Goal: Transaction & Acquisition: Book appointment/travel/reservation

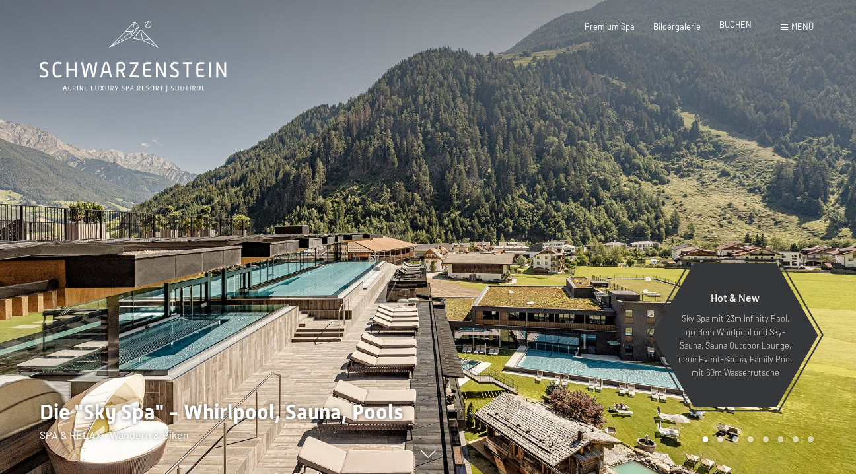
click at [734, 25] on span "BUCHEN" at bounding box center [735, 24] width 32 height 11
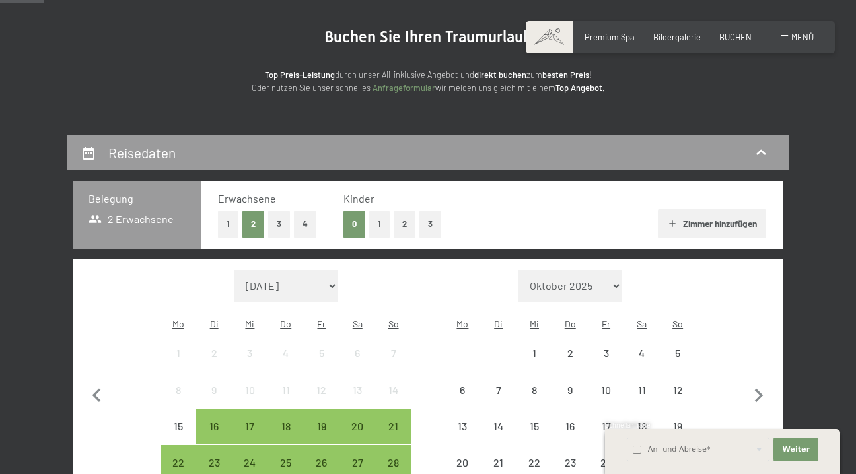
scroll to position [174, 0]
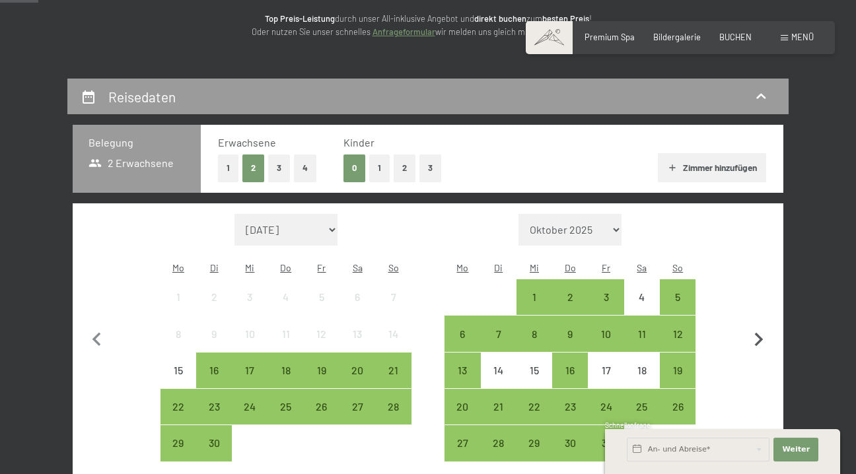
click at [755, 326] on icon "button" at bounding box center [759, 340] width 28 height 28
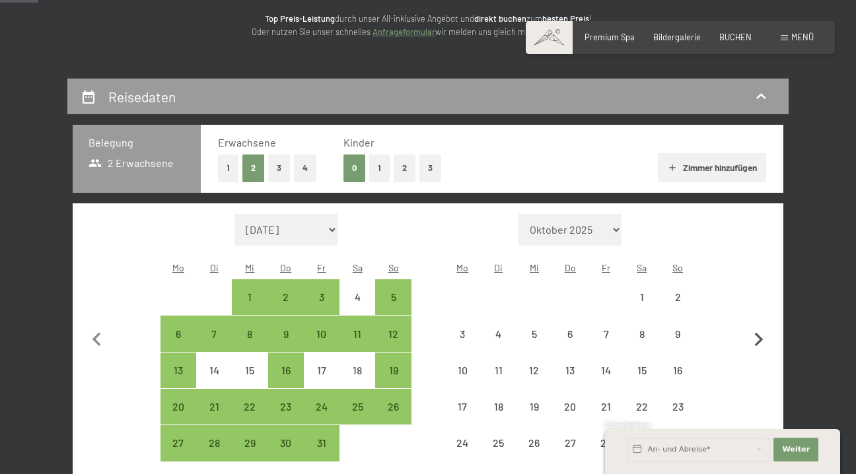
select select "2025-10-01"
select select "2025-11-01"
click at [755, 326] on icon "button" at bounding box center [759, 340] width 28 height 28
select select "2025-11-01"
select select "2025-12-01"
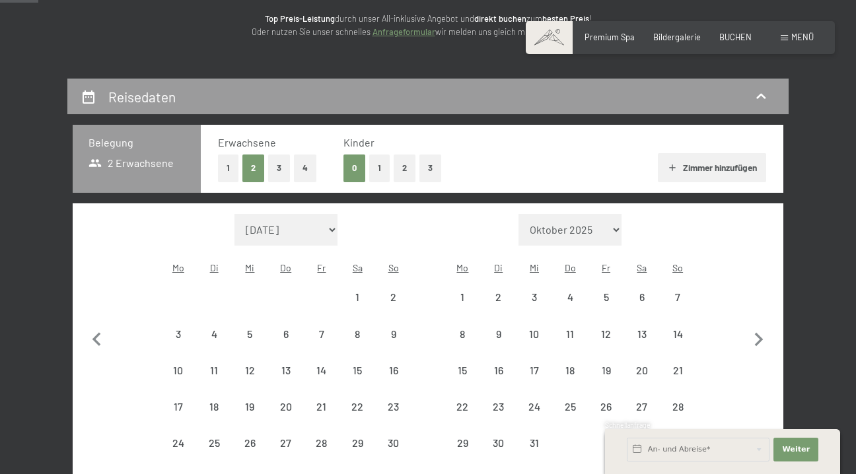
select select "2025-11-01"
select select "2025-12-01"
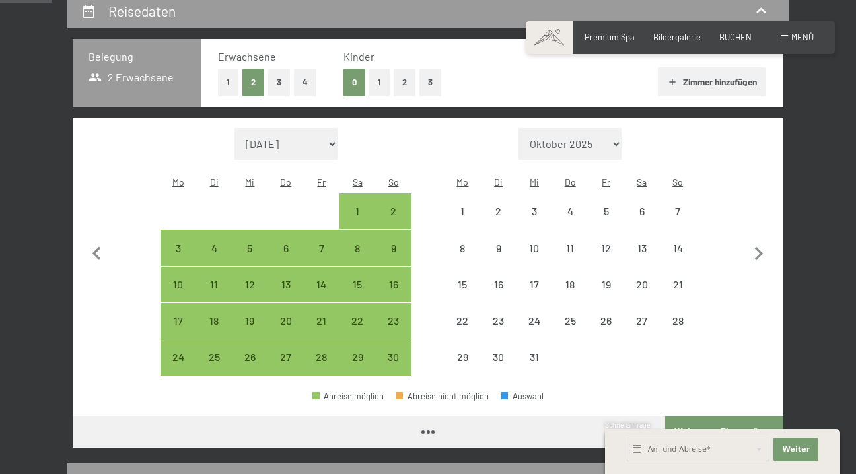
scroll to position [280, 0]
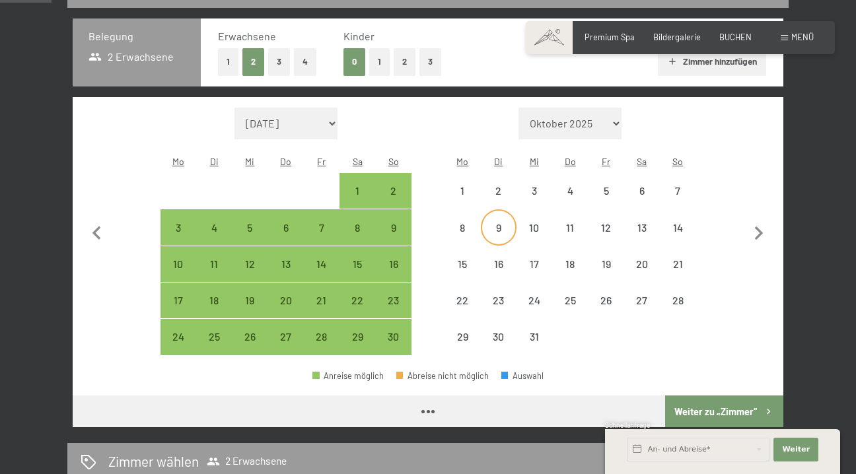
select select "2025-11-01"
select select "2025-12-01"
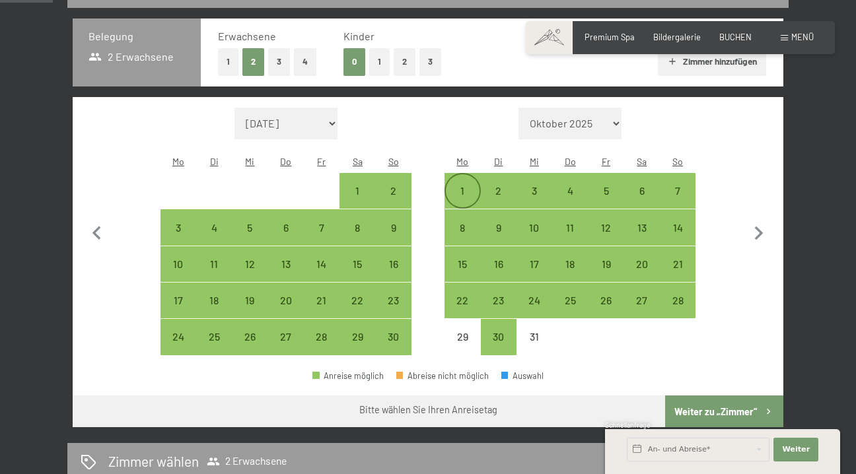
click at [468, 186] on div "1" at bounding box center [462, 202] width 33 height 33
select select "2025-11-01"
select select "2025-12-01"
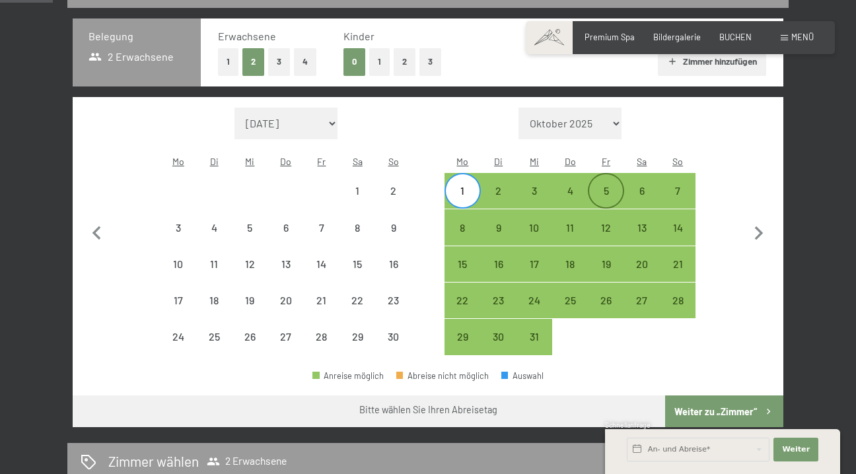
click at [602, 186] on div "5" at bounding box center [605, 202] width 33 height 33
select select "2025-11-01"
select select "2025-12-01"
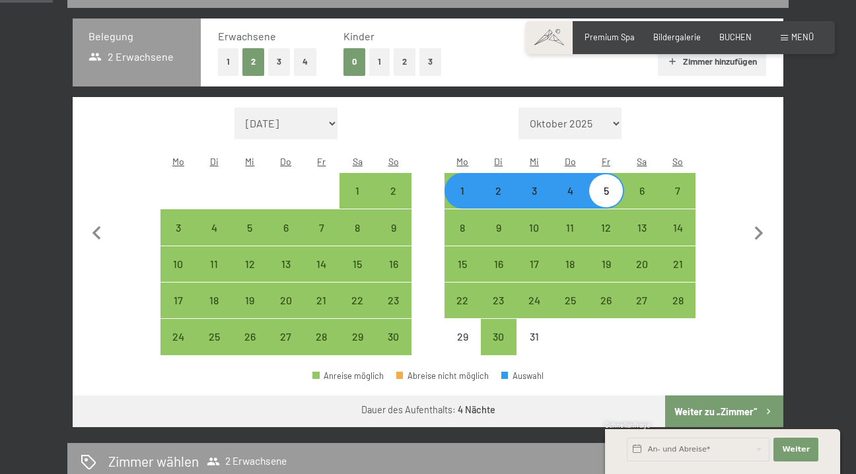
click at [730, 396] on button "Weiter zu „Zimmer“" at bounding box center [724, 412] width 118 height 32
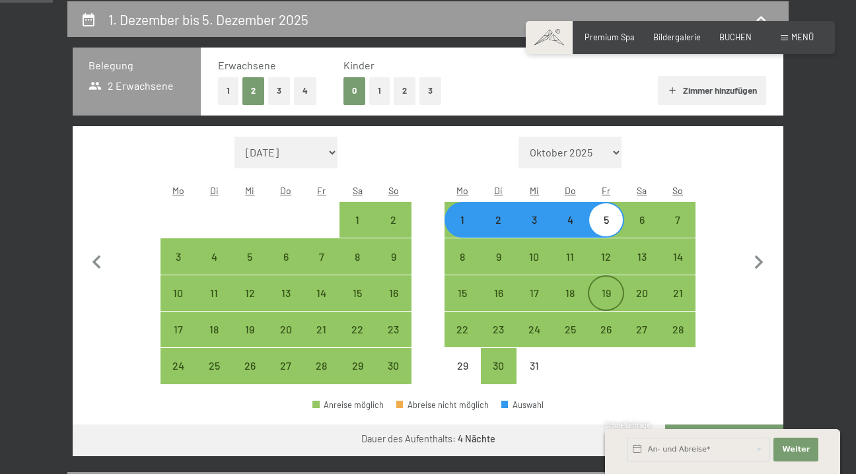
select select "2025-11-01"
select select "2025-12-01"
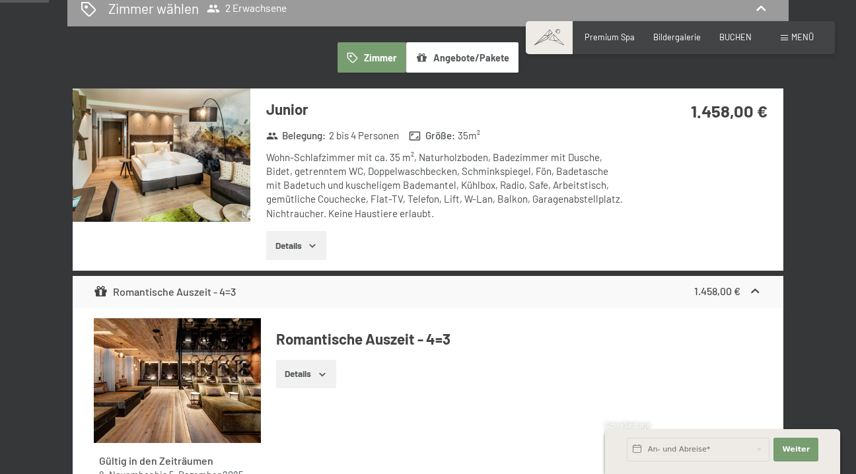
scroll to position [300, 0]
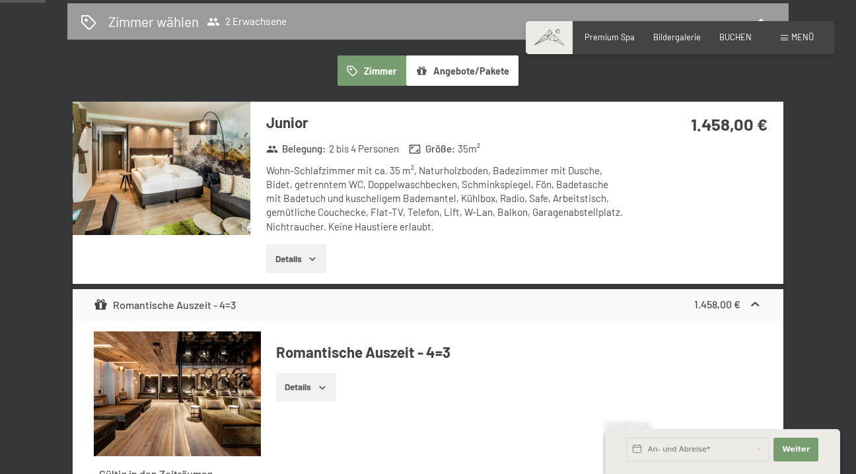
click at [188, 166] on img at bounding box center [162, 168] width 178 height 133
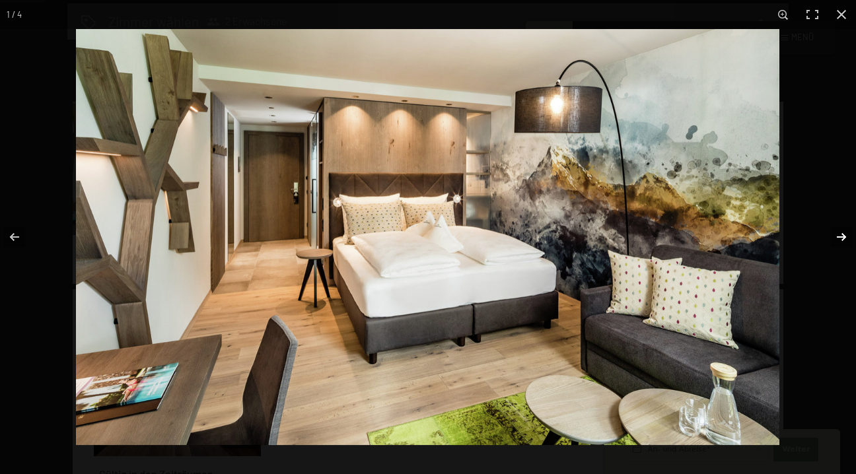
click at [839, 236] on button "button" at bounding box center [833, 237] width 46 height 66
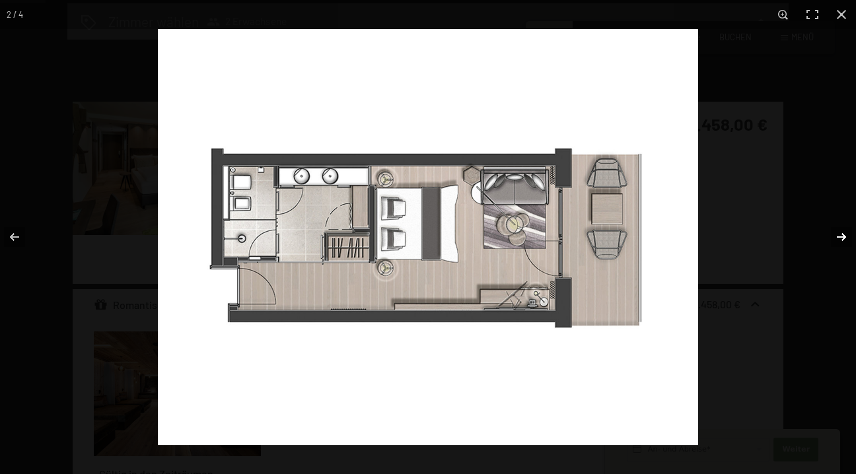
click at [839, 236] on button "button" at bounding box center [833, 237] width 46 height 66
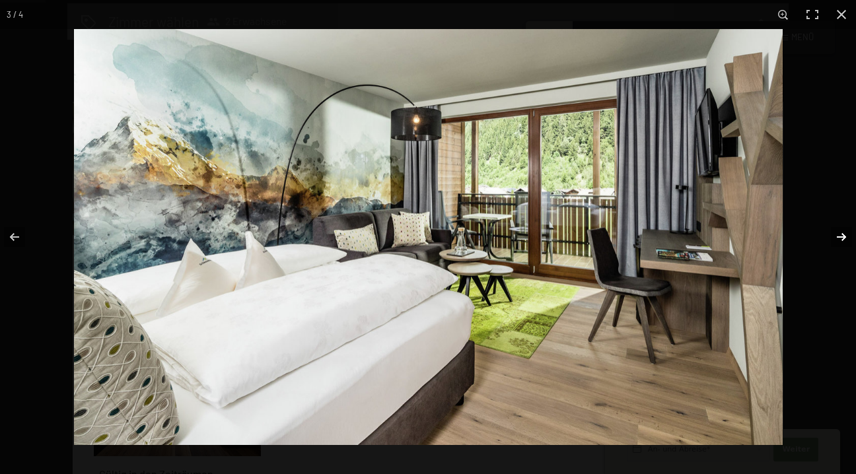
click at [839, 236] on button "button" at bounding box center [833, 237] width 46 height 66
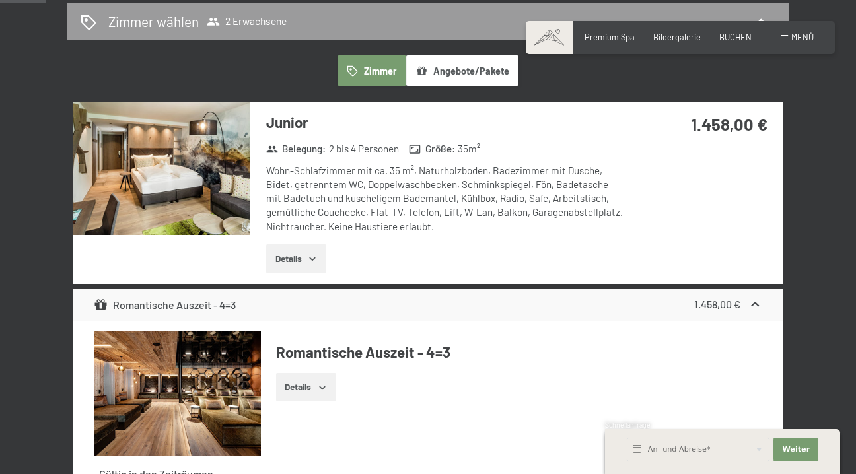
click at [0, 0] on button "button" at bounding box center [0, 0] width 0 height 0
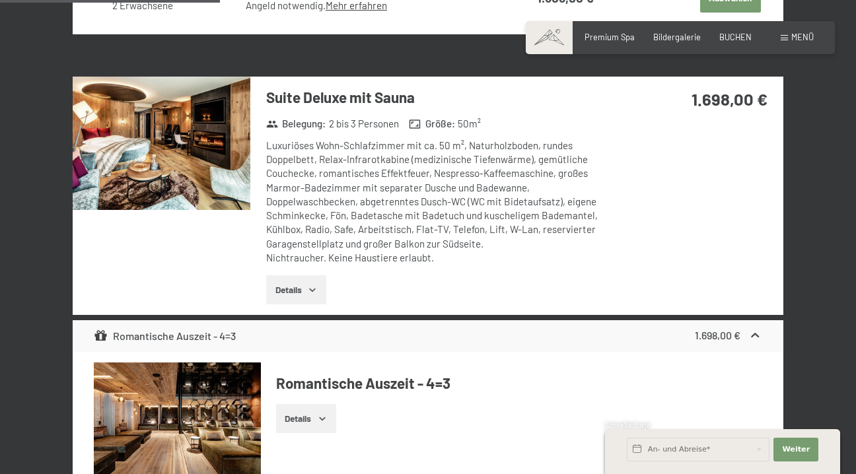
scroll to position [1436, 0]
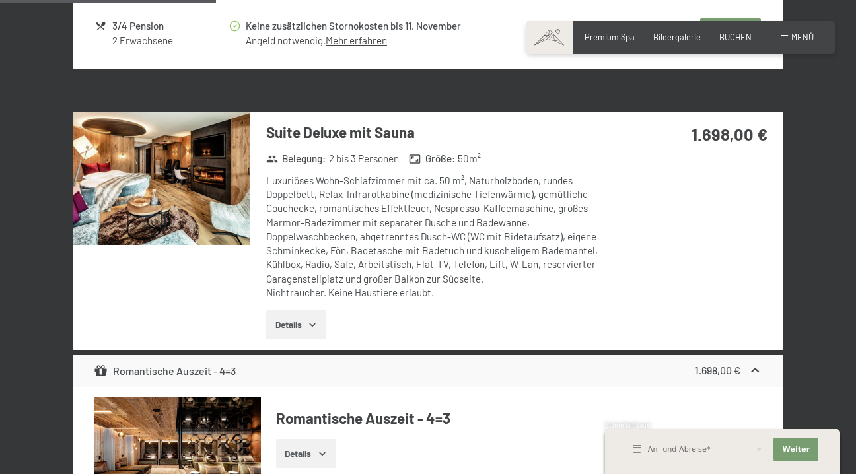
click at [155, 209] on img at bounding box center [162, 178] width 178 height 133
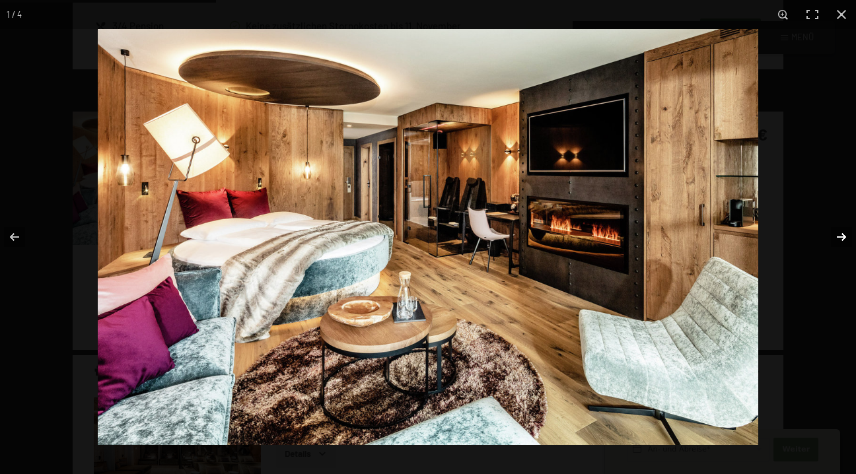
click at [845, 238] on button "button" at bounding box center [833, 237] width 46 height 66
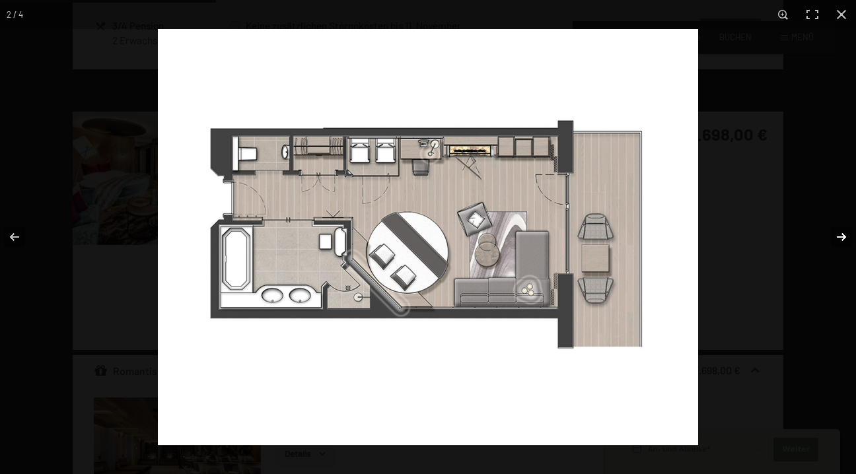
click at [845, 238] on button "button" at bounding box center [833, 237] width 46 height 66
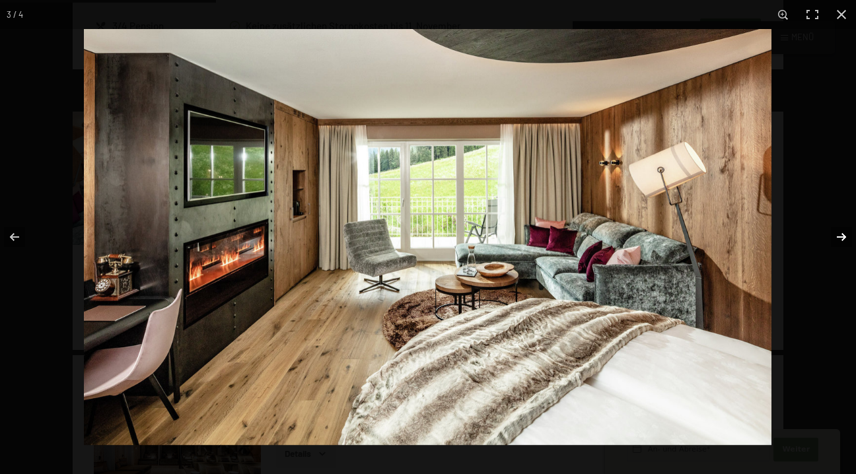
click at [845, 238] on button "button" at bounding box center [833, 237] width 46 height 66
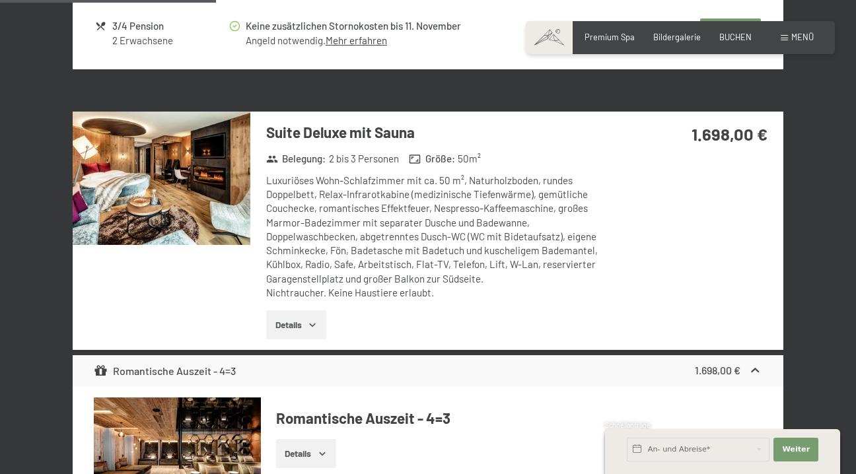
click at [0, 0] on button "button" at bounding box center [0, 0] width 0 height 0
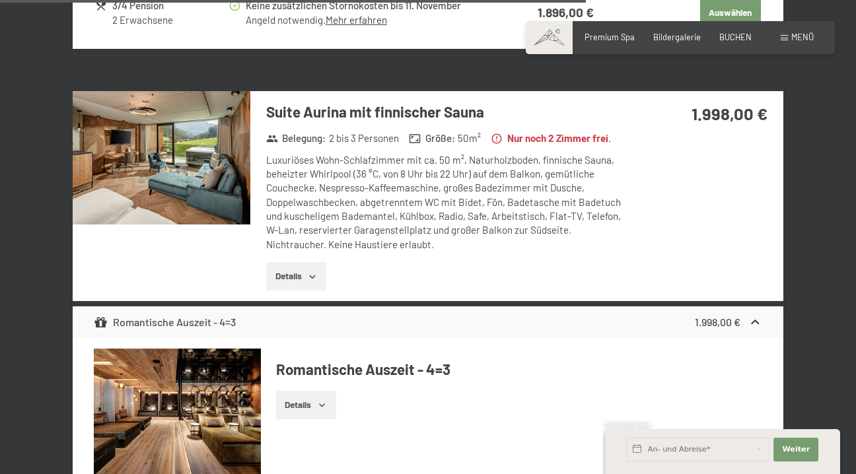
scroll to position [3903, 0]
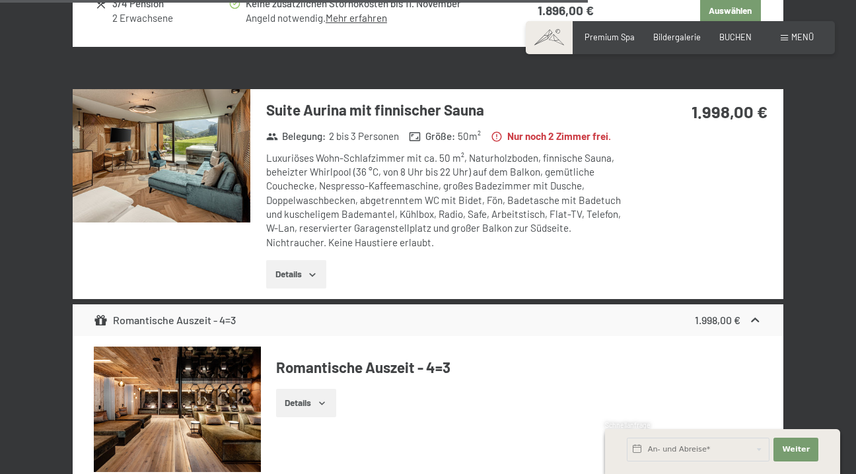
click at [200, 178] on img at bounding box center [162, 155] width 178 height 133
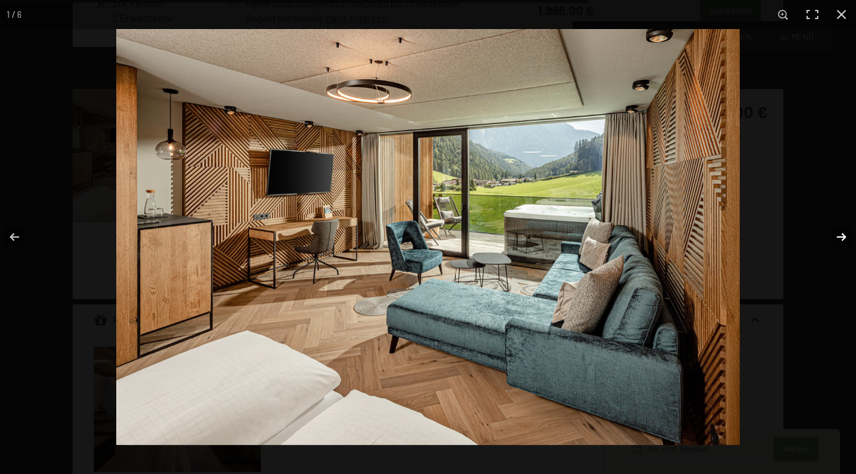
click at [833, 236] on button "button" at bounding box center [833, 237] width 46 height 66
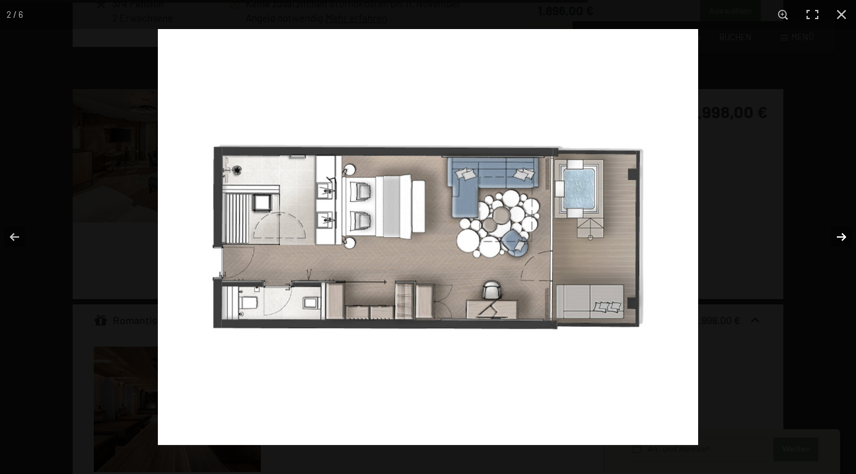
click at [833, 236] on button "button" at bounding box center [833, 237] width 46 height 66
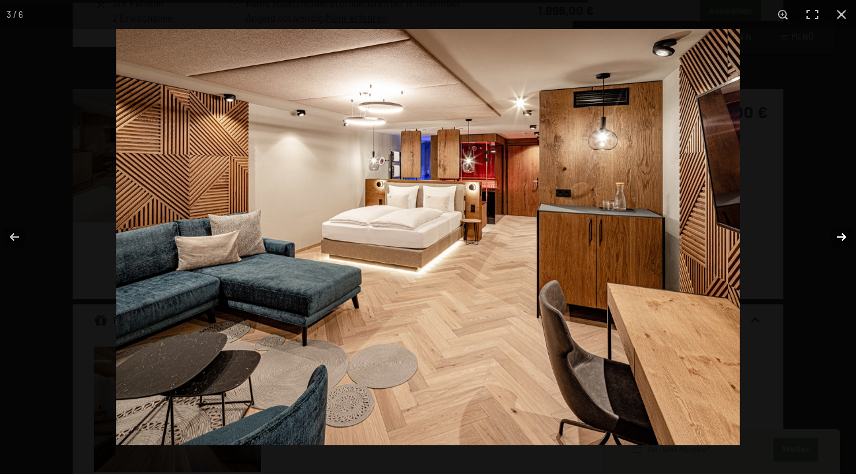
click at [833, 236] on button "button" at bounding box center [833, 237] width 46 height 66
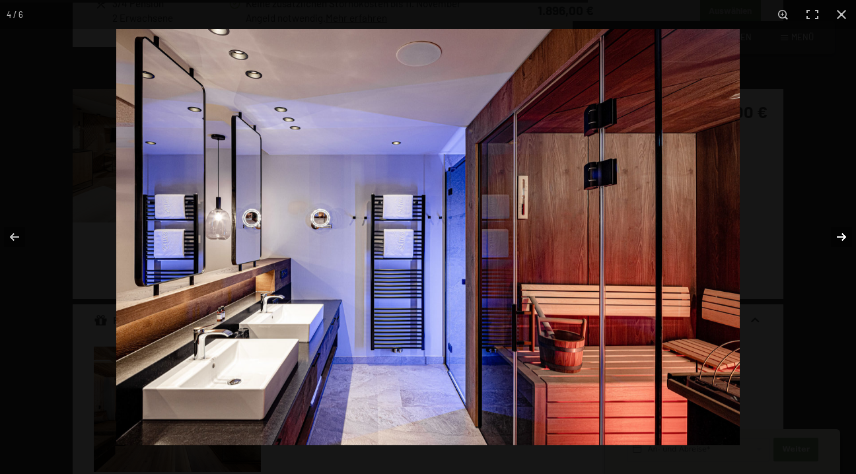
click at [833, 236] on button "button" at bounding box center [833, 237] width 46 height 66
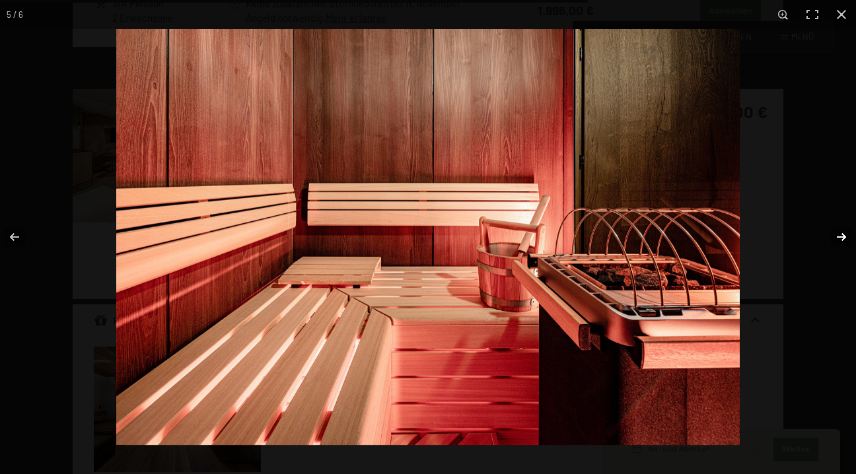
click at [833, 236] on button "button" at bounding box center [833, 237] width 46 height 66
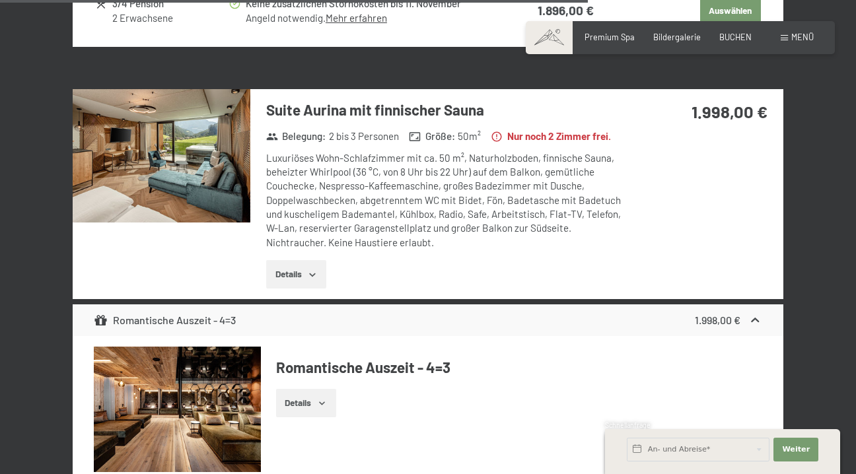
click at [0, 0] on button "button" at bounding box center [0, 0] width 0 height 0
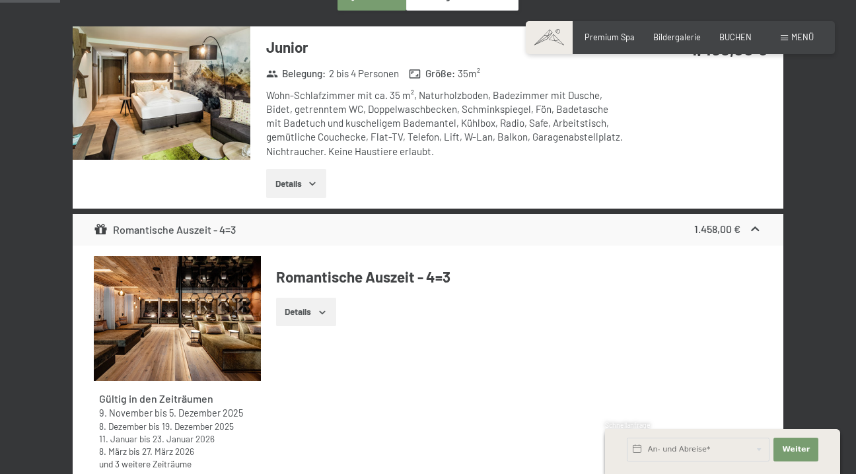
scroll to position [401, 0]
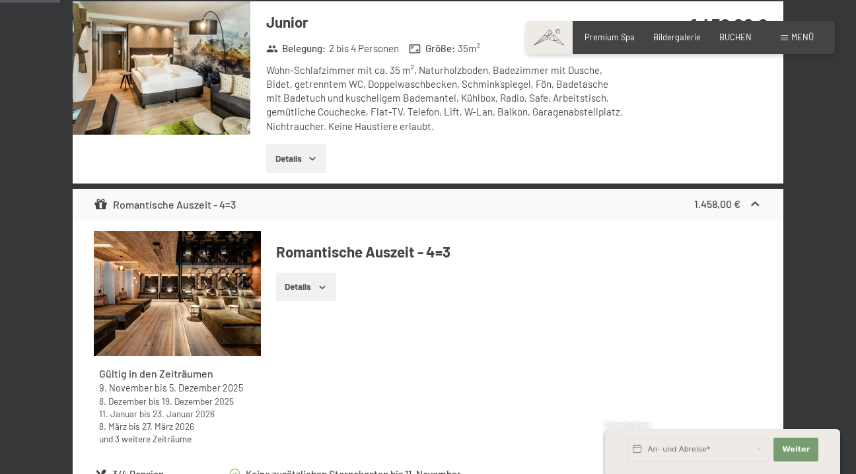
click at [304, 155] on button "Details" at bounding box center [296, 158] width 60 height 29
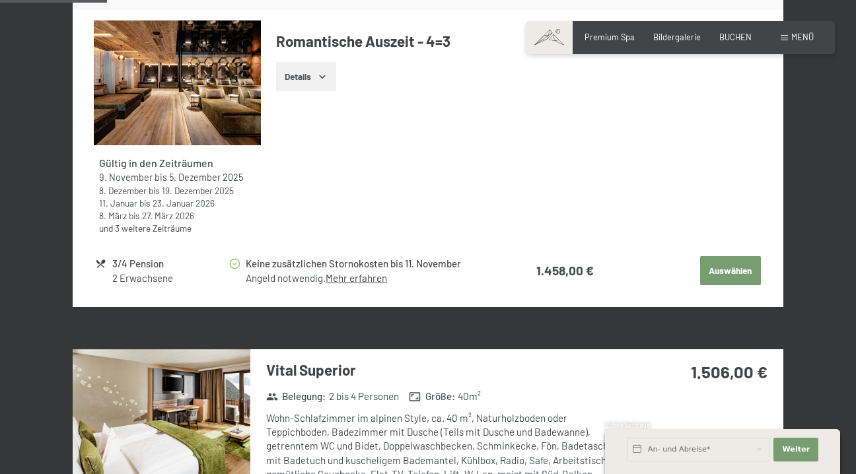
scroll to position [783, 0]
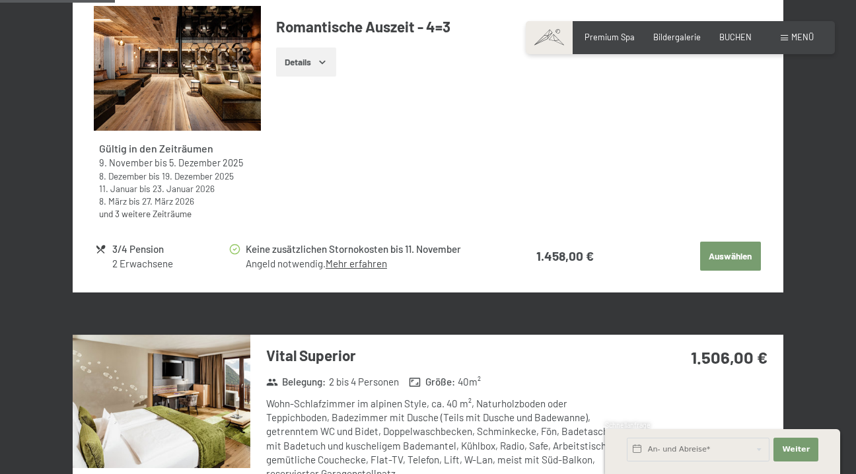
click at [733, 258] on button "Auswählen" at bounding box center [730, 256] width 61 height 29
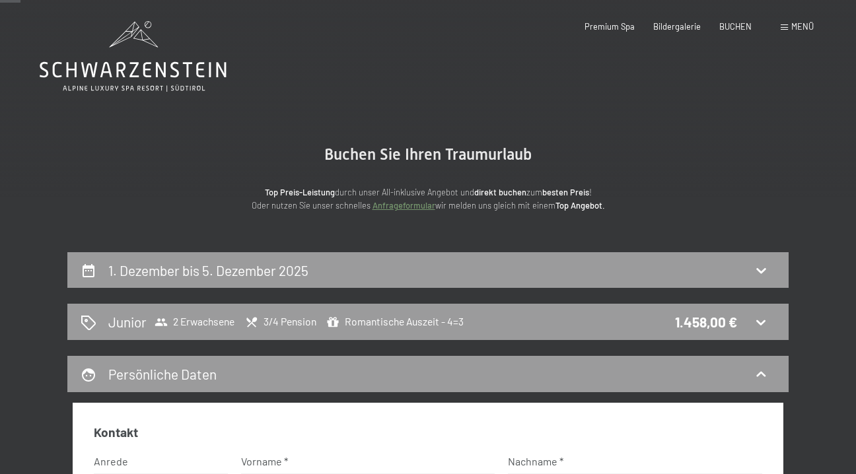
scroll to position [0, 0]
click at [142, 50] on icon at bounding box center [133, 56] width 187 height 71
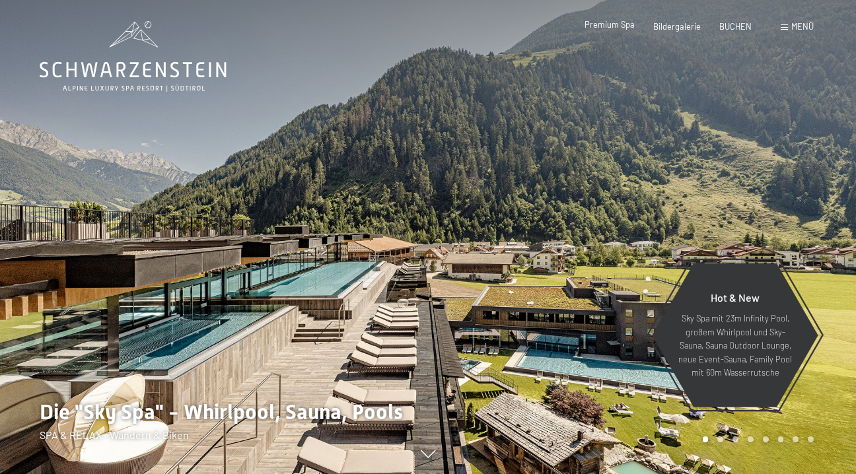
click at [614, 29] on span "Premium Spa" at bounding box center [609, 24] width 50 height 11
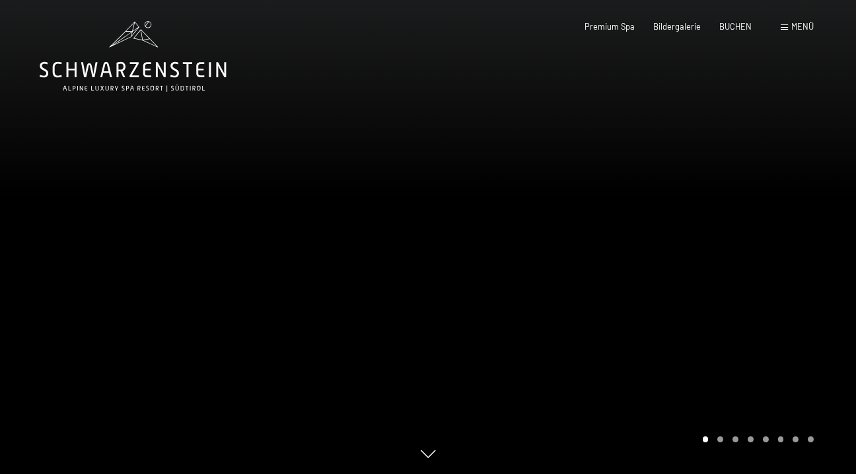
click at [795, 262] on div at bounding box center [642, 237] width 428 height 474
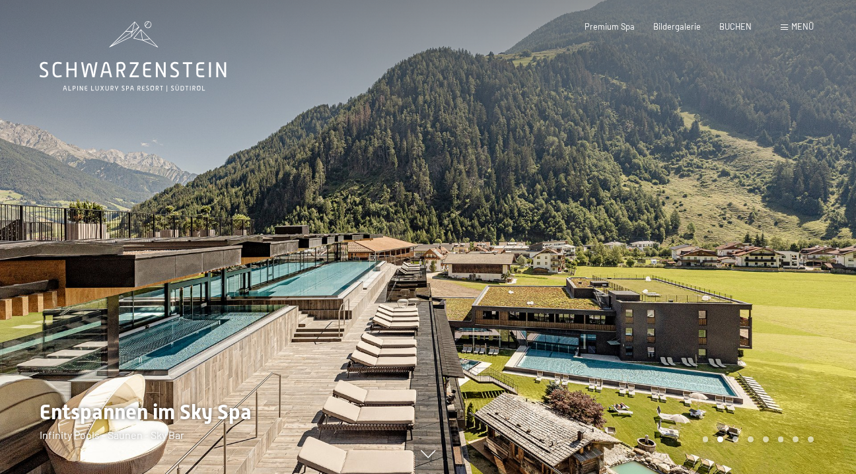
click at [779, 250] on div at bounding box center [642, 237] width 428 height 474
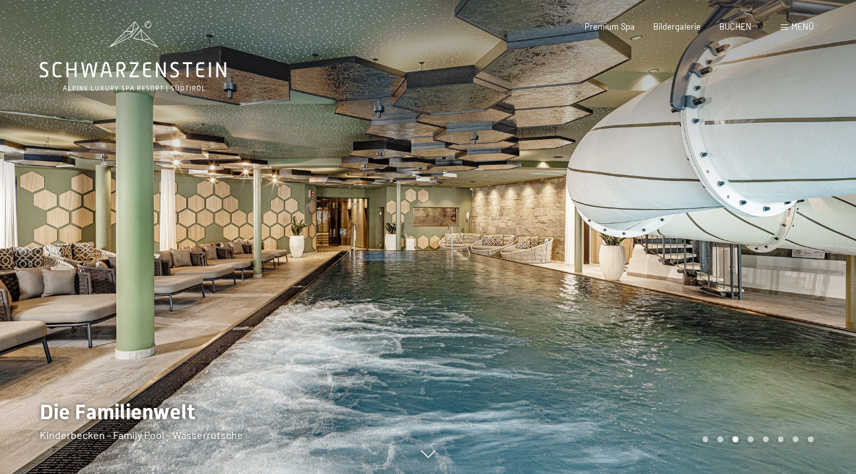
click at [779, 250] on div at bounding box center [642, 237] width 428 height 474
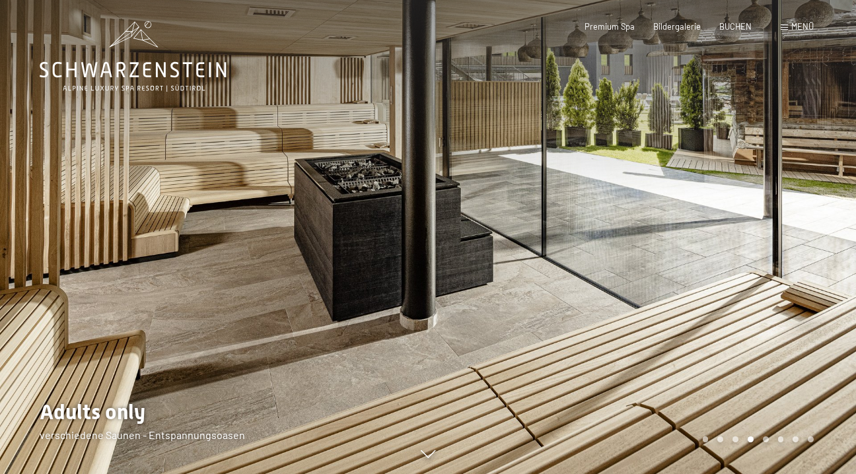
click at [779, 250] on div at bounding box center [642, 237] width 428 height 474
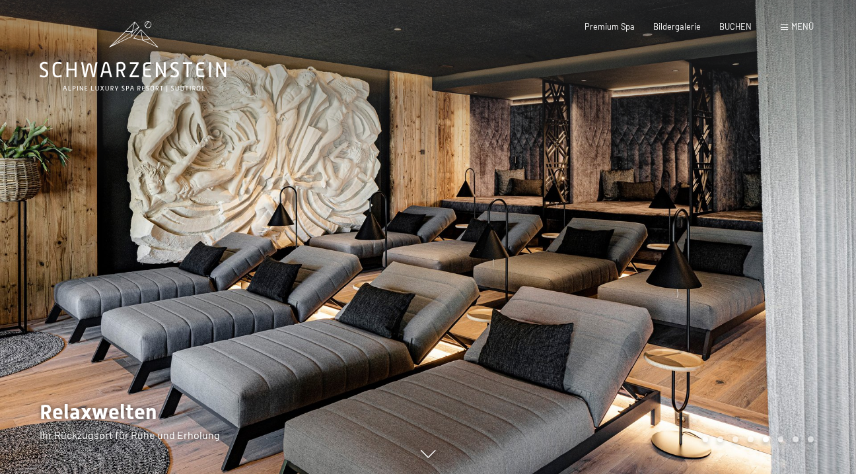
click at [778, 249] on div at bounding box center [642, 237] width 428 height 474
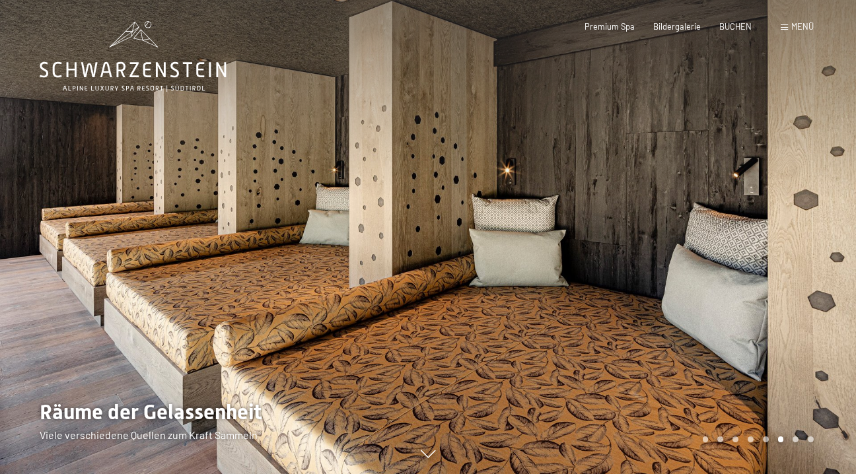
click at [762, 251] on div at bounding box center [642, 237] width 428 height 474
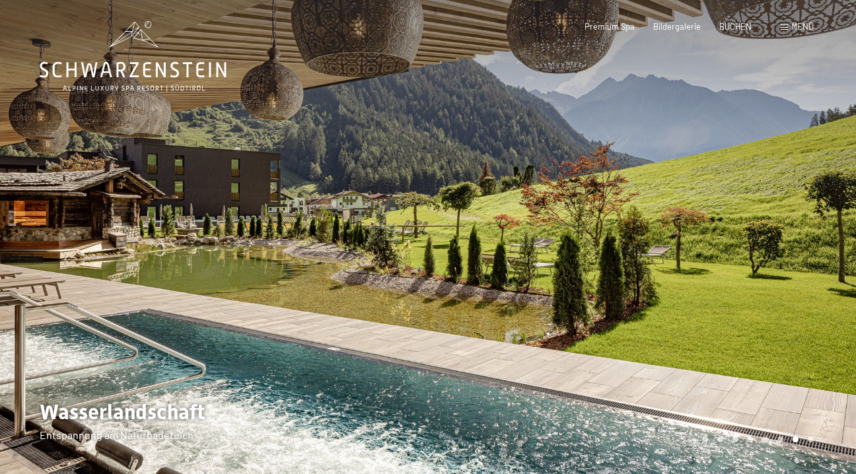
click at [750, 254] on div at bounding box center [642, 237] width 428 height 474
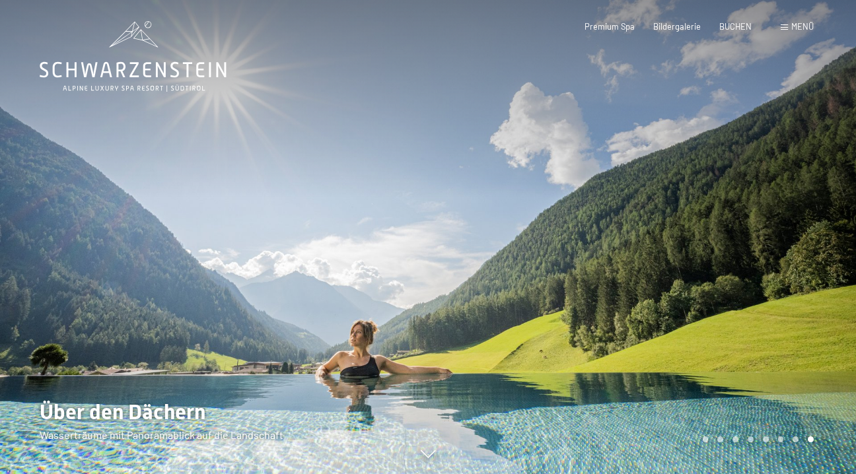
click at [750, 255] on div at bounding box center [642, 237] width 428 height 474
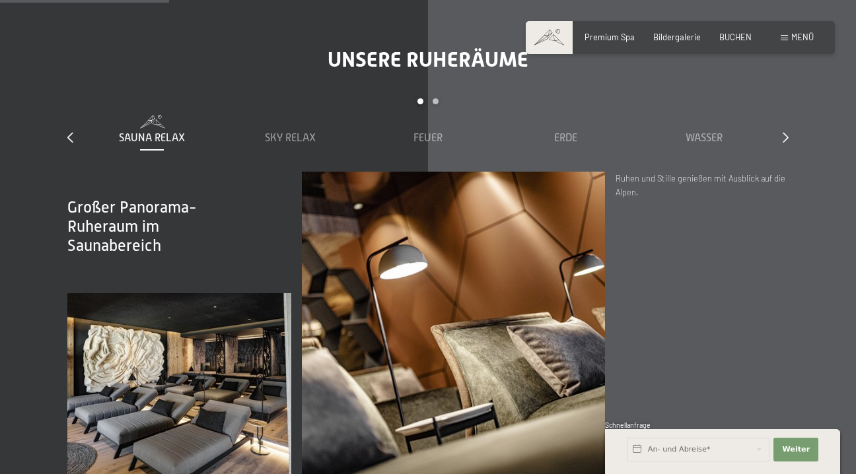
scroll to position [1486, 0]
click at [294, 132] on span "Sky Relax" at bounding box center [290, 138] width 51 height 12
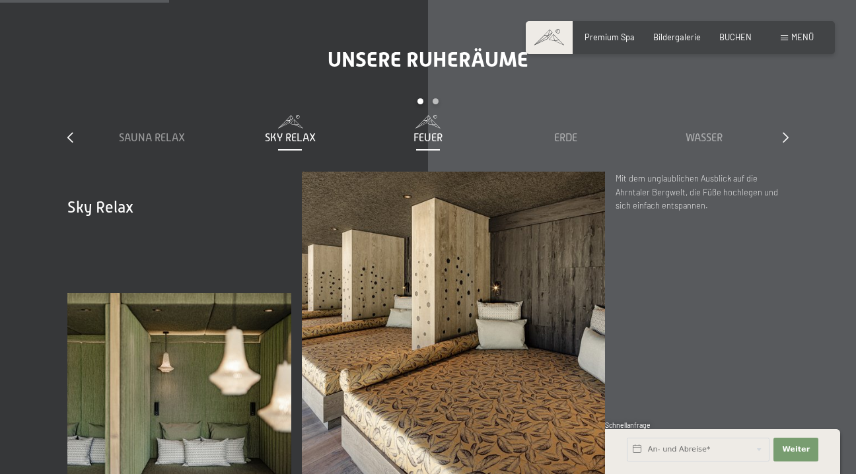
click at [411, 131] on div "Feuer" at bounding box center [428, 138] width 127 height 15
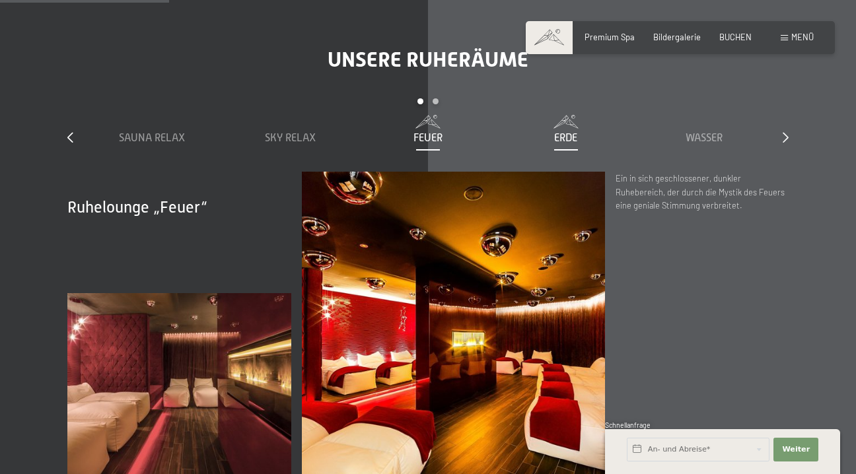
click at [588, 131] on div "Erde" at bounding box center [565, 138] width 127 height 15
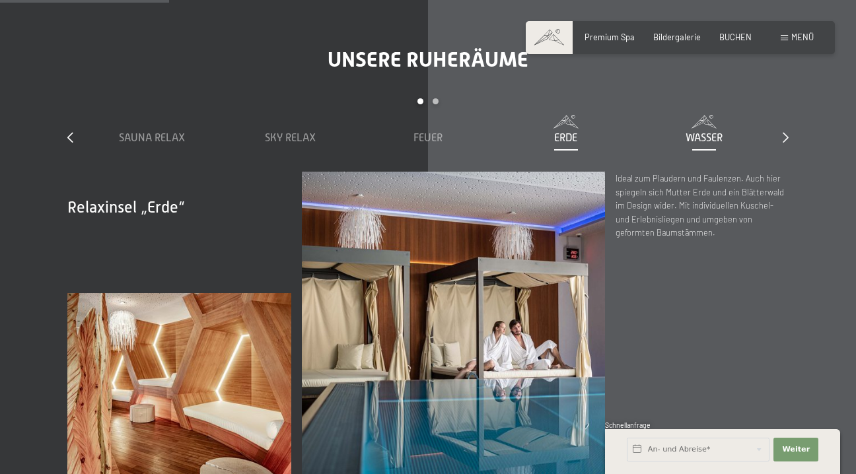
click at [721, 132] on span "Wasser" at bounding box center [703, 138] width 37 height 12
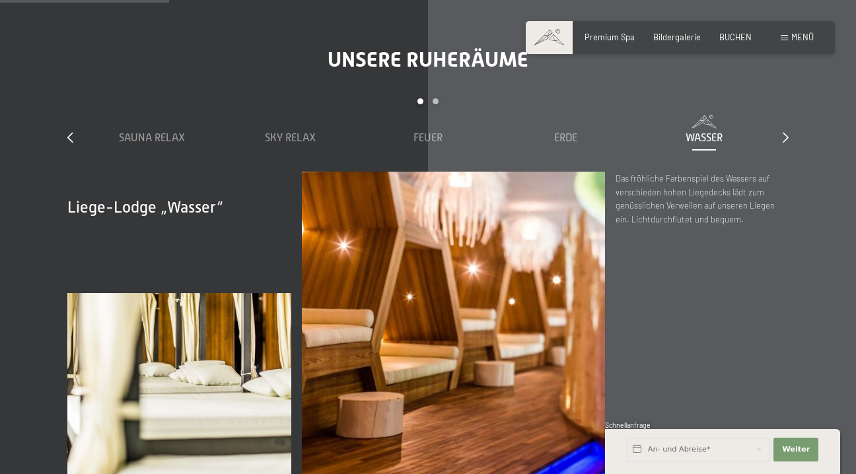
click at [762, 131] on div "Wasser" at bounding box center [703, 138] width 127 height 15
click at [779, 119] on div "slide 1 to 5 of 7 Sauna Relax Sky Relax Feuer Erde Wasser Luft Wolke 7" at bounding box center [427, 134] width 721 height 73
click at [790, 119] on div "Unsere Ruheräume slide 1 to 5 of 7 Sauna Relax Sky Relax Feuer Erde Wasser Luft…" at bounding box center [428, 261] width 800 height 429
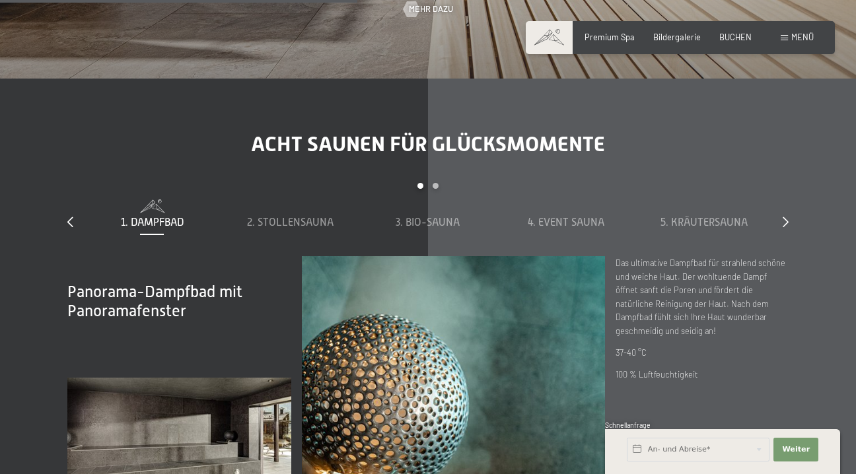
scroll to position [3430, 0]
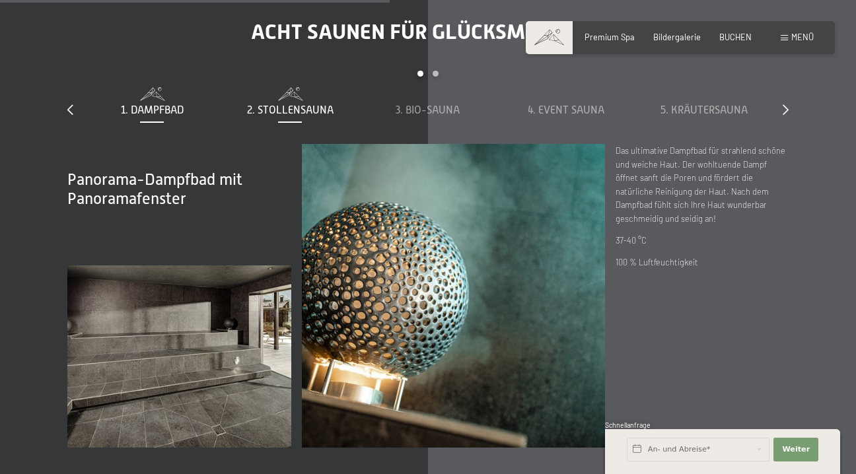
click at [295, 87] on div "2. Stollensauna" at bounding box center [290, 102] width 127 height 30
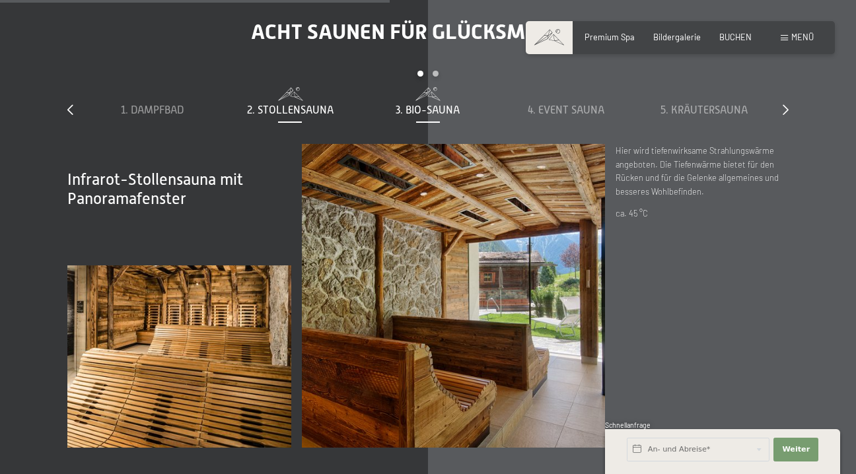
click at [452, 104] on span "3. Bio-Sauna" at bounding box center [428, 110] width 64 height 12
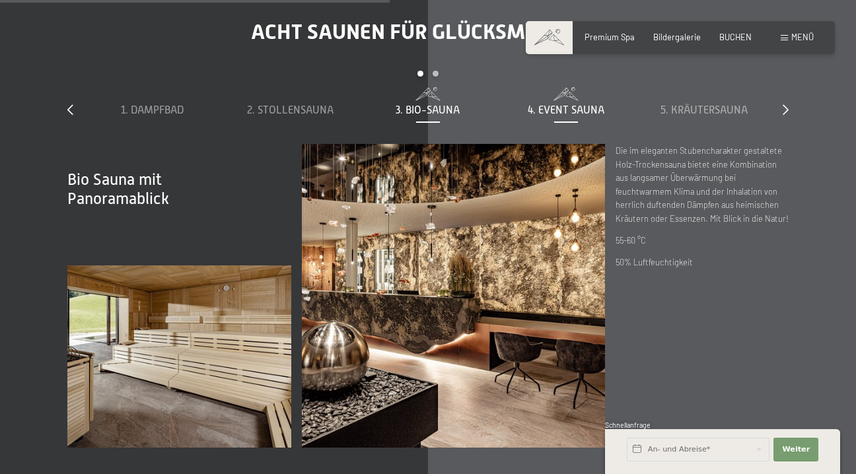
click at [548, 104] on span "4. Event Sauna" at bounding box center [566, 110] width 77 height 12
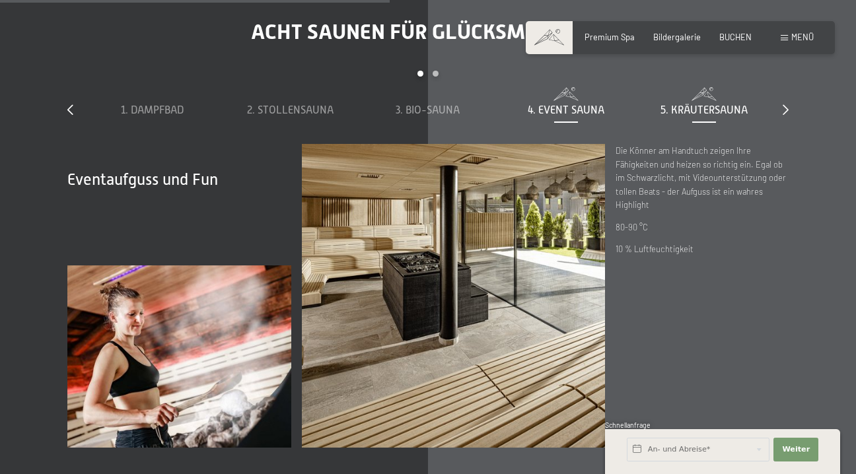
click at [686, 104] on span "5. Kräutersauna" at bounding box center [703, 110] width 87 height 12
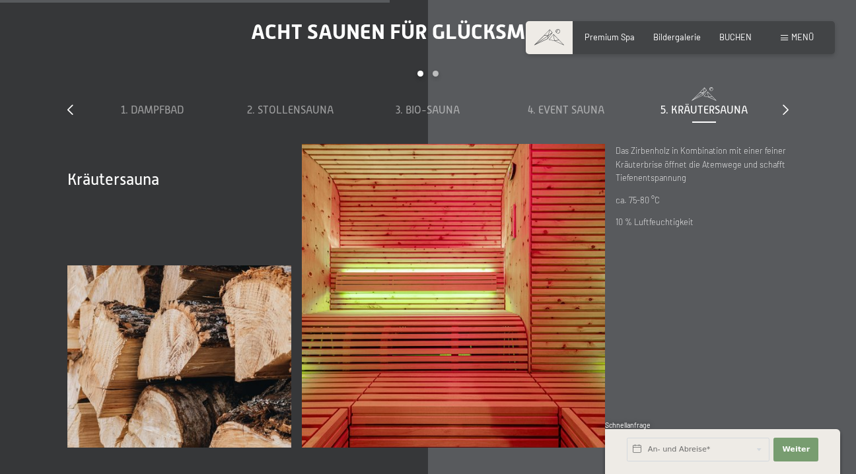
click at [794, 89] on div "Acht Saunen für Glücksmomente slide 1 to 5 of 8 1. Dampfbad 2. Stollensauna 3. …" at bounding box center [428, 233] width 800 height 429
click at [790, 89] on div "Acht Saunen für Glücksmomente slide 1 to 5 of 8 1. Dampfbad 2. Stollensauna 3. …" at bounding box center [428, 233] width 800 height 429
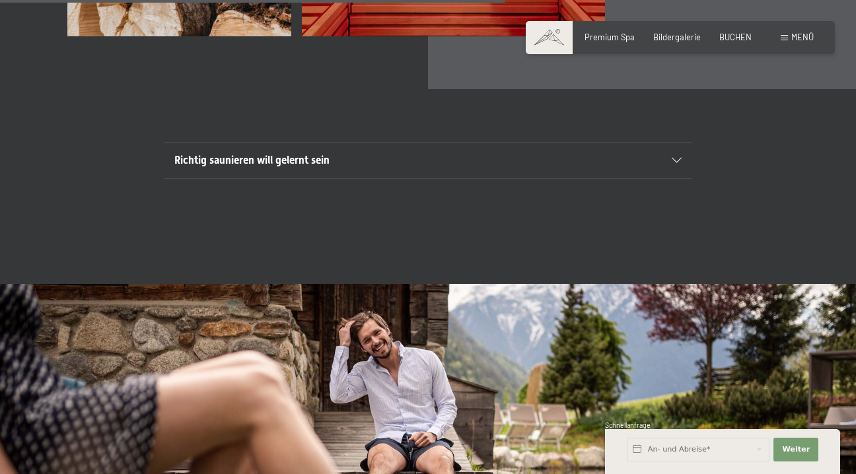
scroll to position [3845, 0]
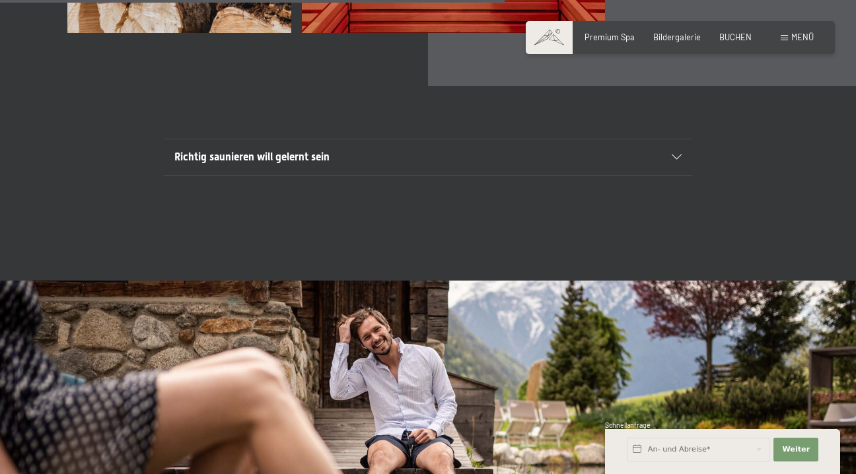
click at [520, 150] on h2 "Richtig saunieren will gelernt sein" at bounding box center [402, 157] width 456 height 15
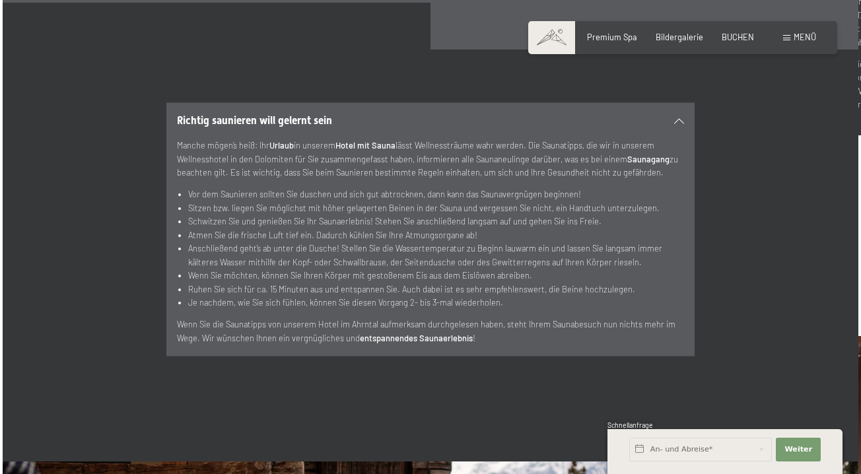
scroll to position [3882, 0]
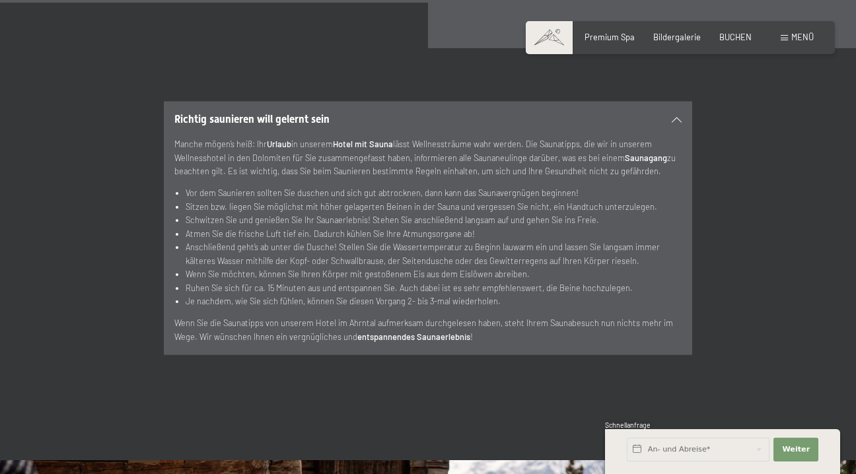
click at [814, 33] on div "Buchen Anfragen Premium Spa Bildergalerie BUCHEN Menü DE IT EN Gutschein Bilder…" at bounding box center [680, 38] width 267 height 12
click at [805, 34] on span "Menü" at bounding box center [802, 37] width 22 height 11
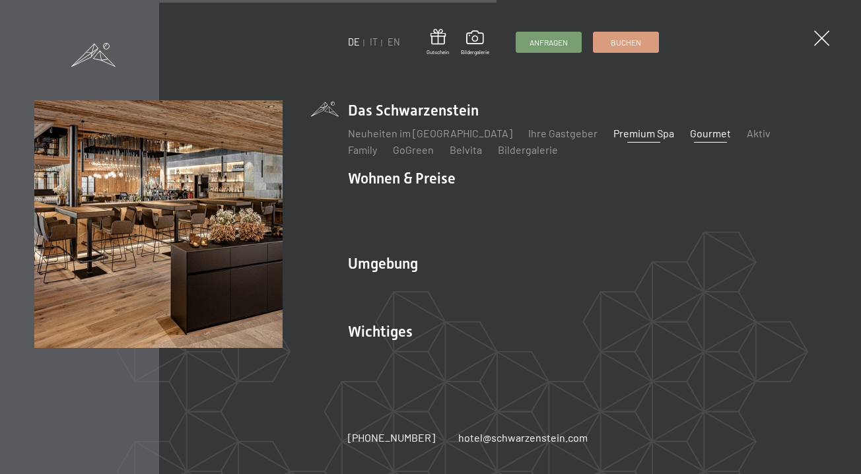
click at [690, 139] on link "Gourmet" at bounding box center [710, 133] width 41 height 13
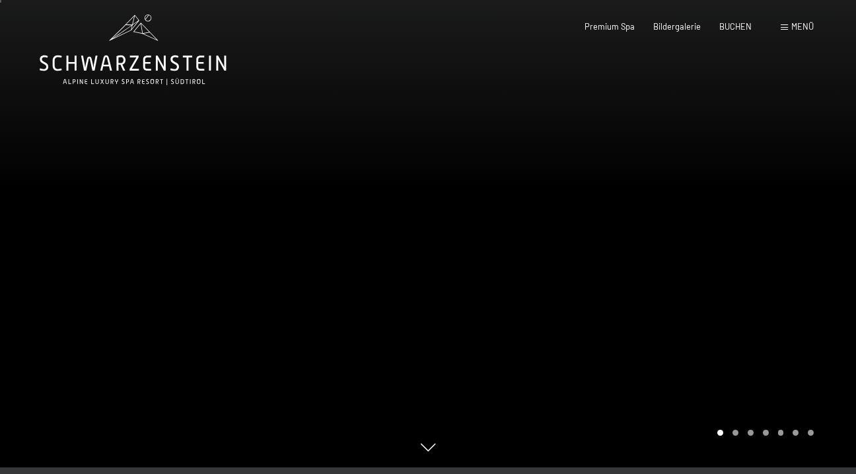
scroll to position [11, 0]
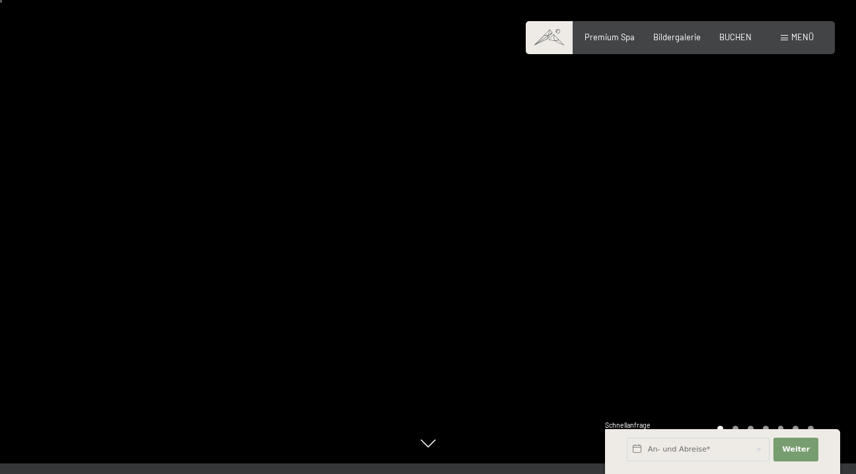
click at [672, 193] on div at bounding box center [642, 226] width 428 height 474
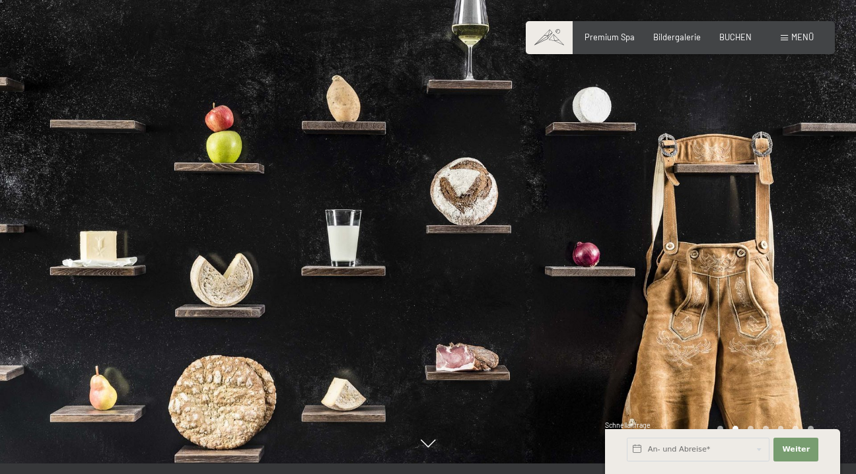
click at [699, 193] on div at bounding box center [642, 226] width 428 height 474
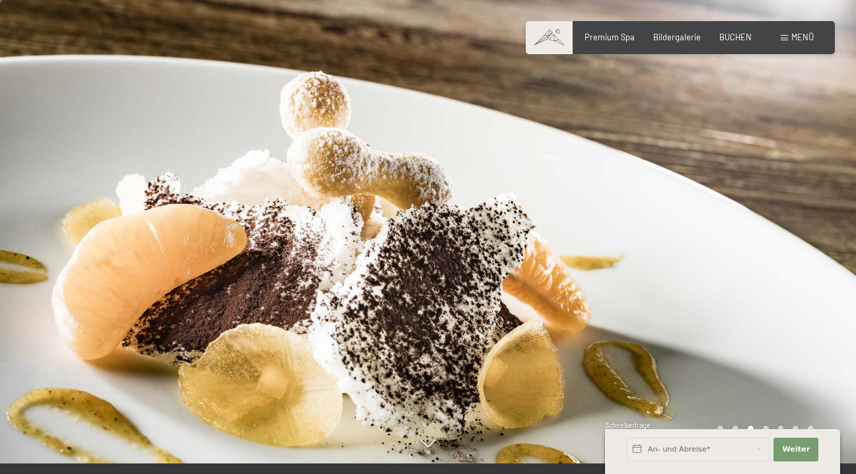
click at [701, 193] on div at bounding box center [642, 226] width 428 height 474
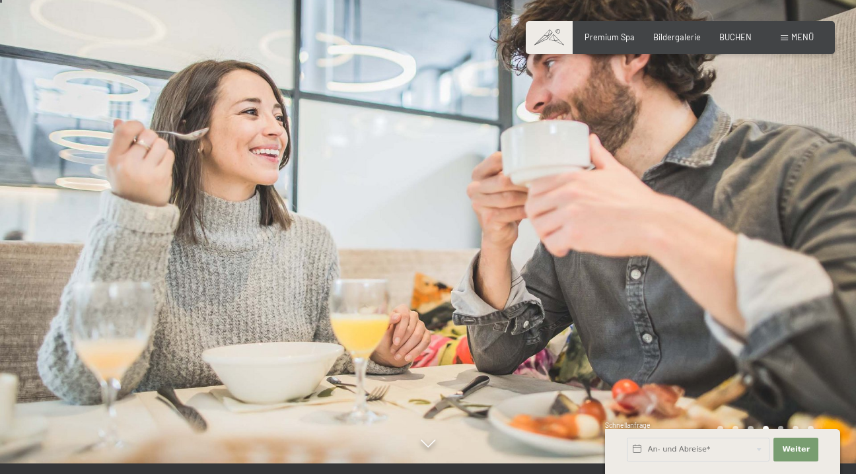
click at [701, 193] on div at bounding box center [642, 226] width 428 height 474
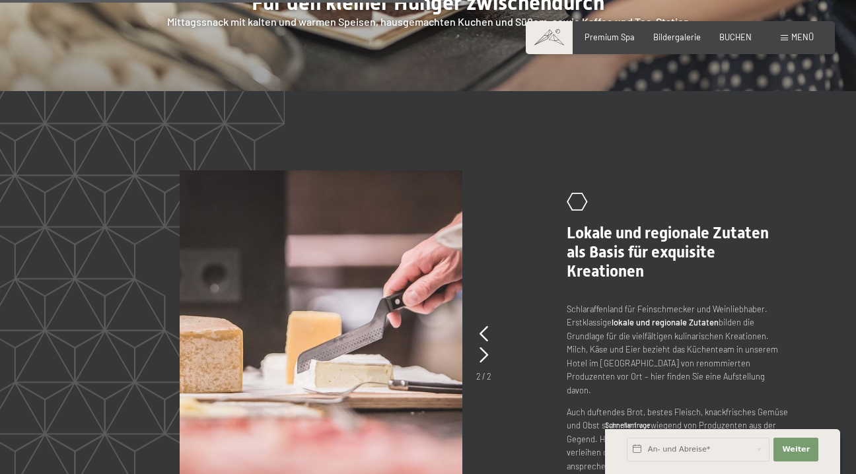
scroll to position [2055, 0]
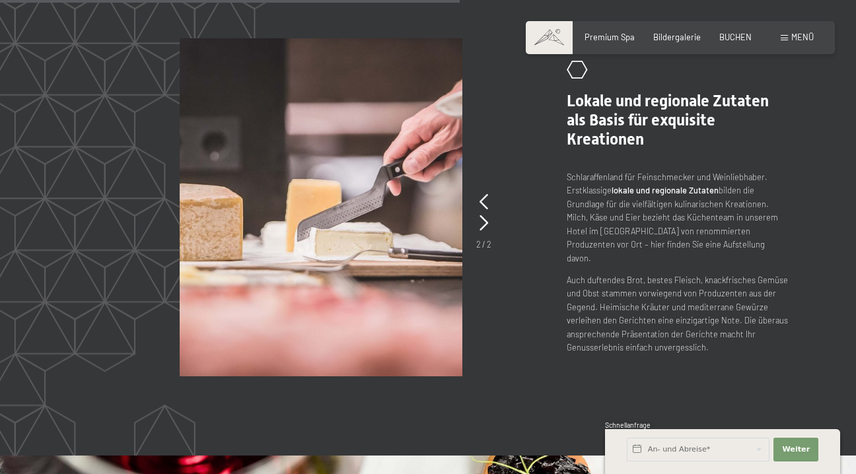
click at [491, 205] on picture at bounding box center [360, 207] width 361 height 338
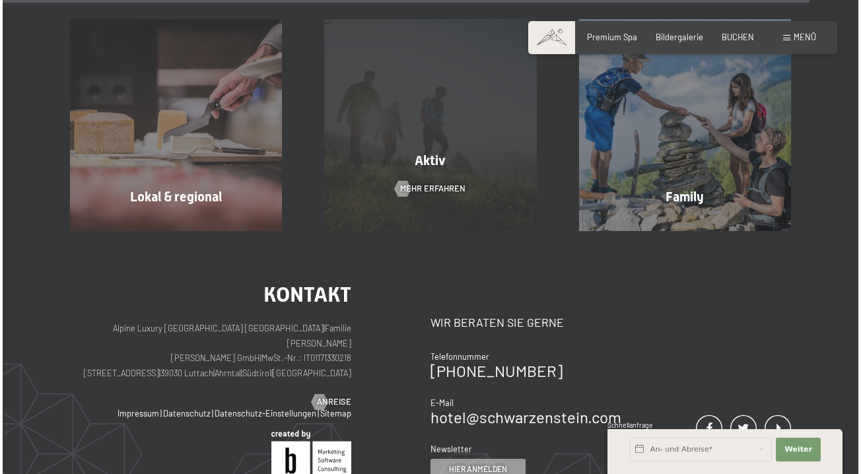
scroll to position [3664, 0]
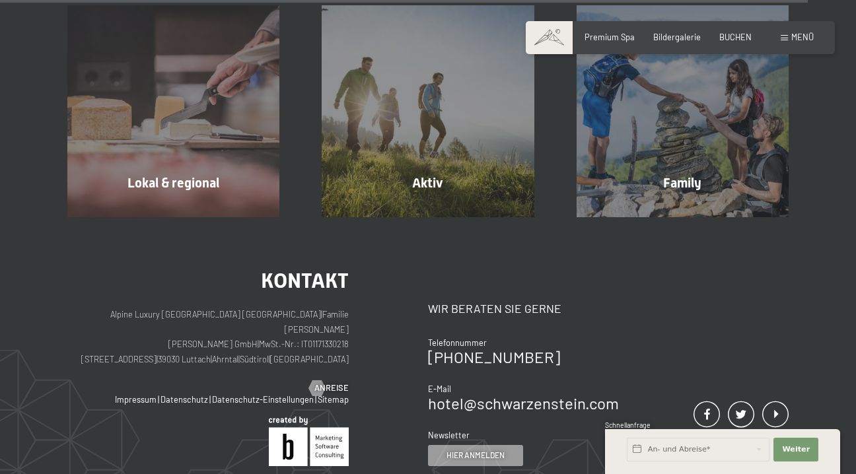
click at [814, 36] on div "Buchen Anfragen Premium Spa Bildergalerie BUCHEN Menü DE IT EN Gutschein Bilder…" at bounding box center [680, 38] width 267 height 12
click at [806, 39] on span "Menü" at bounding box center [802, 37] width 22 height 11
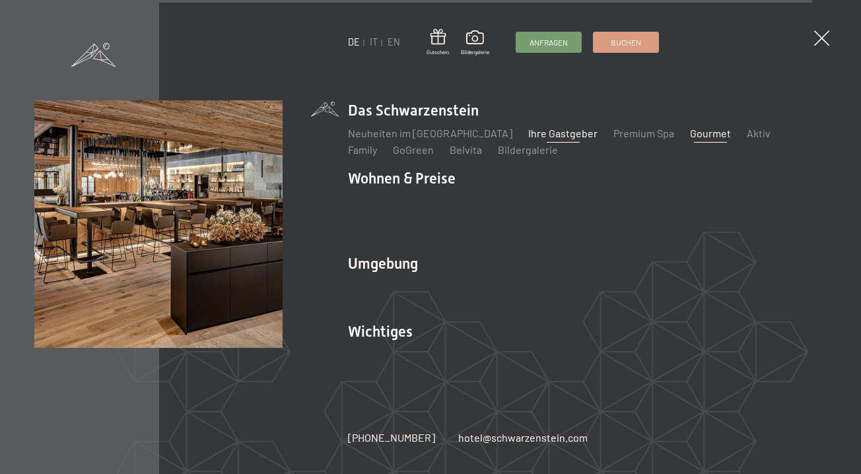
click at [543, 139] on link "Ihre Gastgeber" at bounding box center [562, 133] width 69 height 13
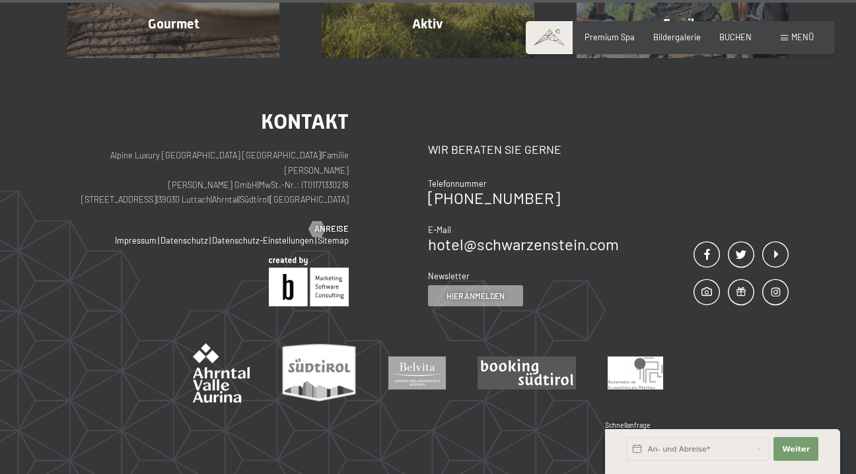
scroll to position [3667, 0]
click at [798, 42] on span "Menü" at bounding box center [802, 37] width 22 height 11
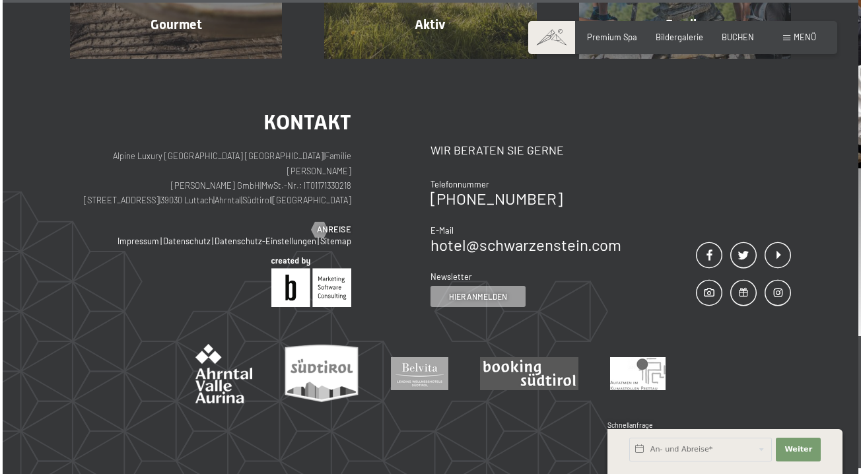
scroll to position [3648, 0]
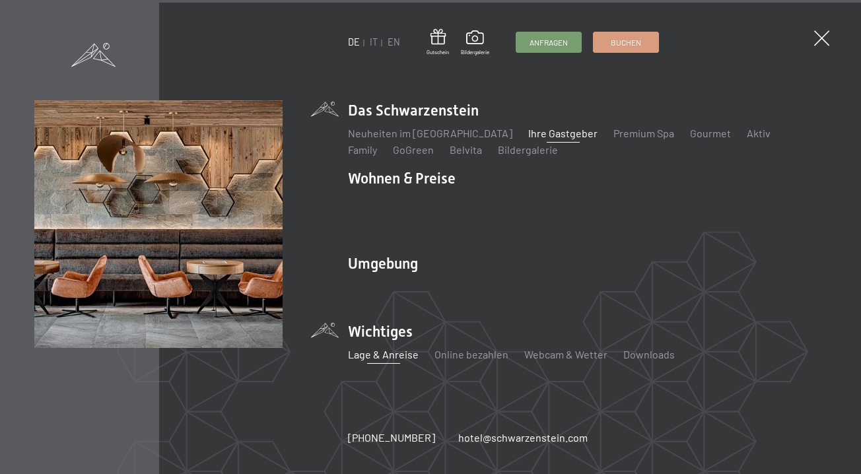
click at [384, 348] on link "Lage & Anreise" at bounding box center [383, 354] width 71 height 13
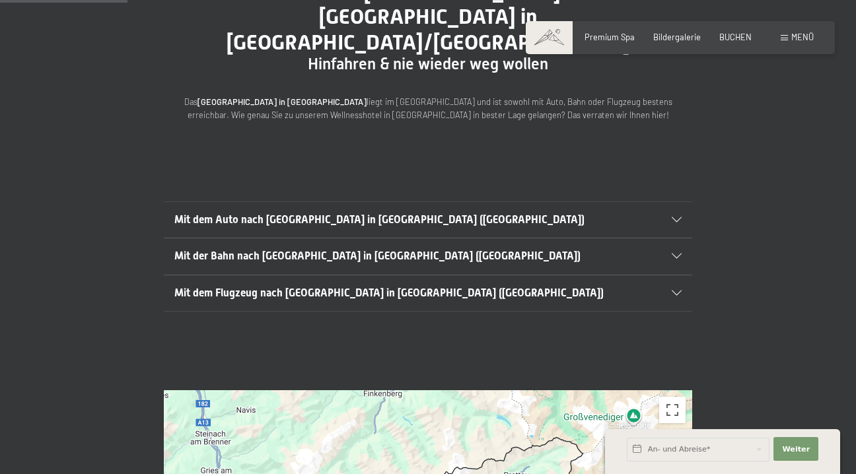
scroll to position [167, 0]
click at [335, 249] on span "Mit der Bahn nach [GEOGRAPHIC_DATA] in [GEOGRAPHIC_DATA] ([GEOGRAPHIC_DATA])" at bounding box center [377, 255] width 406 height 13
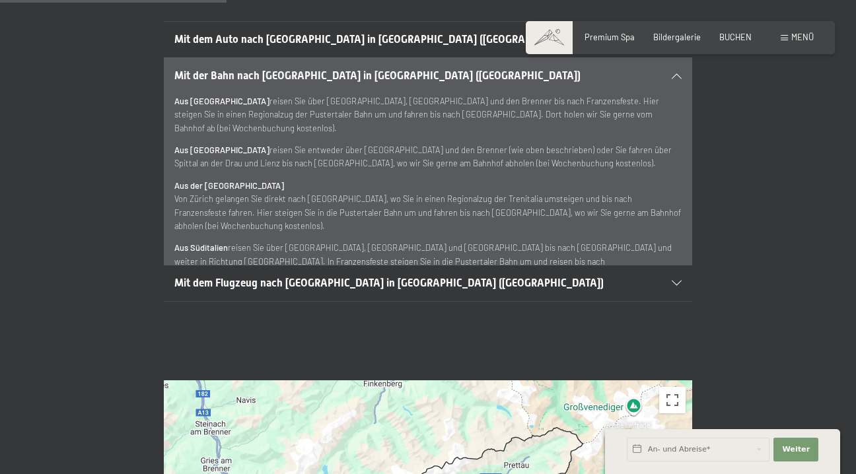
scroll to position [347, 0]
click at [292, 276] on span "Mit dem Flugzeug nach [GEOGRAPHIC_DATA] in [GEOGRAPHIC_DATA] ([GEOGRAPHIC_DATA])" at bounding box center [388, 282] width 429 height 13
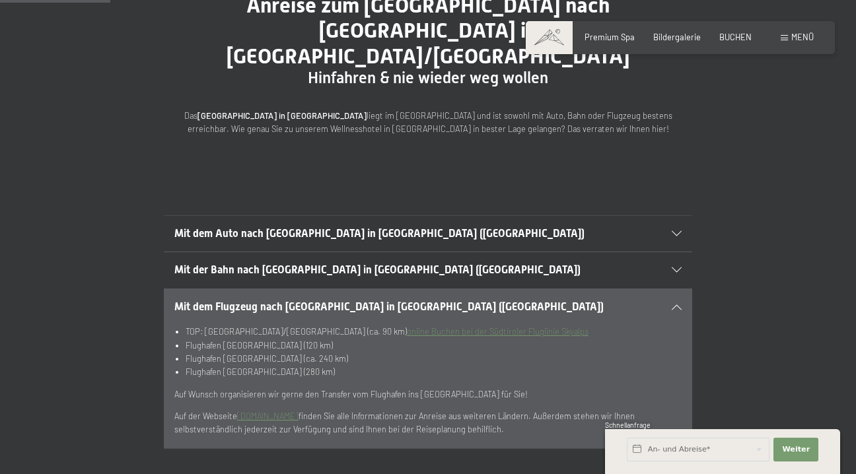
scroll to position [170, 0]
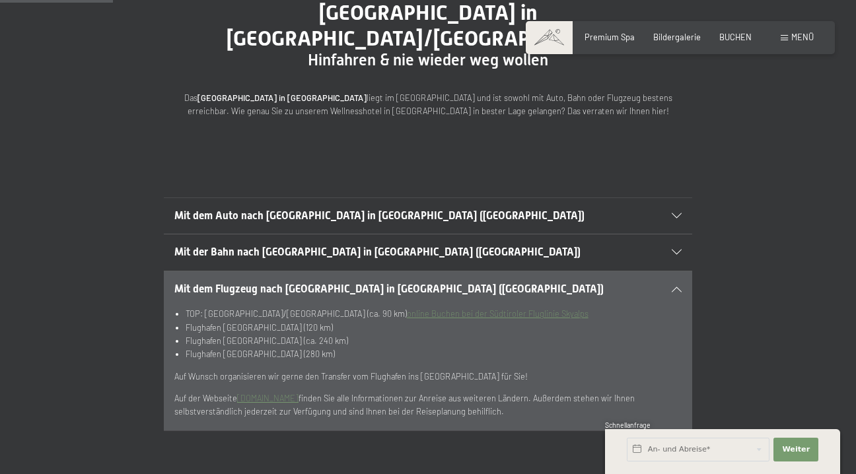
click at [343, 209] on span "Mit dem Auto nach Luttach in Südtirol (Italien)" at bounding box center [379, 215] width 410 height 13
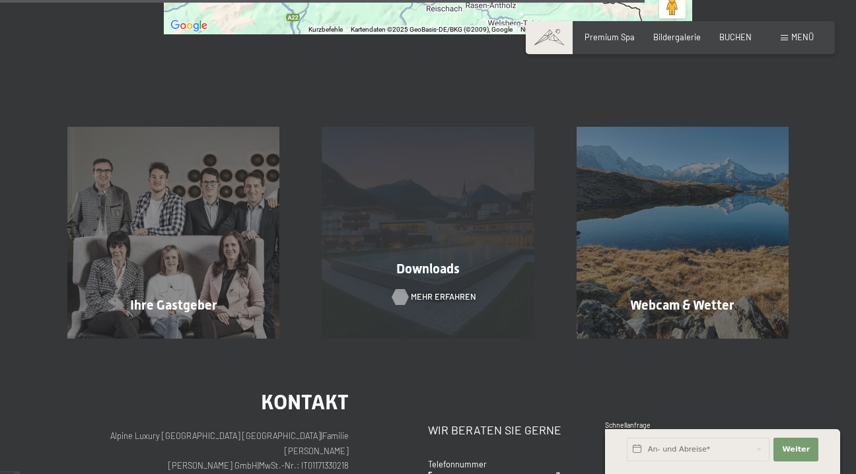
scroll to position [1072, 0]
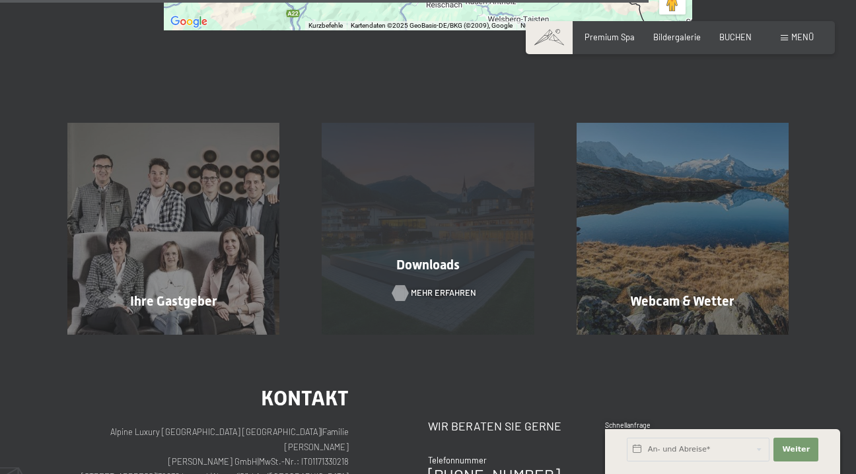
click at [434, 287] on span "Mehr erfahren" at bounding box center [443, 293] width 65 height 12
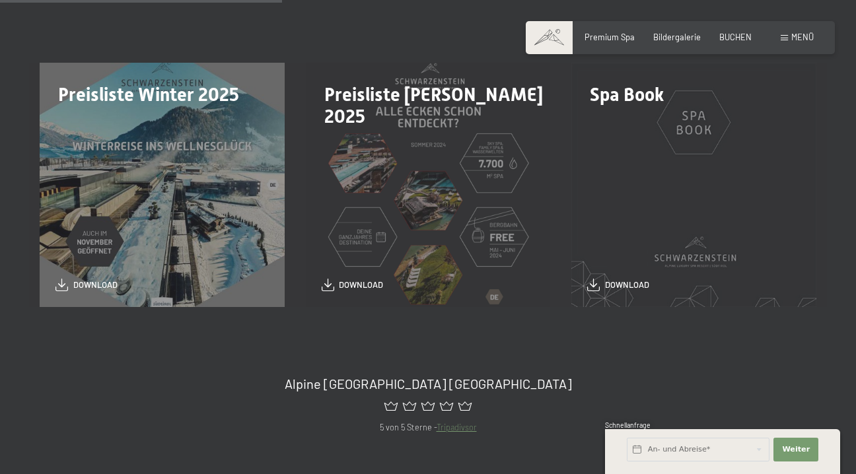
scroll to position [300, 0]
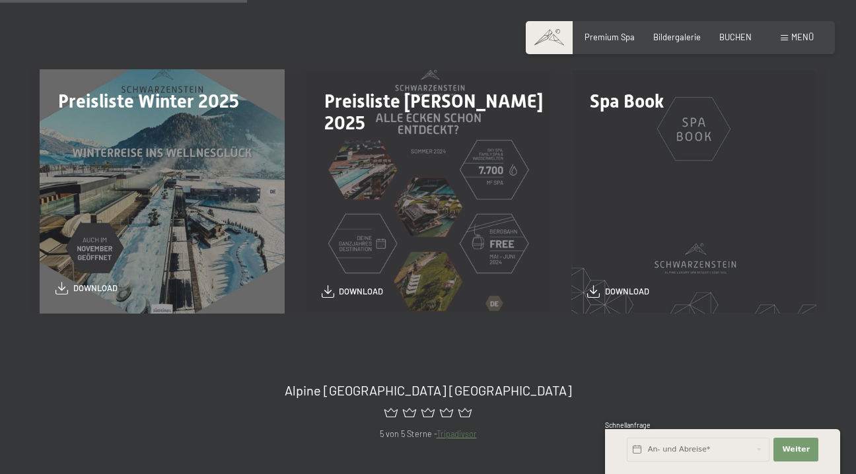
click at [90, 286] on span "download" at bounding box center [95, 289] width 44 height 12
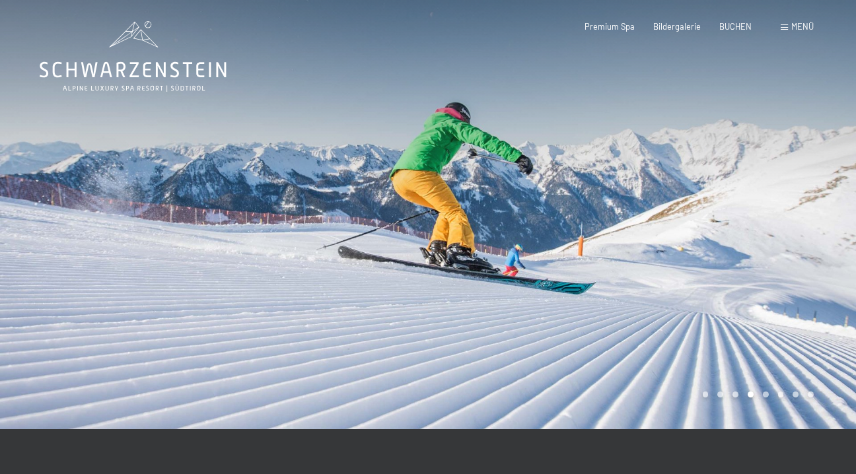
click at [671, 193] on div at bounding box center [642, 214] width 428 height 429
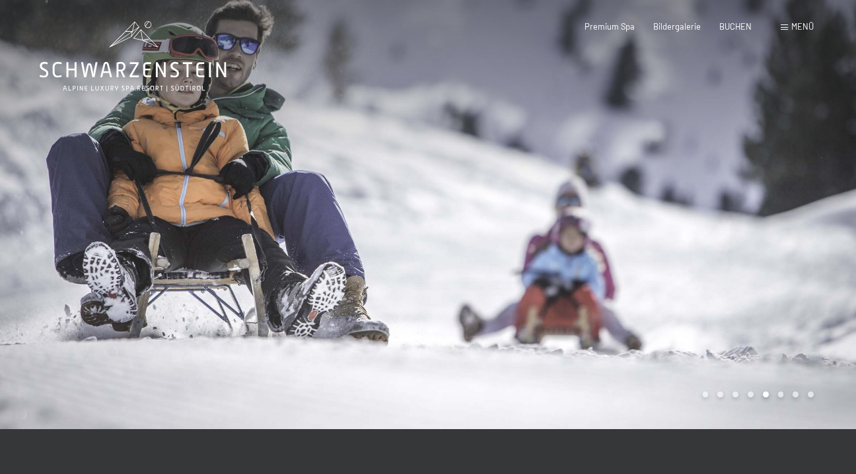
click at [695, 193] on div at bounding box center [642, 214] width 428 height 429
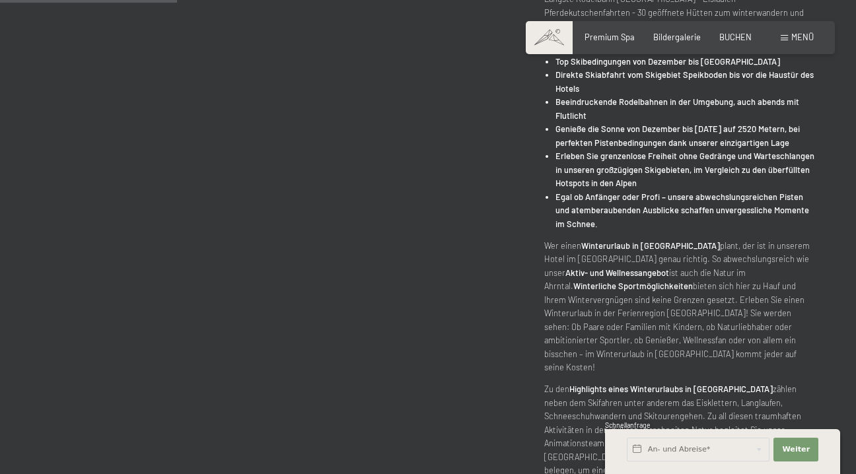
scroll to position [553, 0]
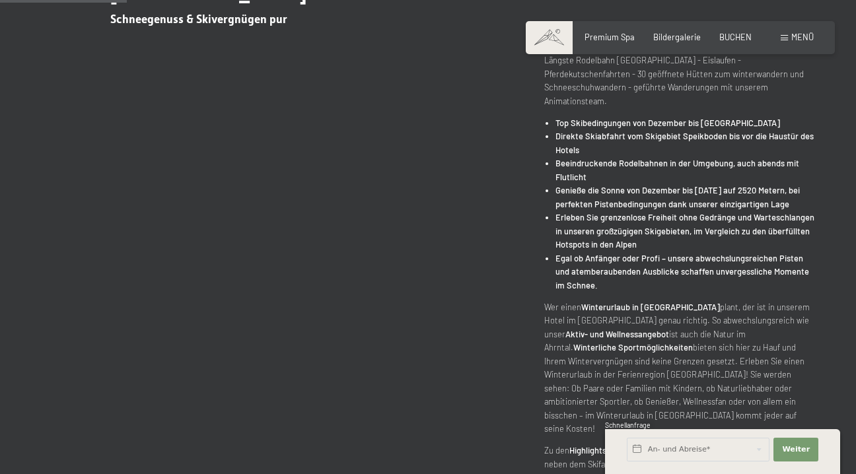
click at [658, 55] on p "3 Skigebiete (5min, 10min, 25 min entfernt) - Ski- und Rodelabfahrt bis zum Hot…" at bounding box center [680, 66] width 272 height 81
click at [672, 36] on span "Bildergalerie" at bounding box center [677, 35] width 48 height 11
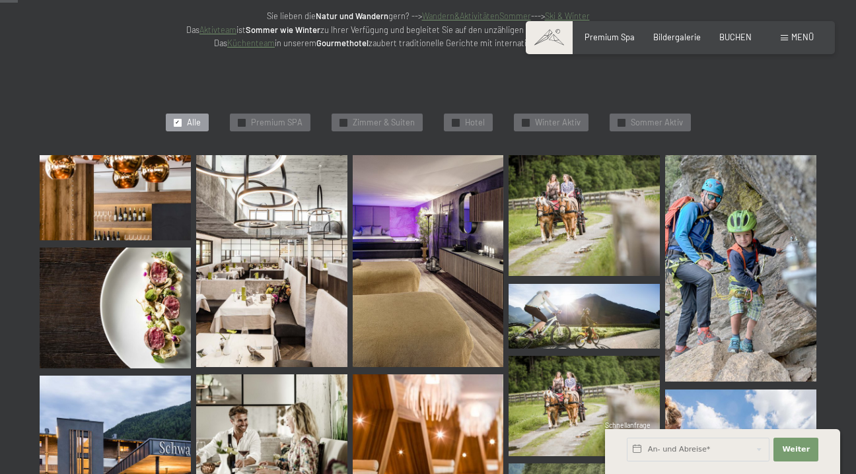
scroll to position [256, 0]
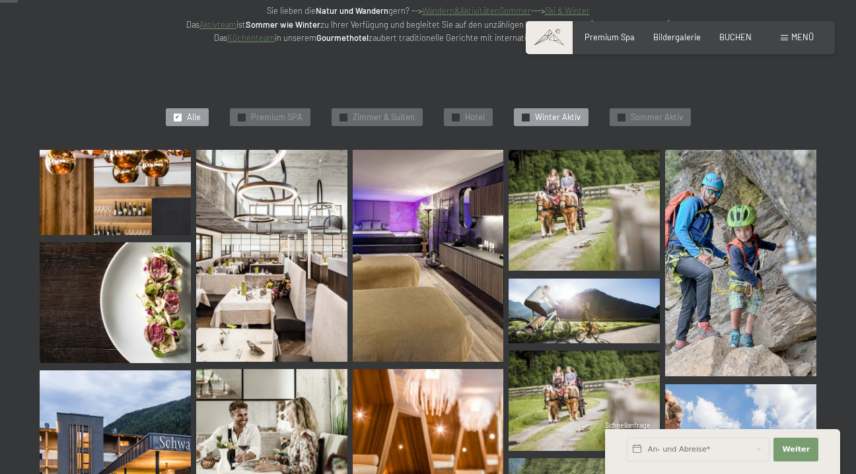
click at [520, 112] on div "✓ Winter Aktiv" at bounding box center [551, 117] width 75 height 18
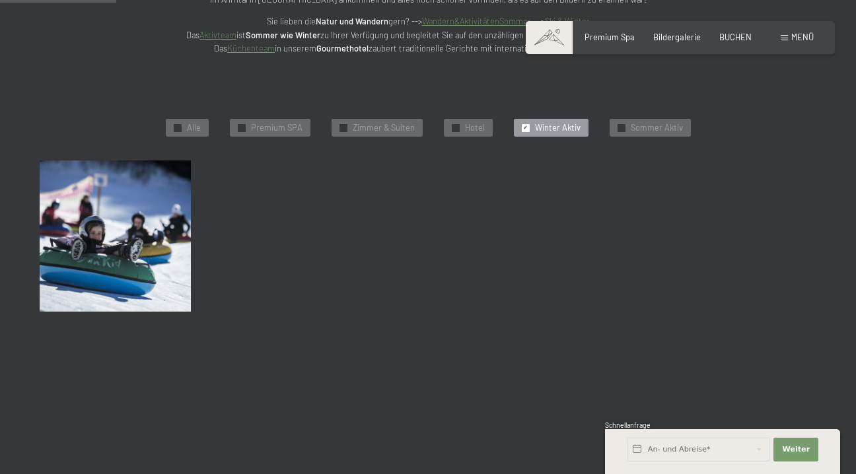
scroll to position [244, 0]
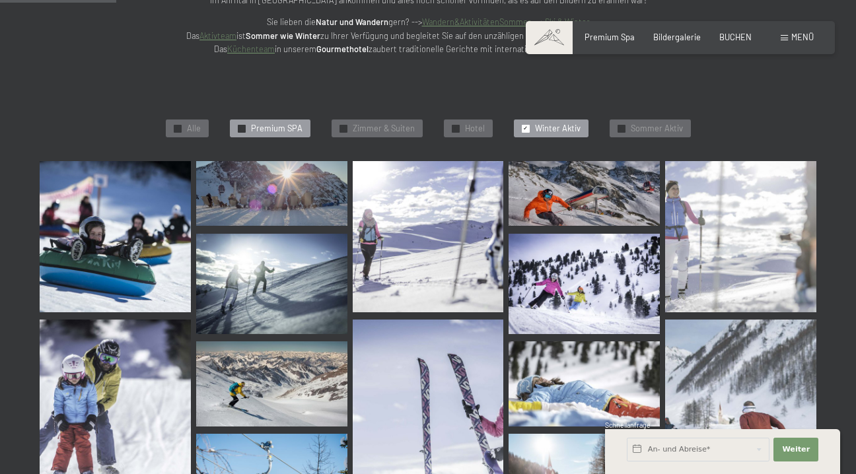
click at [279, 123] on span "Premium SPA" at bounding box center [277, 129] width 52 height 12
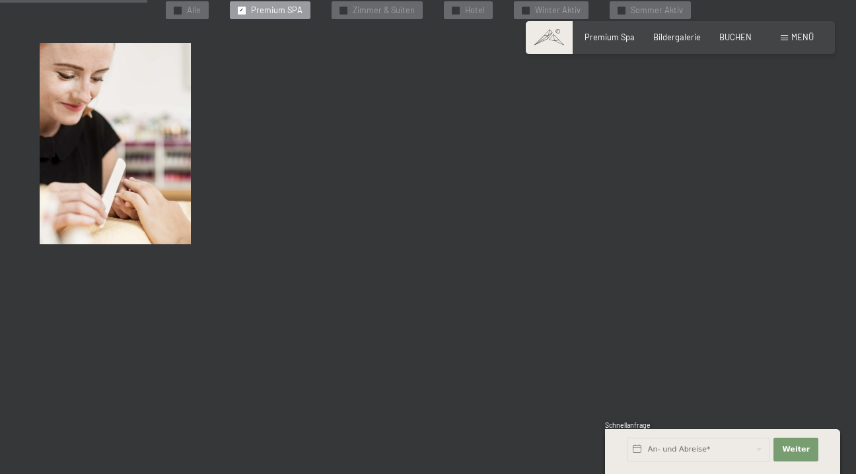
scroll to position [365, 0]
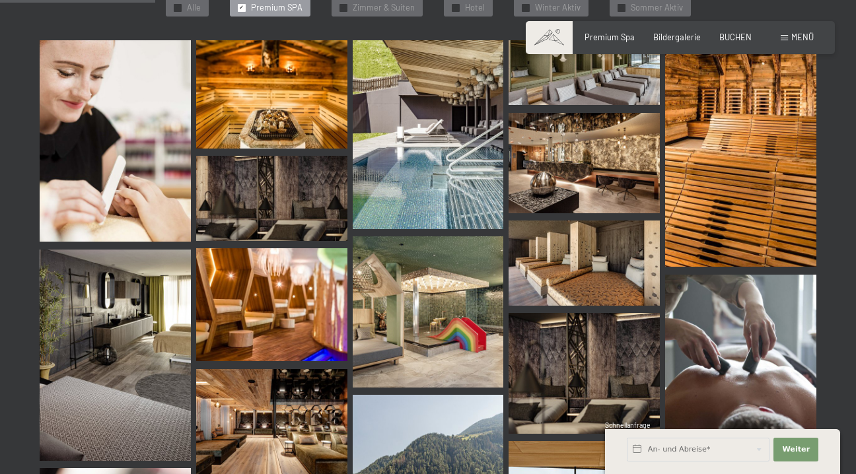
click at [317, 116] on img at bounding box center [271, 94] width 151 height 108
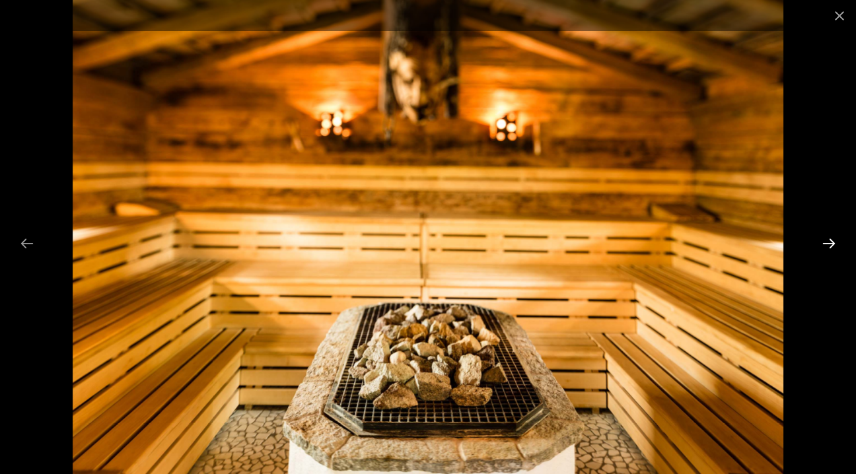
click at [835, 244] on button "Next slide" at bounding box center [829, 243] width 28 height 26
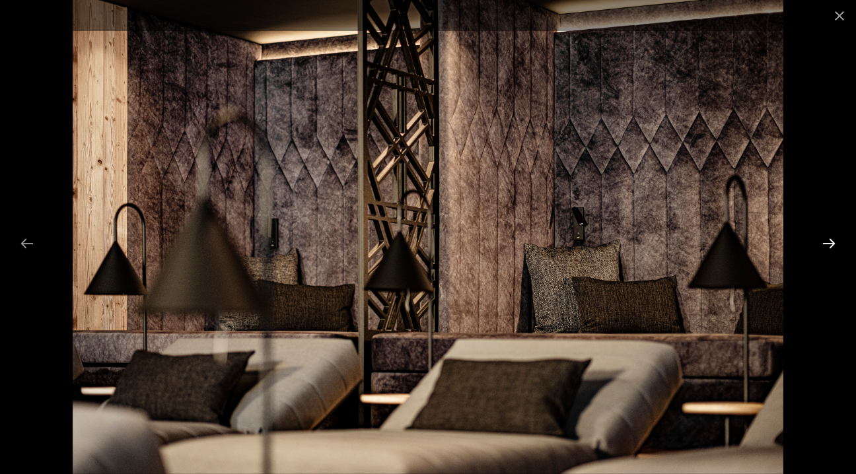
click at [835, 244] on button "Next slide" at bounding box center [829, 243] width 28 height 26
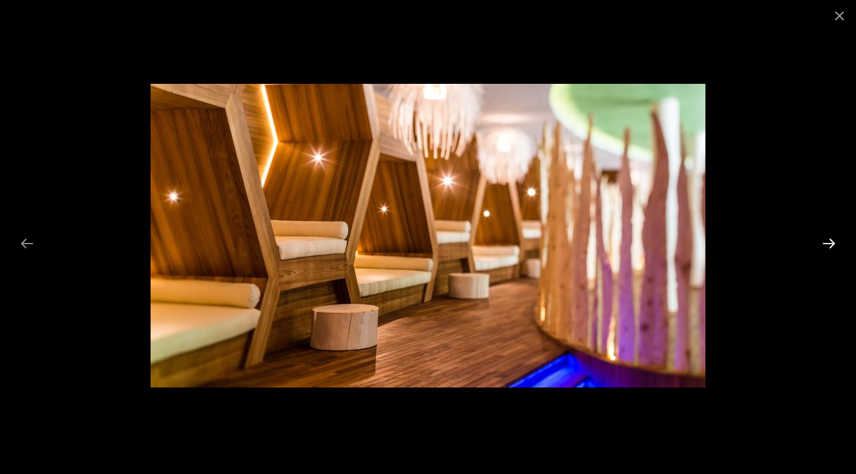
click at [835, 244] on button "Next slide" at bounding box center [829, 243] width 28 height 26
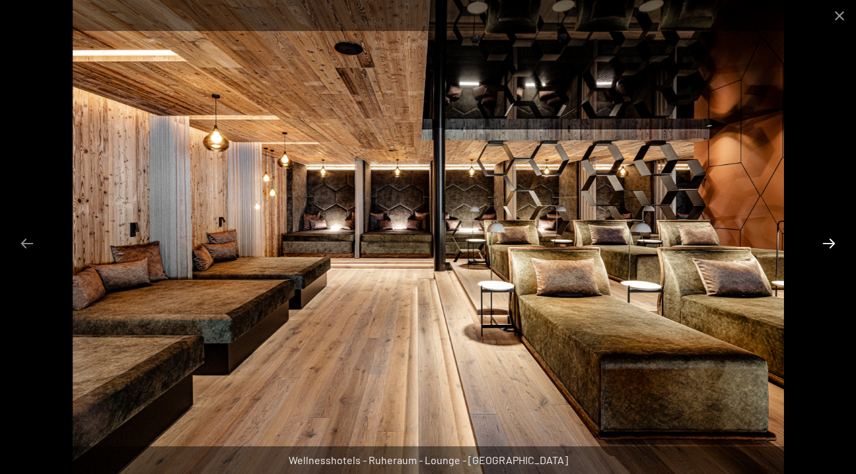
click at [835, 244] on button "Next slide" at bounding box center [829, 243] width 28 height 26
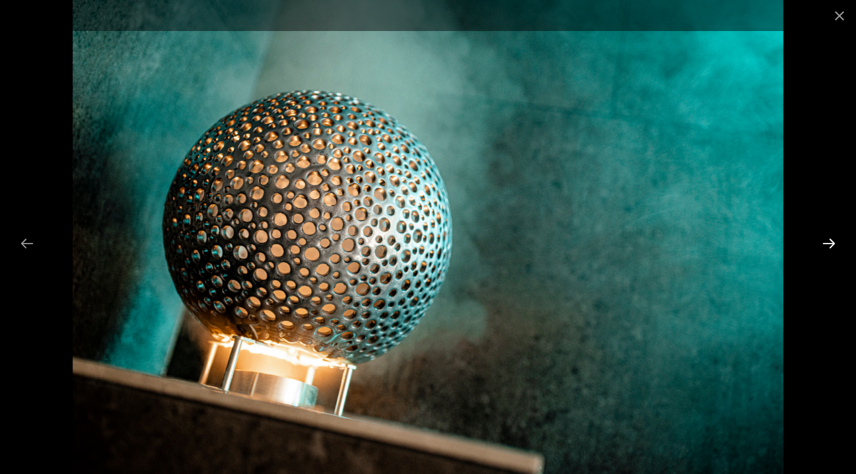
click at [835, 244] on button "Next slide" at bounding box center [829, 243] width 28 height 26
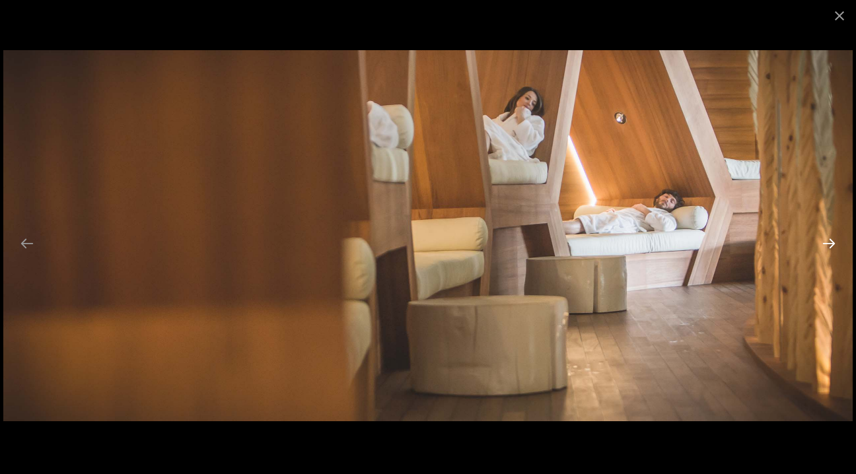
click at [835, 244] on button "Next slide" at bounding box center [829, 243] width 28 height 26
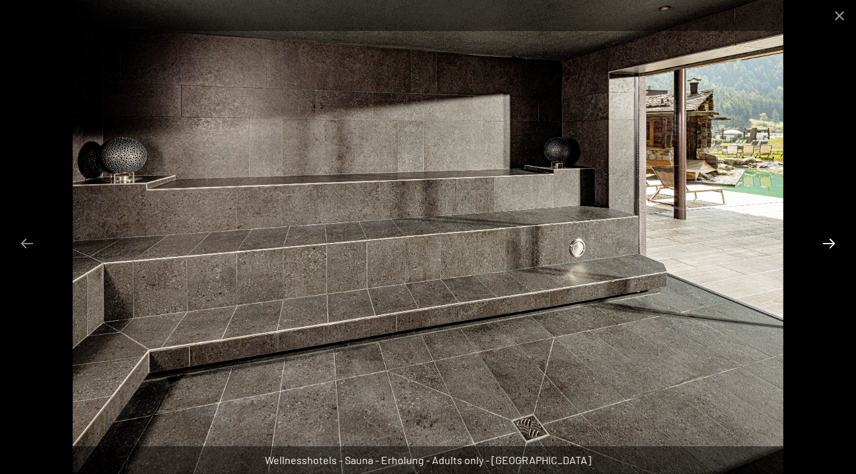
click at [835, 244] on button "Next slide" at bounding box center [829, 243] width 28 height 26
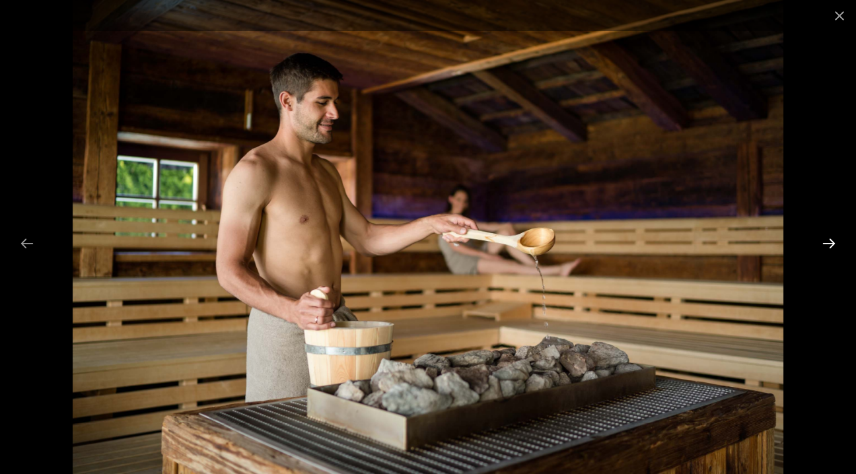
click at [835, 244] on button "Next slide" at bounding box center [829, 243] width 28 height 26
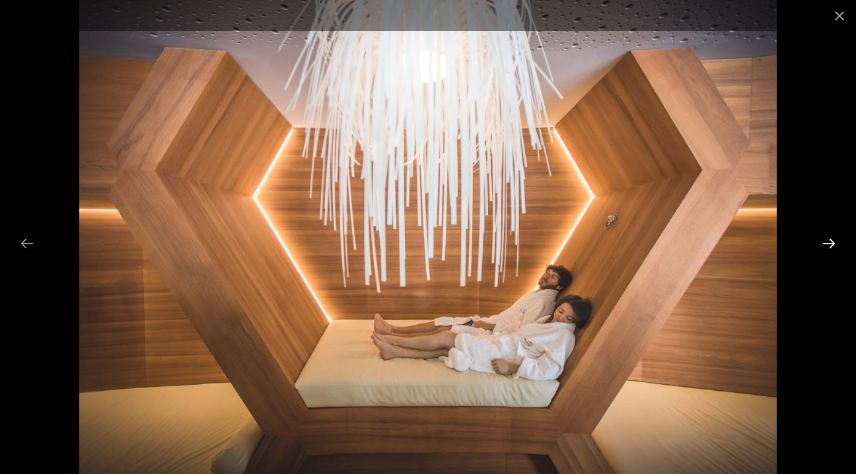
click at [835, 244] on button "Next slide" at bounding box center [829, 243] width 28 height 26
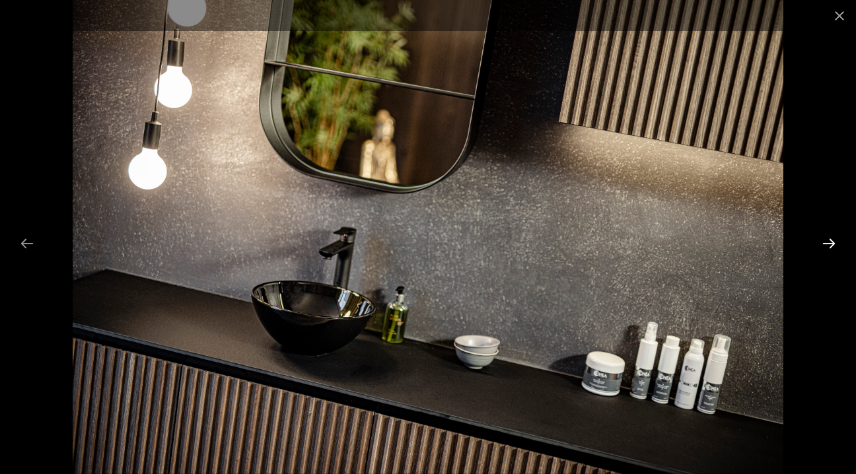
click at [835, 244] on button "Next slide" at bounding box center [829, 243] width 28 height 26
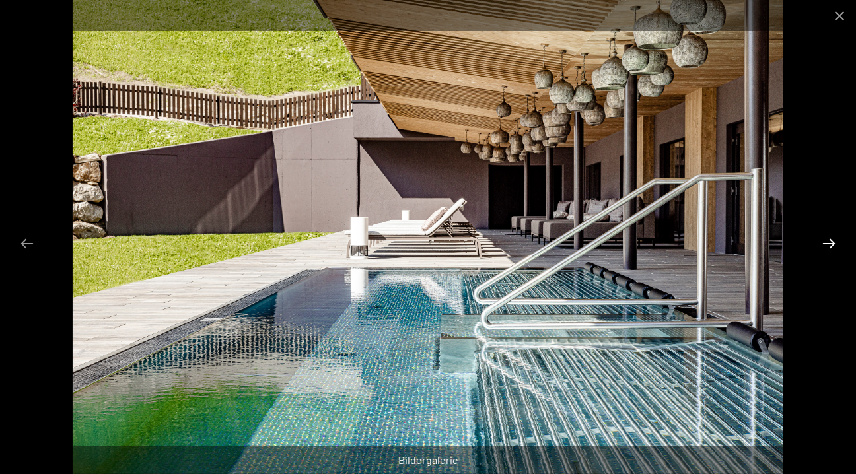
click at [835, 244] on button "Next slide" at bounding box center [829, 243] width 28 height 26
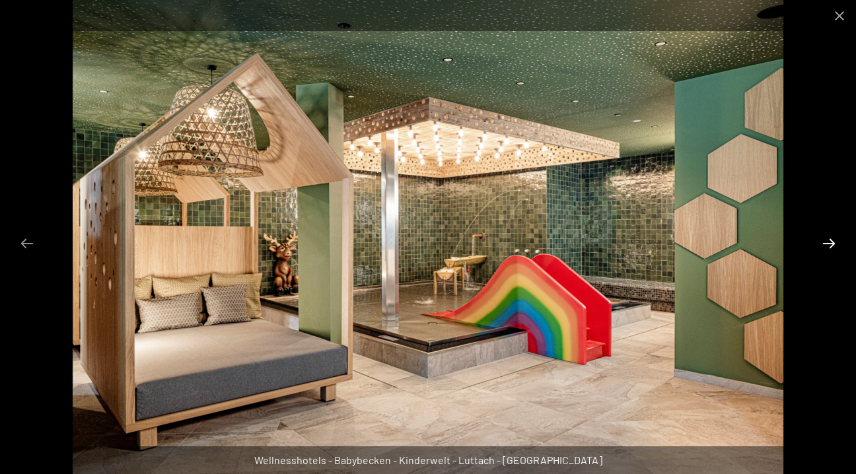
click at [835, 244] on button "Next slide" at bounding box center [829, 243] width 28 height 26
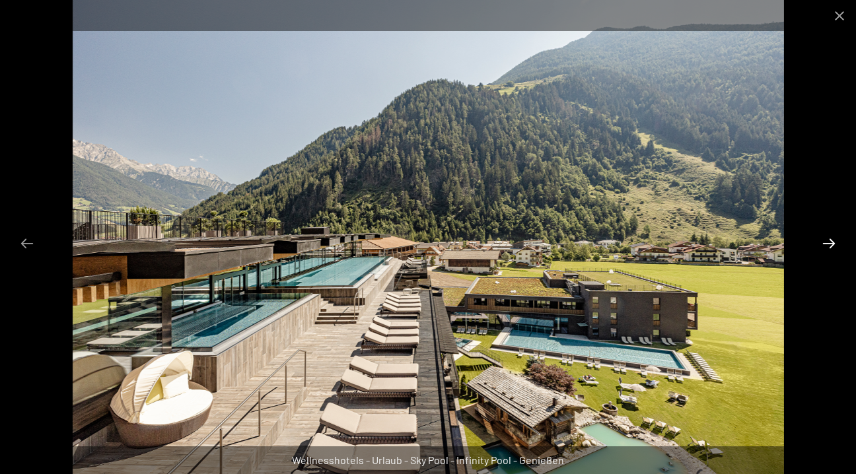
click at [835, 244] on button "Next slide" at bounding box center [829, 243] width 28 height 26
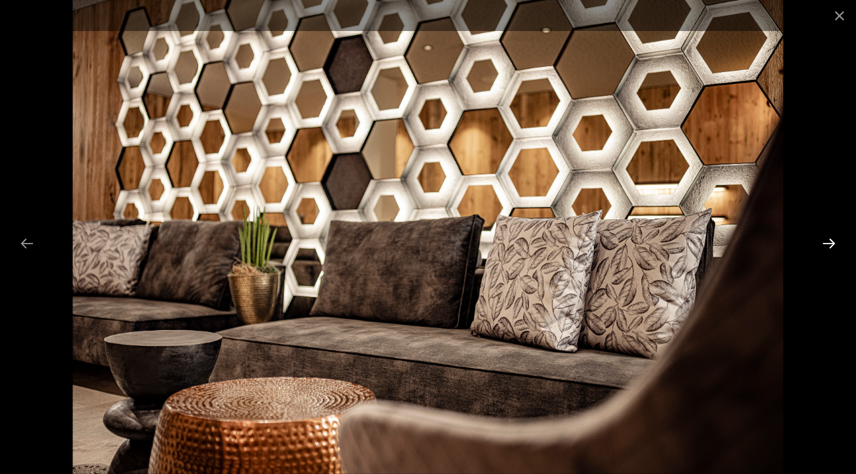
click at [835, 244] on button "Next slide" at bounding box center [829, 243] width 28 height 26
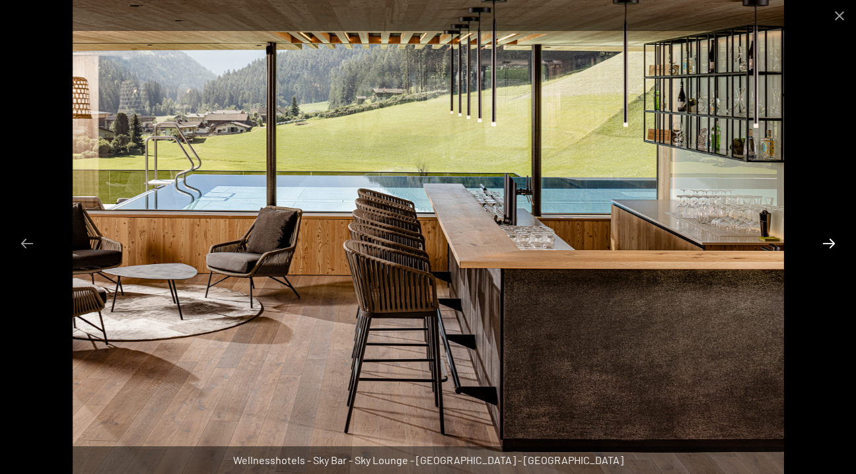
click at [835, 244] on button "Next slide" at bounding box center [829, 243] width 28 height 26
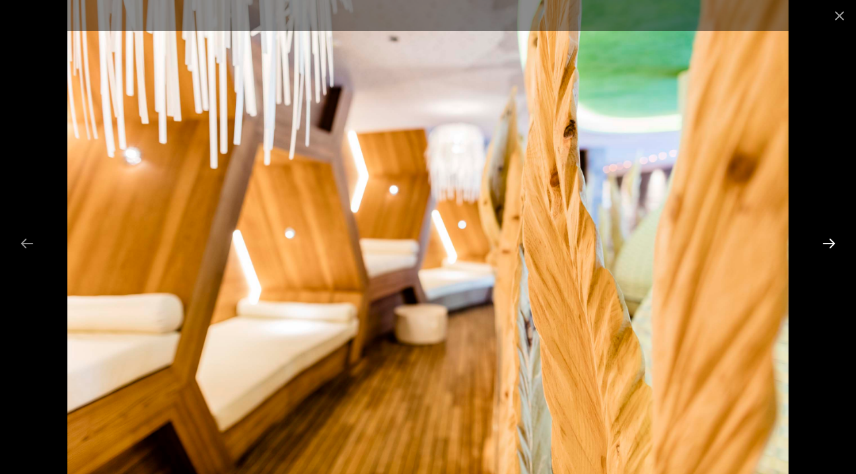
click at [835, 244] on button "Next slide" at bounding box center [829, 243] width 28 height 26
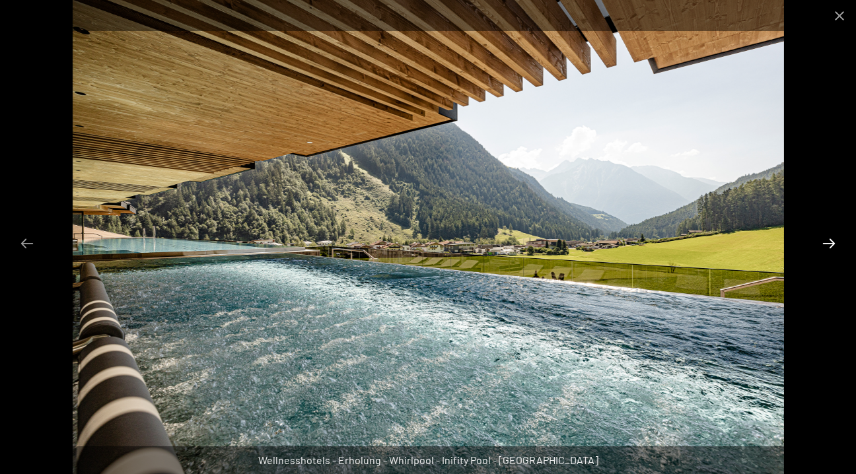
click at [835, 243] on button "Next slide" at bounding box center [829, 243] width 28 height 26
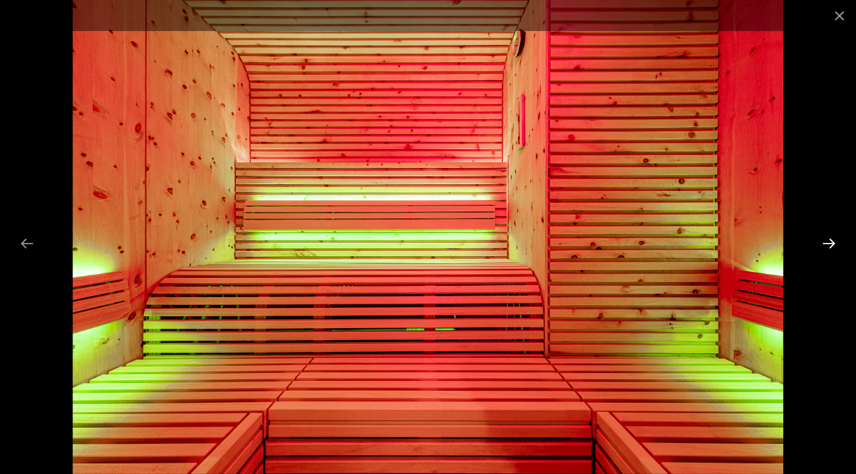
click at [835, 243] on button "Next slide" at bounding box center [829, 243] width 28 height 26
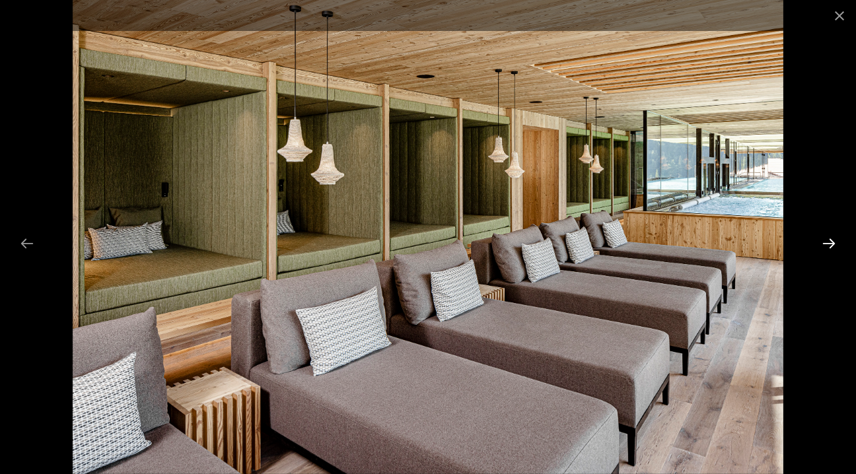
click at [835, 243] on button "Next slide" at bounding box center [829, 243] width 28 height 26
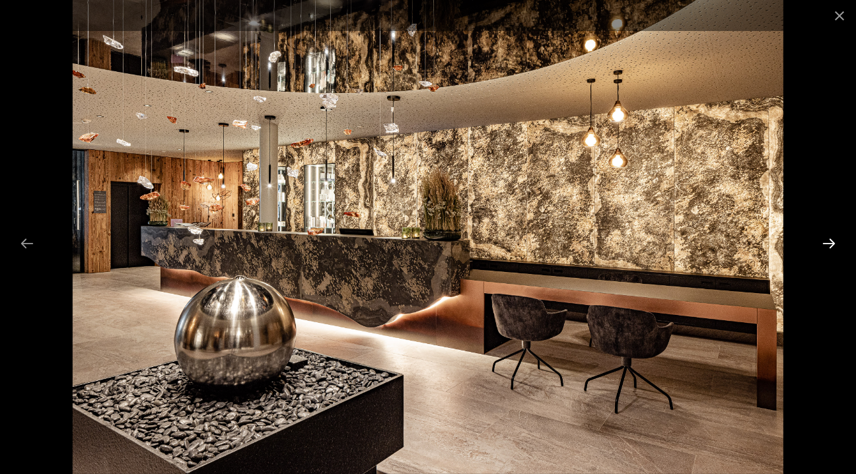
click at [835, 243] on button "Next slide" at bounding box center [829, 243] width 28 height 26
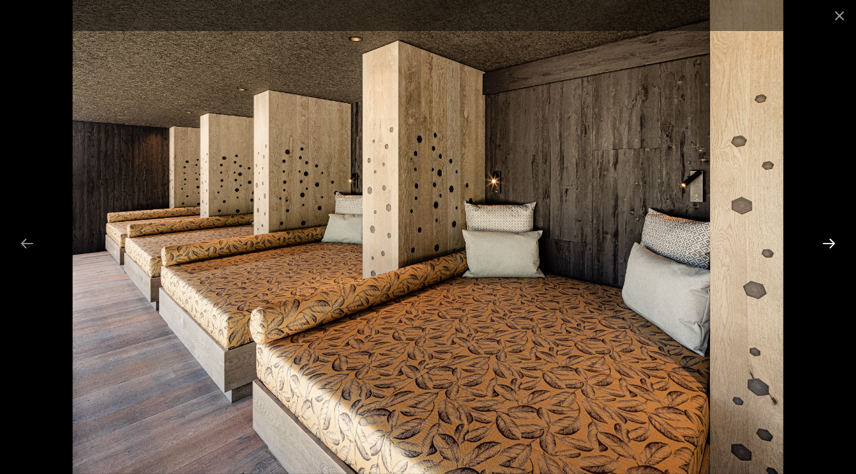
click at [835, 243] on button "Next slide" at bounding box center [829, 243] width 28 height 26
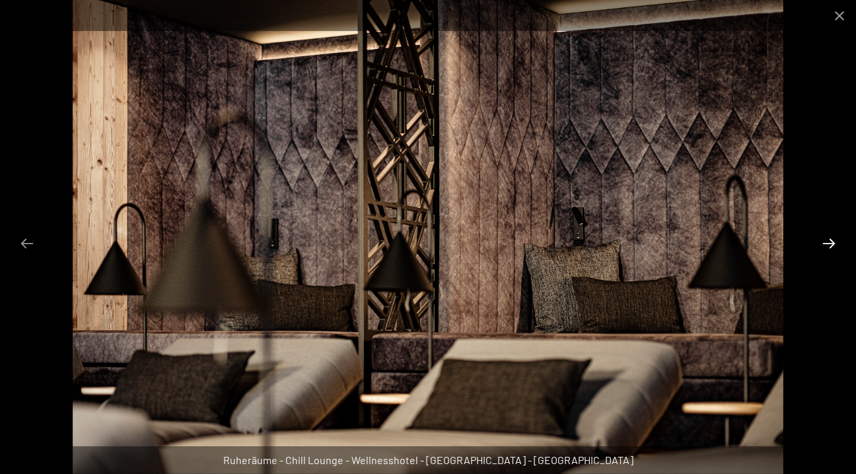
click at [834, 243] on button "Next slide" at bounding box center [829, 243] width 28 height 26
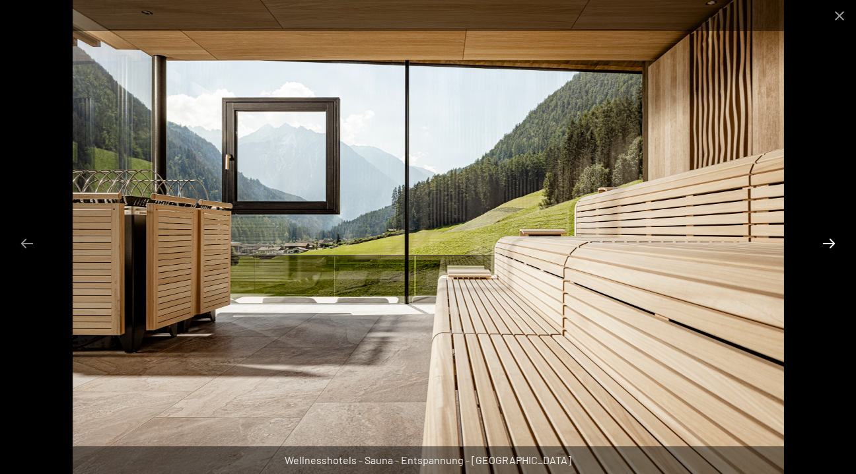
click at [835, 243] on button "Next slide" at bounding box center [829, 243] width 28 height 26
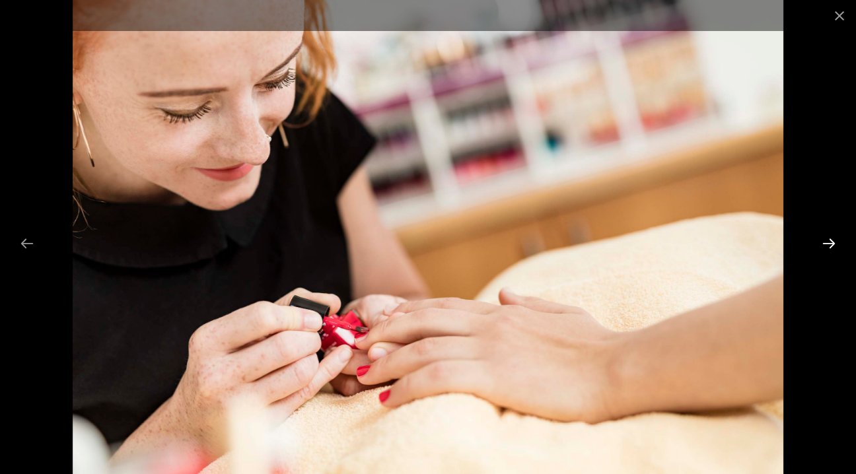
click at [835, 243] on button "Next slide" at bounding box center [829, 243] width 28 height 26
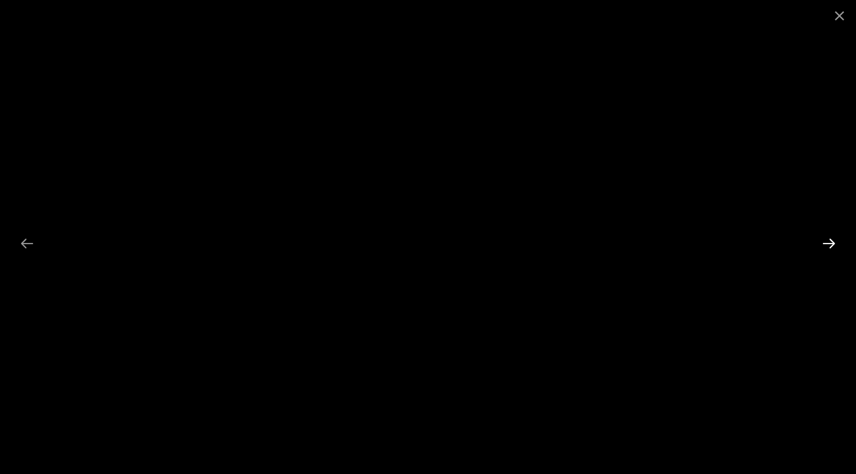
click at [835, 243] on button "Next slide" at bounding box center [829, 243] width 28 height 26
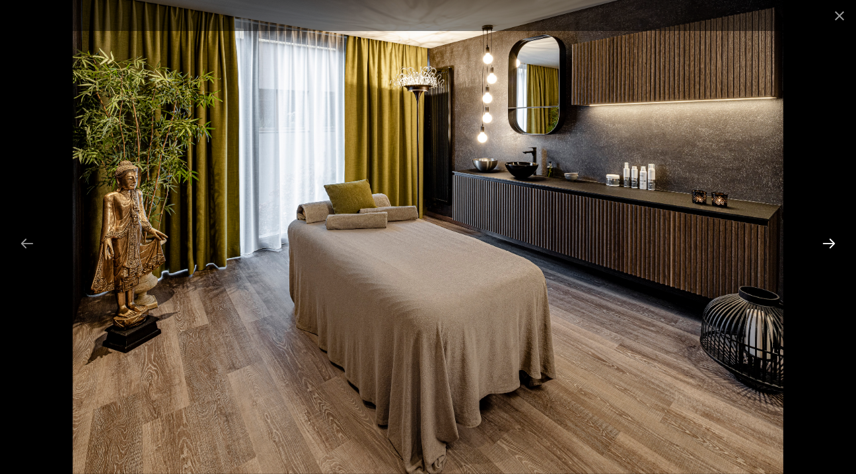
click at [835, 243] on button "Next slide" at bounding box center [829, 243] width 28 height 26
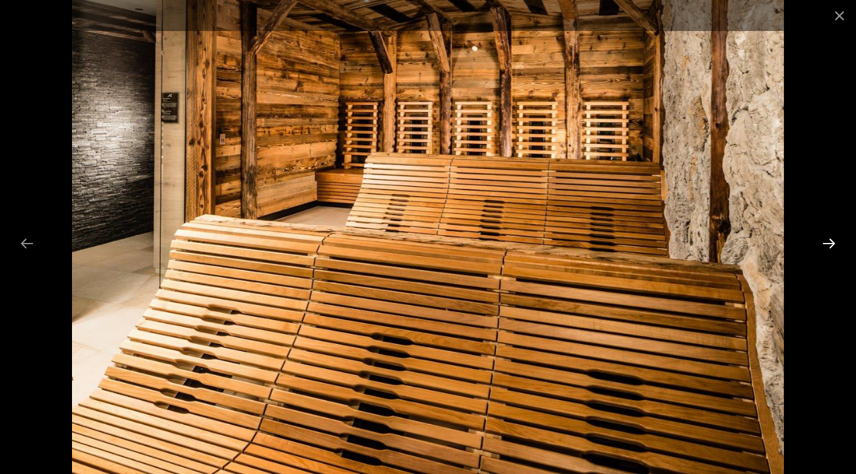
click at [835, 243] on button "Next slide" at bounding box center [829, 243] width 28 height 26
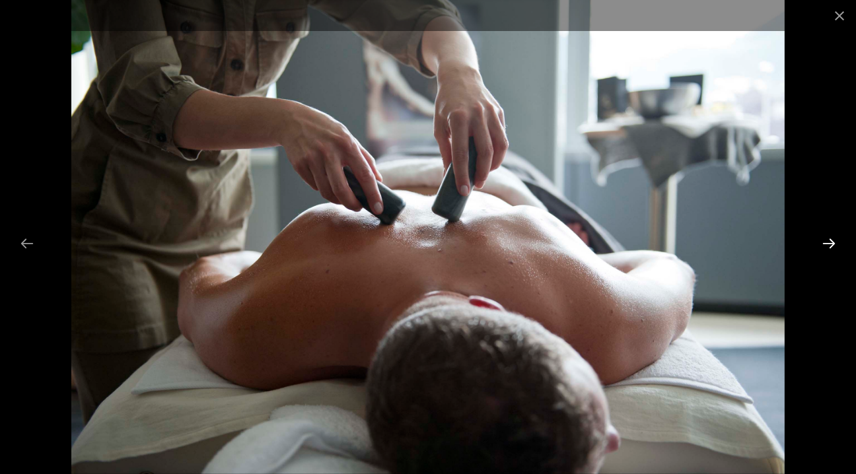
click at [835, 243] on button "Next slide" at bounding box center [829, 243] width 28 height 26
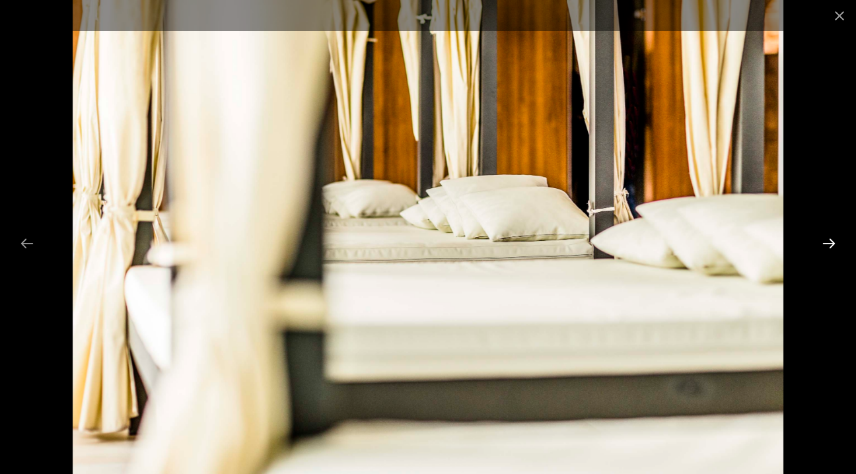
click at [835, 243] on button "Next slide" at bounding box center [829, 243] width 28 height 26
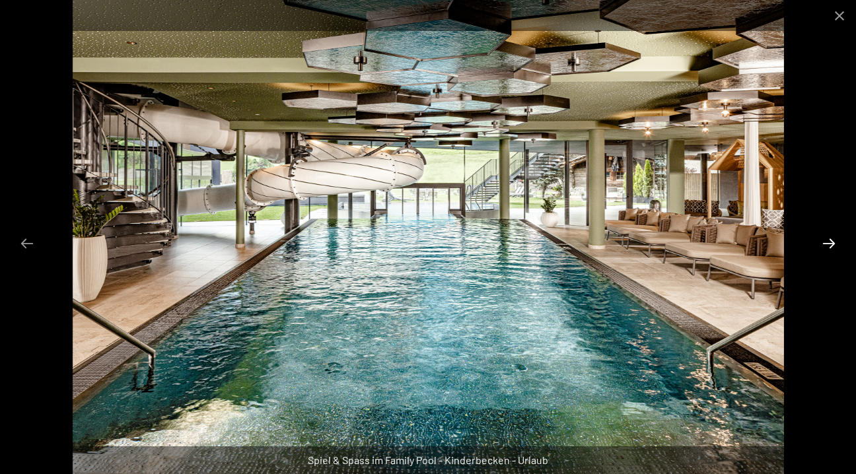
click at [835, 243] on button "Next slide" at bounding box center [829, 243] width 28 height 26
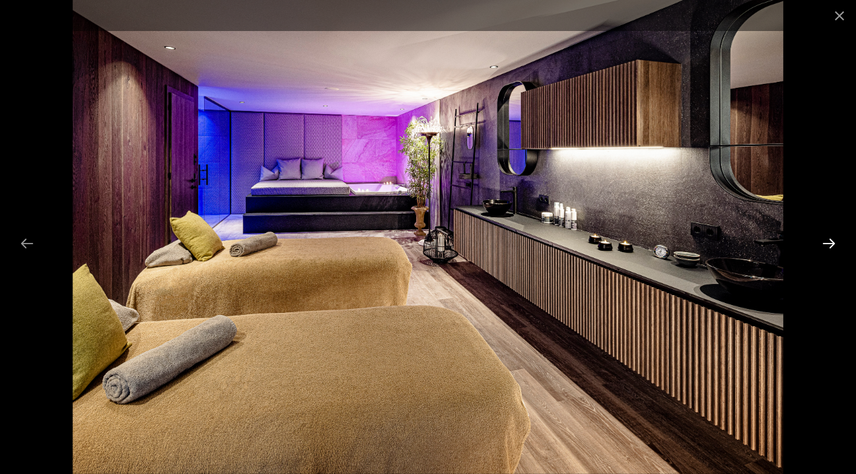
click at [835, 243] on button "Next slide" at bounding box center [829, 243] width 28 height 26
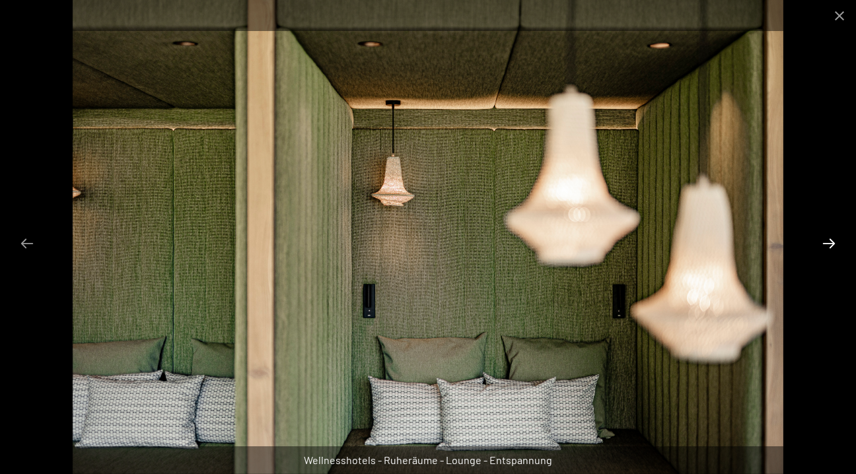
click at [835, 243] on button "Next slide" at bounding box center [829, 243] width 28 height 26
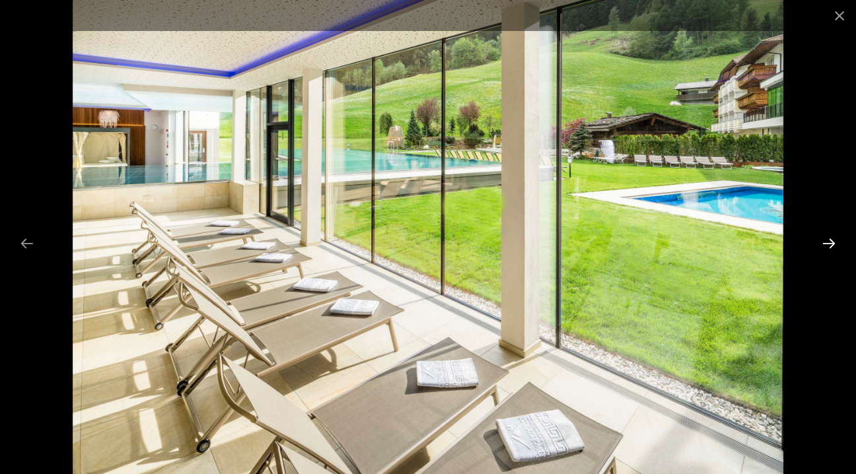
click at [835, 243] on button "Next slide" at bounding box center [829, 243] width 28 height 26
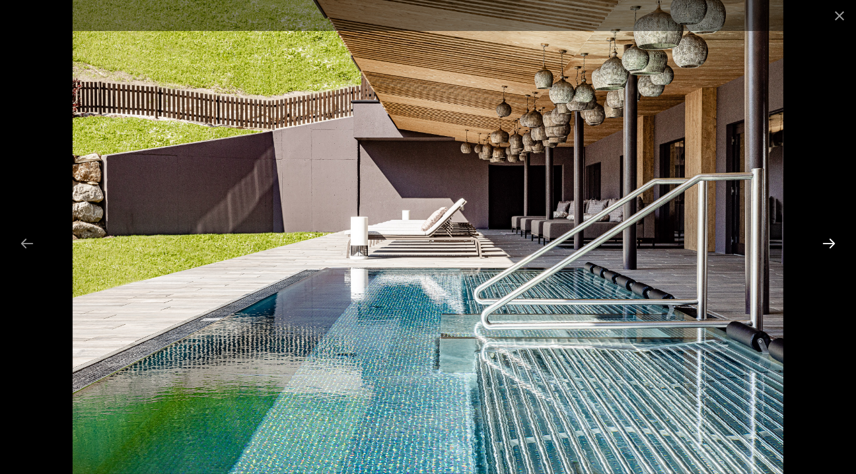
click at [835, 243] on button "Next slide" at bounding box center [829, 243] width 28 height 26
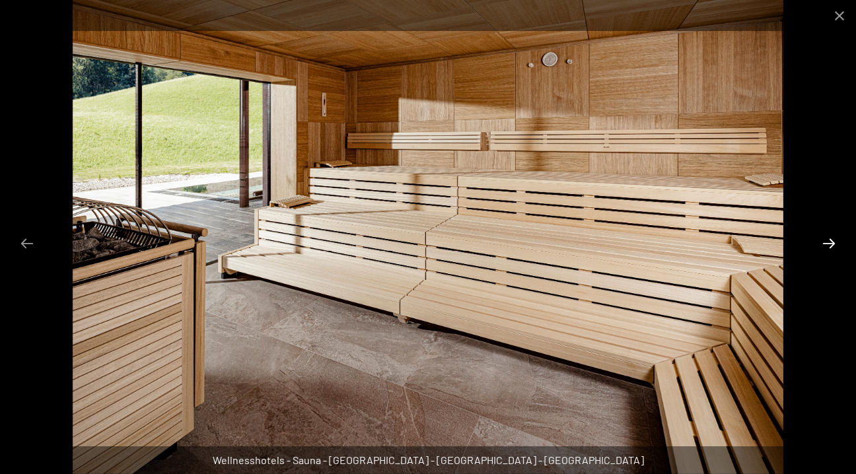
click at [835, 243] on button "Next slide" at bounding box center [829, 243] width 28 height 26
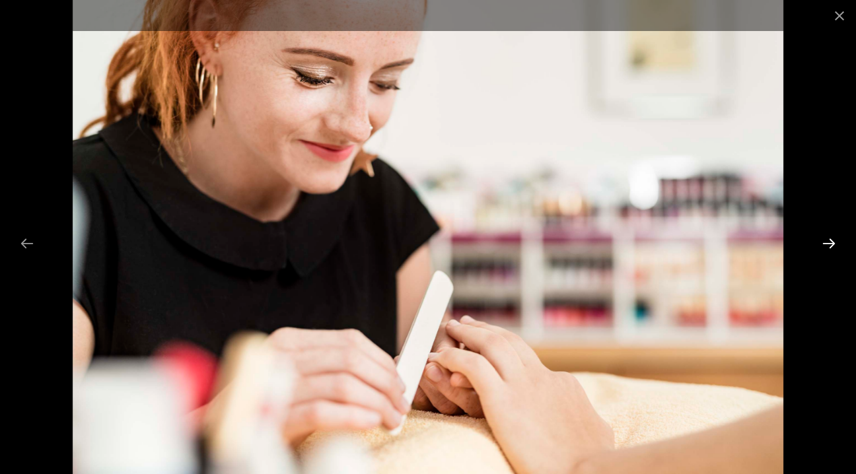
click at [835, 243] on button "Next slide" at bounding box center [829, 243] width 28 height 26
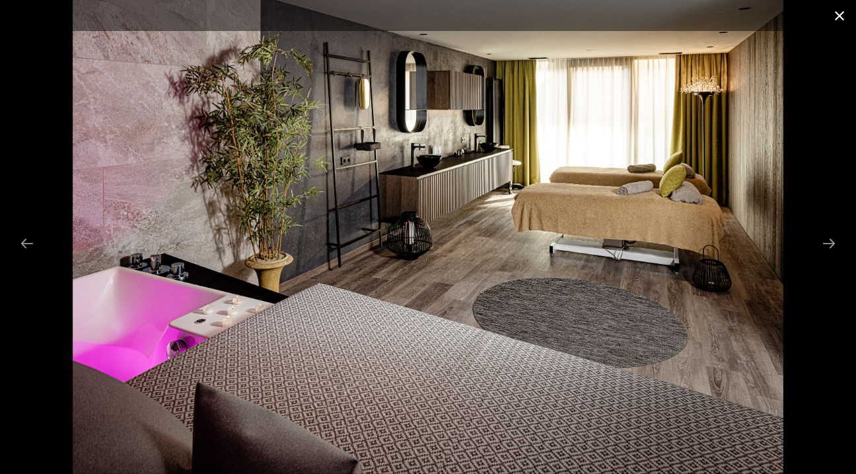
click at [844, 19] on button "Close gallery" at bounding box center [839, 15] width 33 height 31
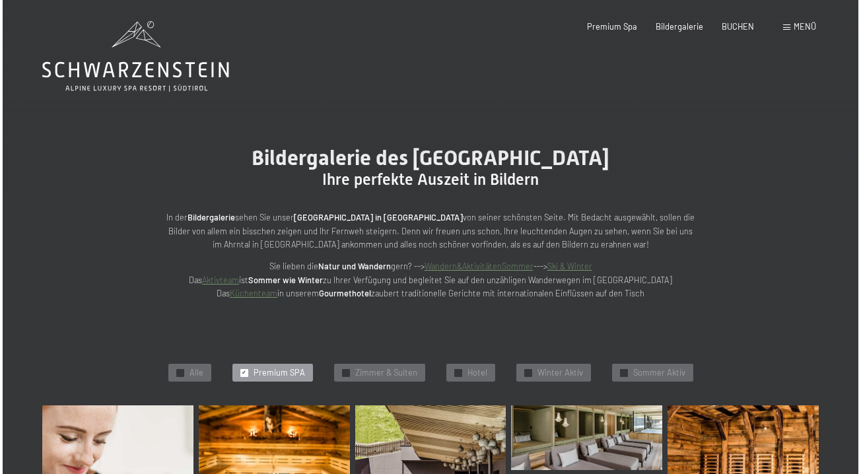
scroll to position [0, 0]
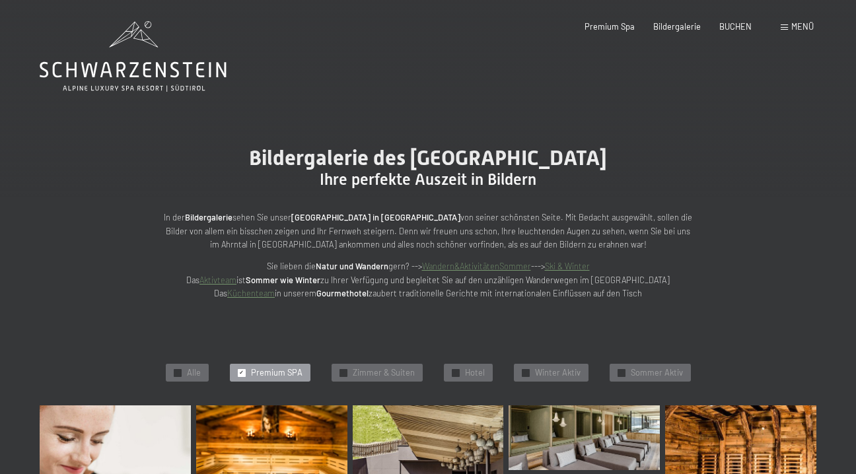
click at [796, 32] on div "Menü" at bounding box center [797, 27] width 33 height 12
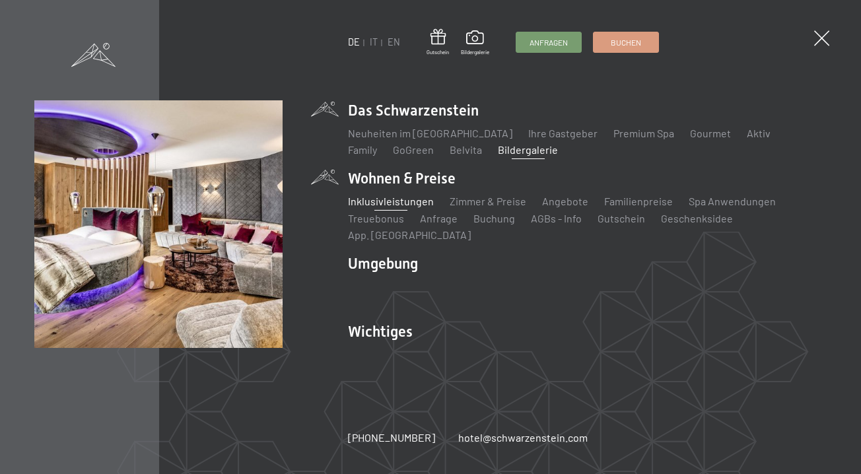
click at [378, 207] on link "Inklusivleistungen" at bounding box center [391, 201] width 86 height 13
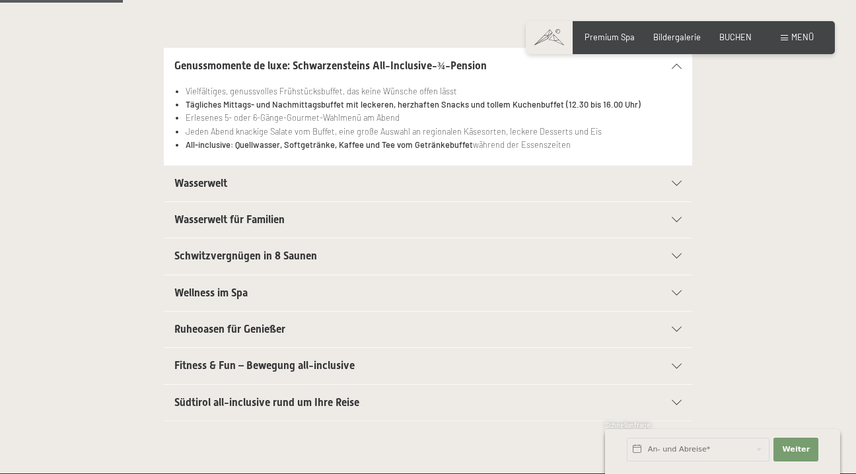
scroll to position [284, 0]
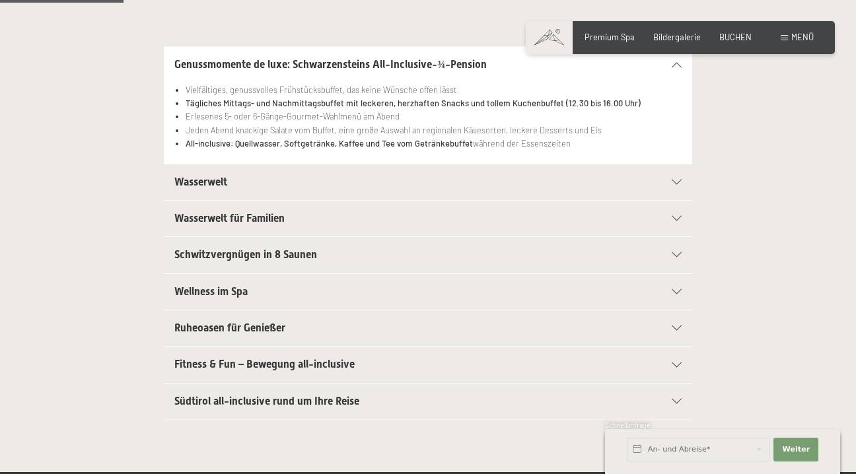
click at [281, 177] on h2 "Wasserwelt" at bounding box center [402, 182] width 456 height 15
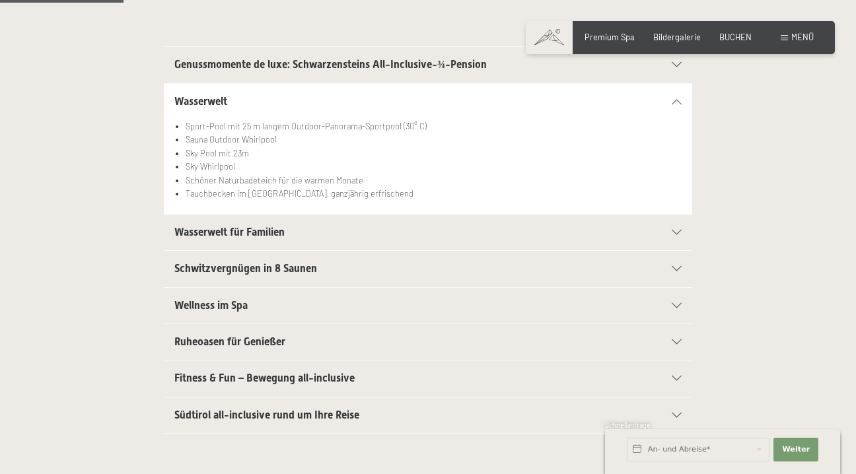
click at [287, 233] on h2 "Wasserwelt für Familien" at bounding box center [402, 232] width 456 height 15
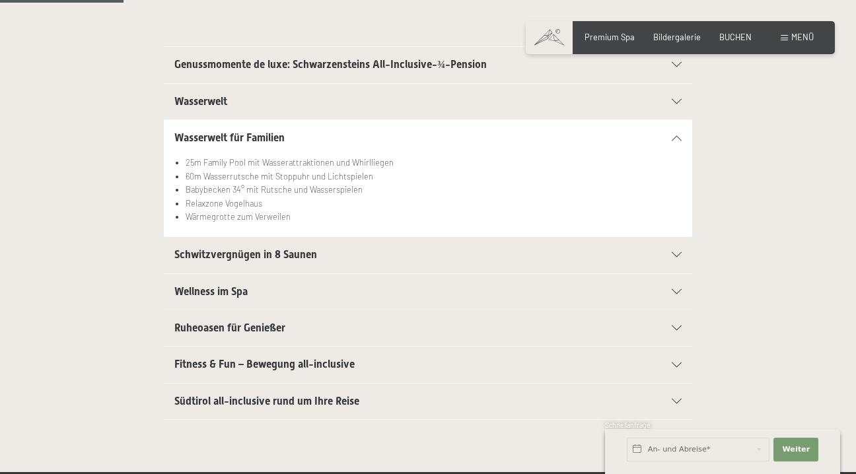
click at [234, 250] on span "Schwitzvergnügen in 8 Saunen" at bounding box center [245, 254] width 143 height 13
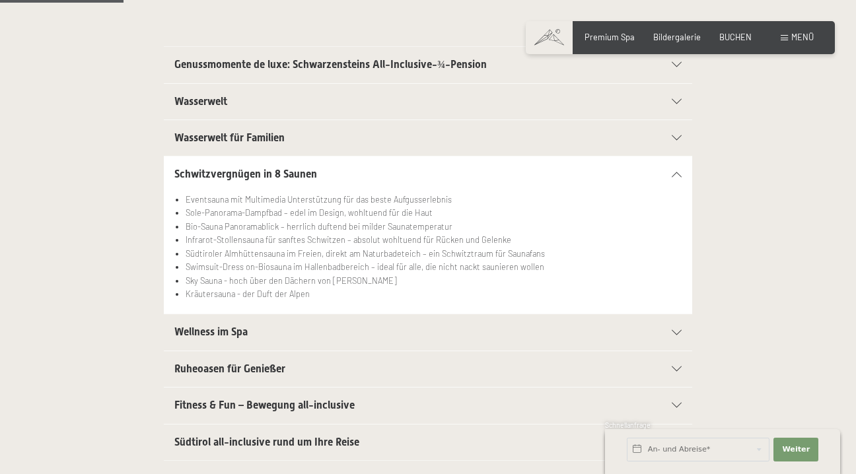
click at [285, 319] on div "Wellness im Spa" at bounding box center [427, 332] width 507 height 36
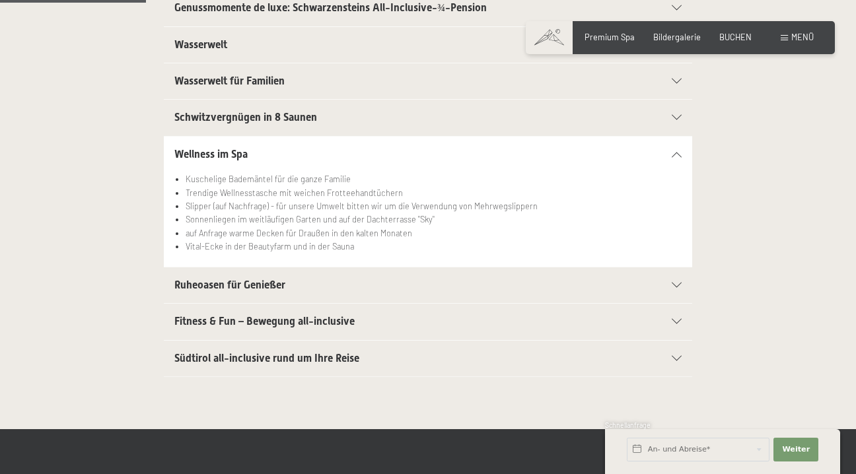
scroll to position [341, 0]
click at [296, 275] on label "Einwilligung Marketing*" at bounding box center [351, 274] width 116 height 13
click at [293, 275] on input "Einwilligung Marketing*" at bounding box center [286, 274] width 13 height 13
checkbox input "false"
click at [289, 283] on h2 "Ruheoasen für Genießer" at bounding box center [402, 284] width 456 height 15
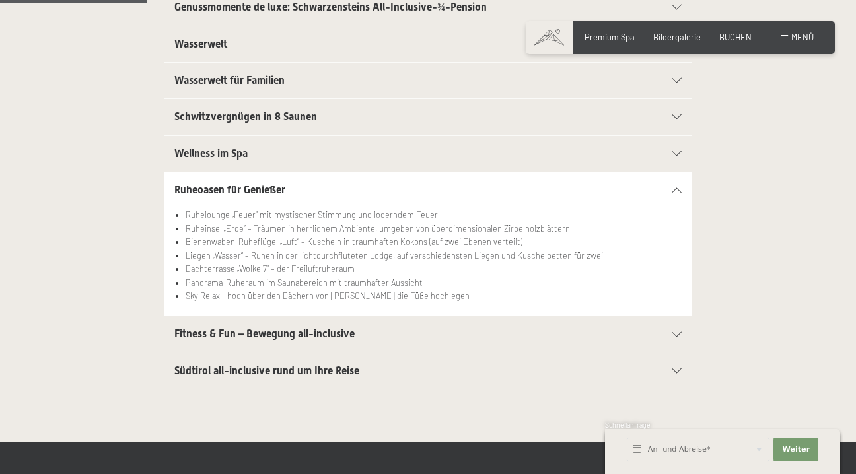
click at [281, 328] on span "Fitness & Fun – Bewegung all-inclusive" at bounding box center [264, 334] width 180 height 13
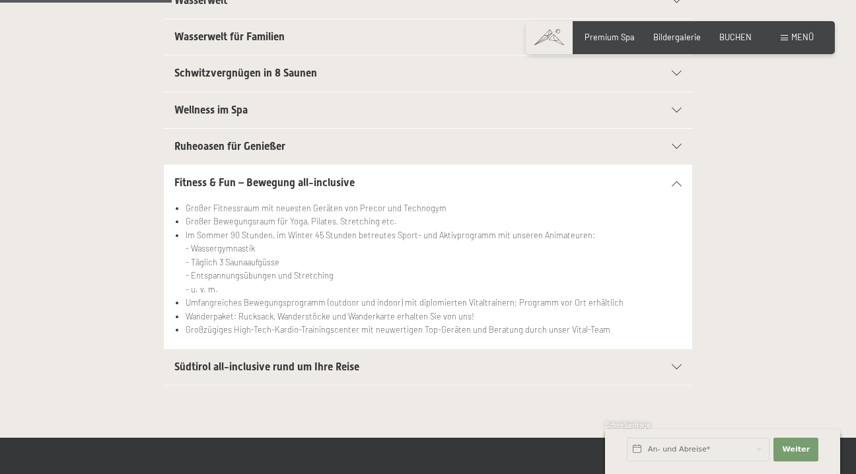
scroll to position [410, 0]
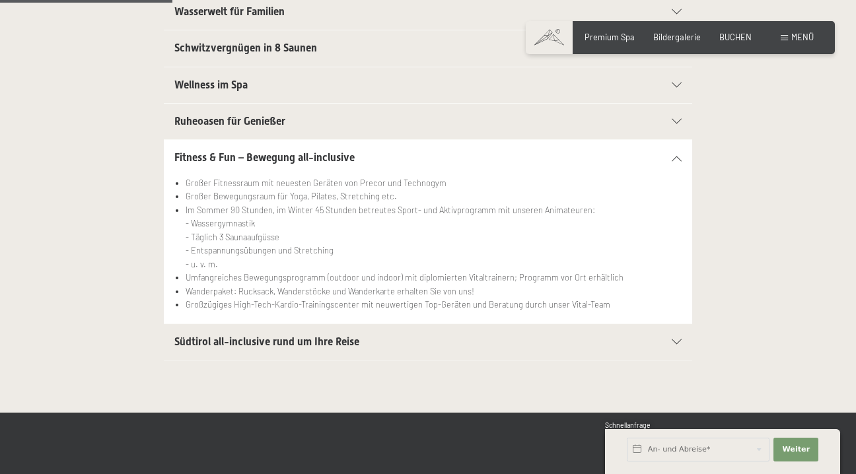
click at [328, 337] on span "Südtirol all-inclusive rund um Ihre Reise" at bounding box center [266, 341] width 185 height 13
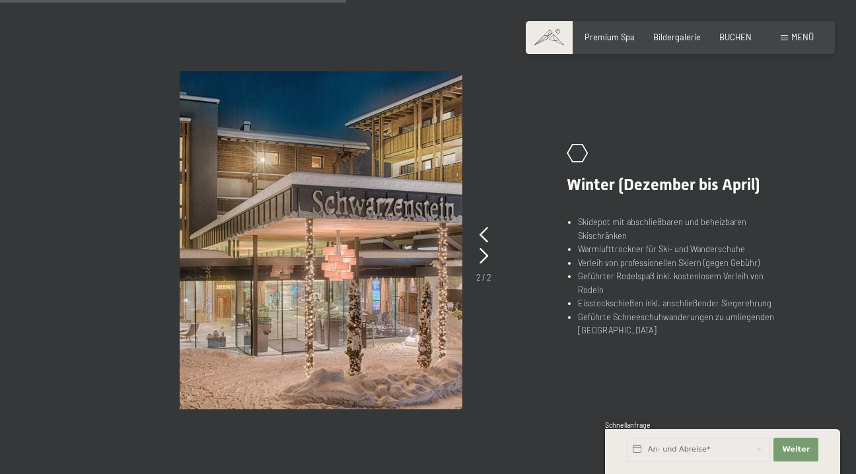
scroll to position [792, 0]
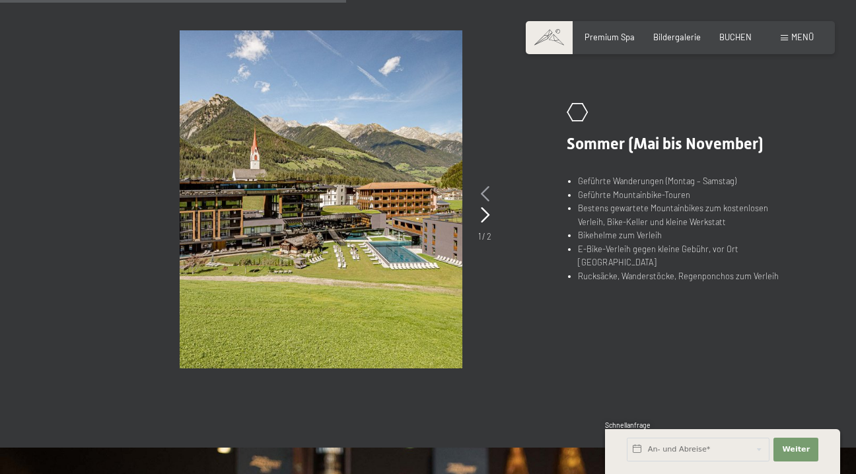
click at [487, 195] on icon at bounding box center [485, 194] width 9 height 16
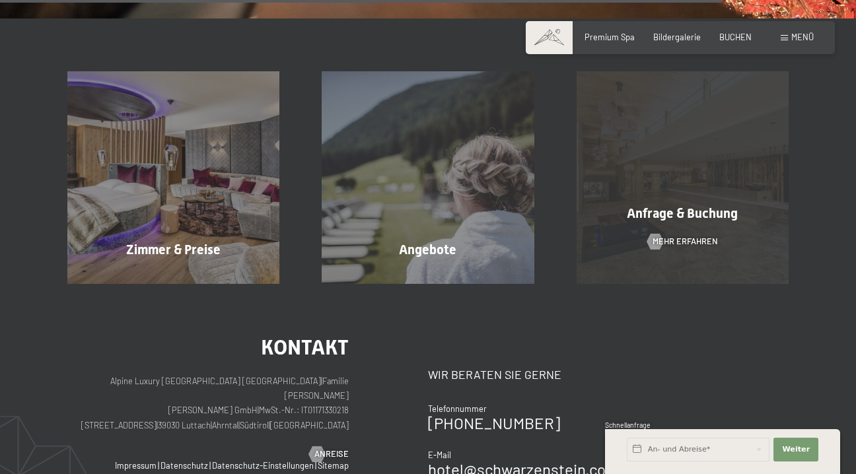
scroll to position [1709, 0]
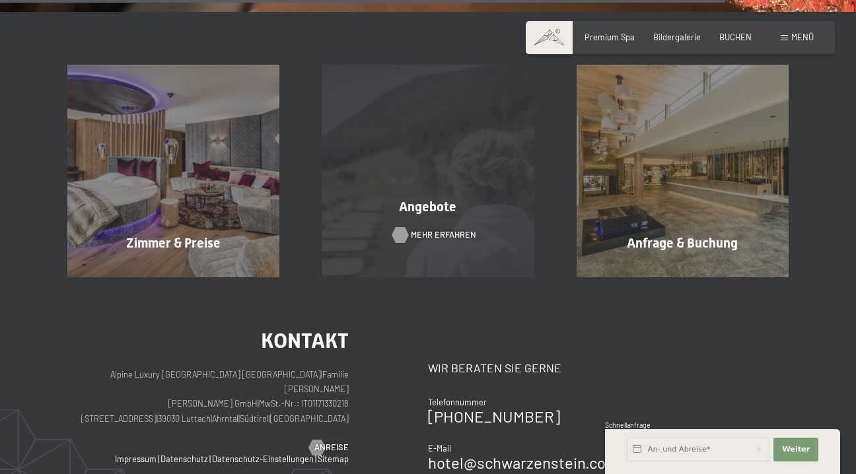
click at [448, 234] on span "Mehr erfahren" at bounding box center [443, 235] width 65 height 12
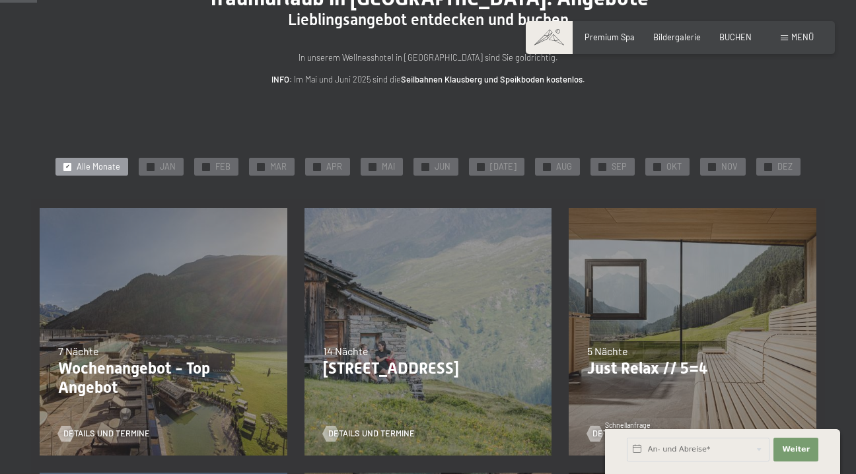
scroll to position [130, 0]
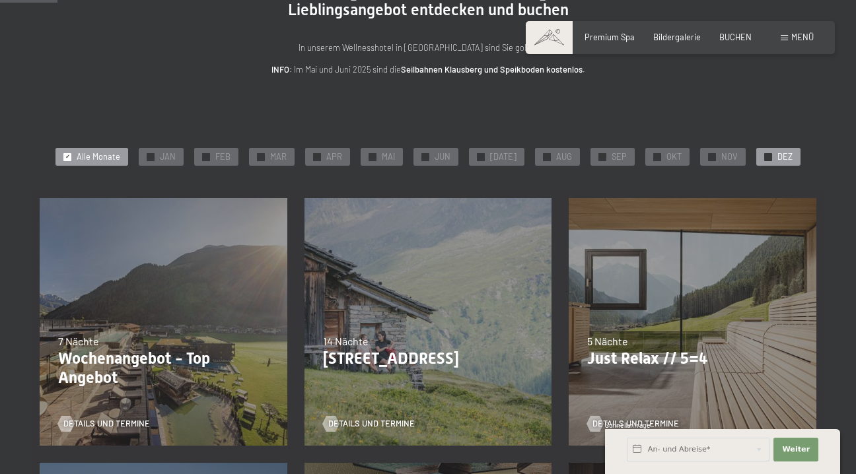
click at [766, 154] on div "✓ DEZ" at bounding box center [778, 157] width 44 height 18
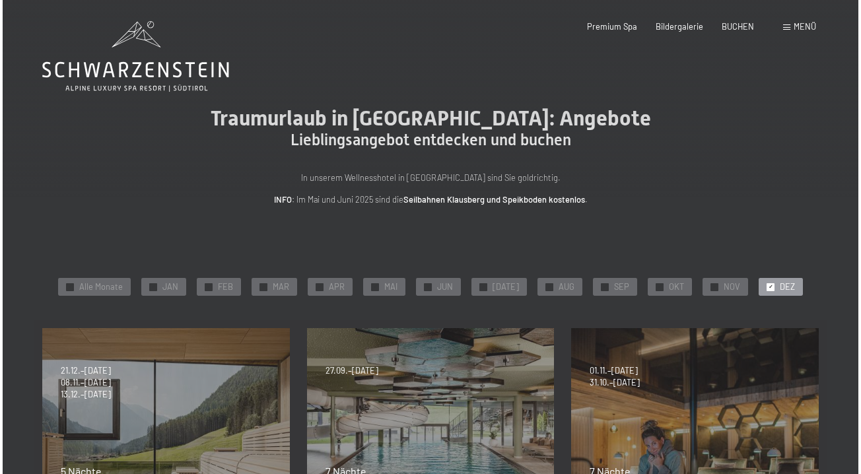
scroll to position [0, 0]
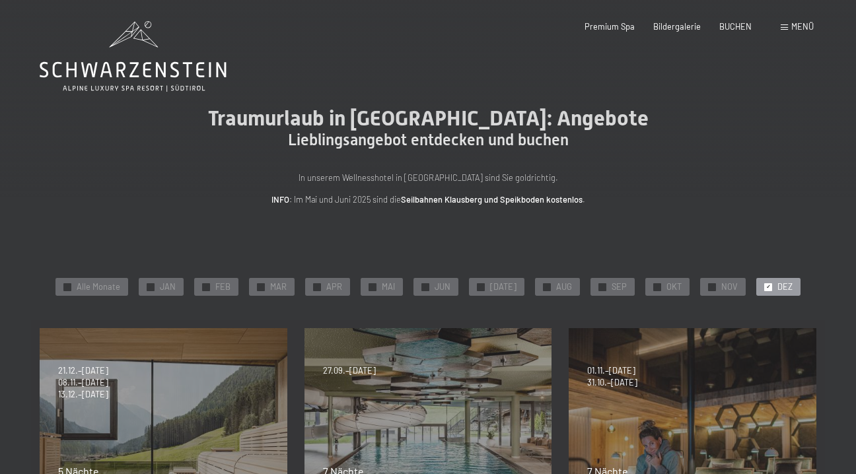
click at [814, 28] on div "Buchen Anfragen Premium Spa Bildergalerie BUCHEN Menü DE IT EN Gutschein Bilder…" at bounding box center [680, 27] width 267 height 12
click at [799, 28] on span "Menü" at bounding box center [802, 26] width 22 height 11
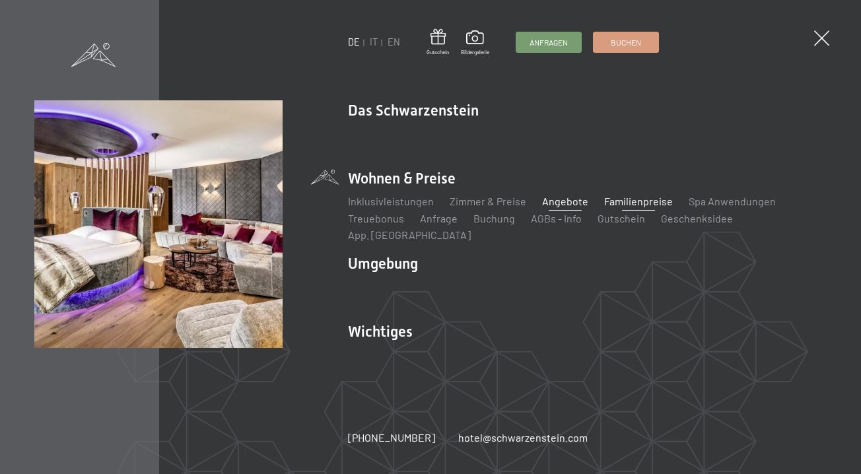
click at [646, 207] on link "Familienpreise" at bounding box center [638, 201] width 69 height 13
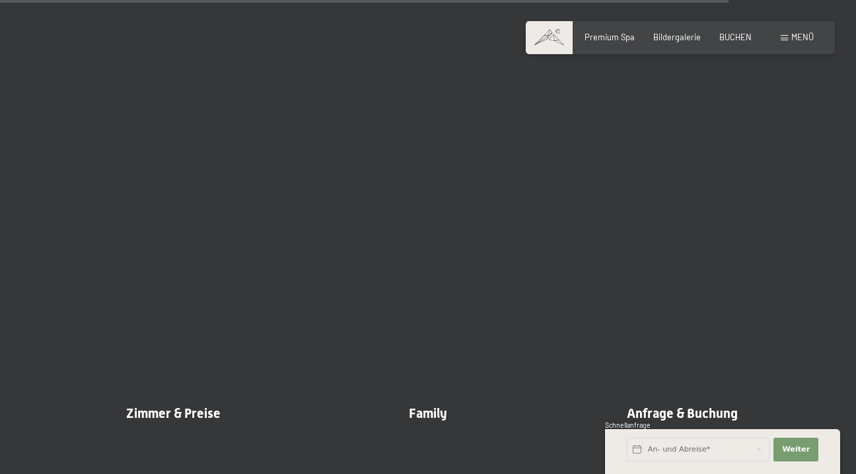
scroll to position [4182, 0]
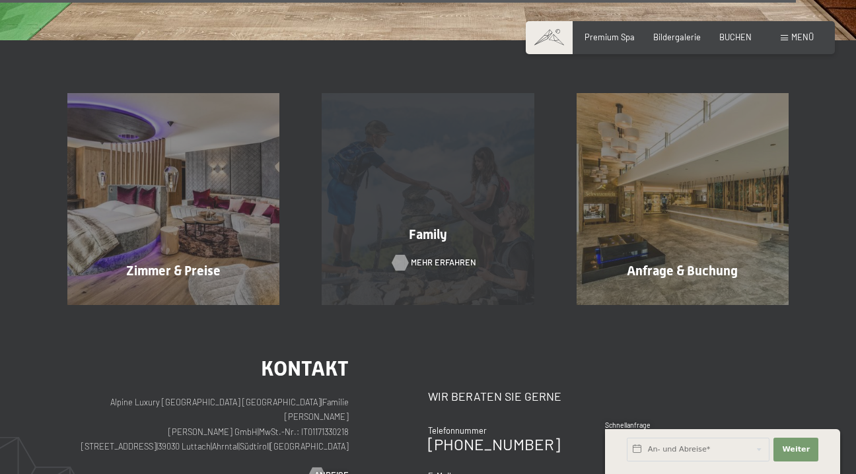
click at [423, 257] on span "Mehr erfahren" at bounding box center [443, 263] width 65 height 12
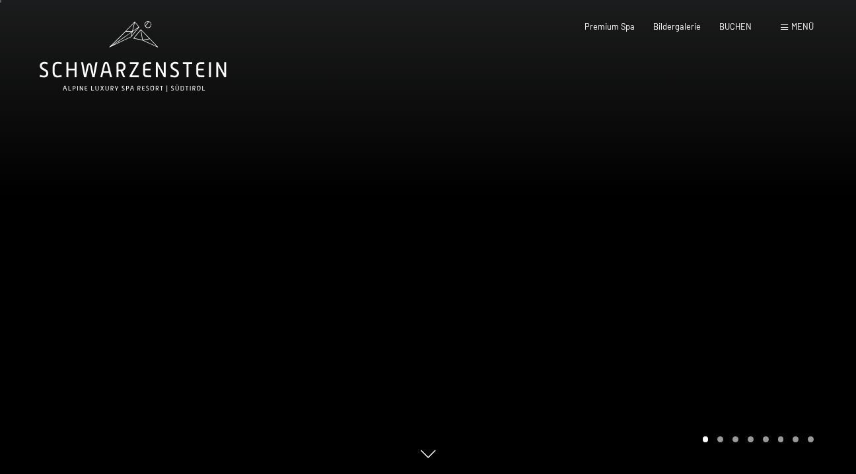
click at [626, 269] on div at bounding box center [642, 237] width 428 height 474
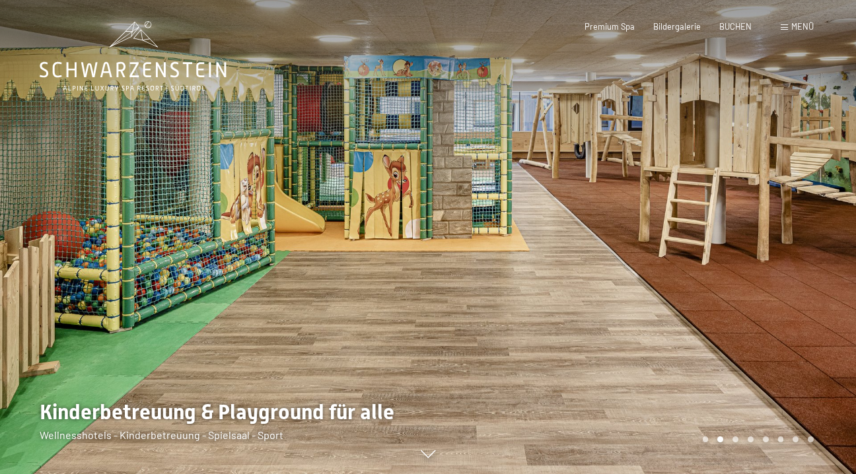
click at [688, 234] on div at bounding box center [642, 237] width 428 height 474
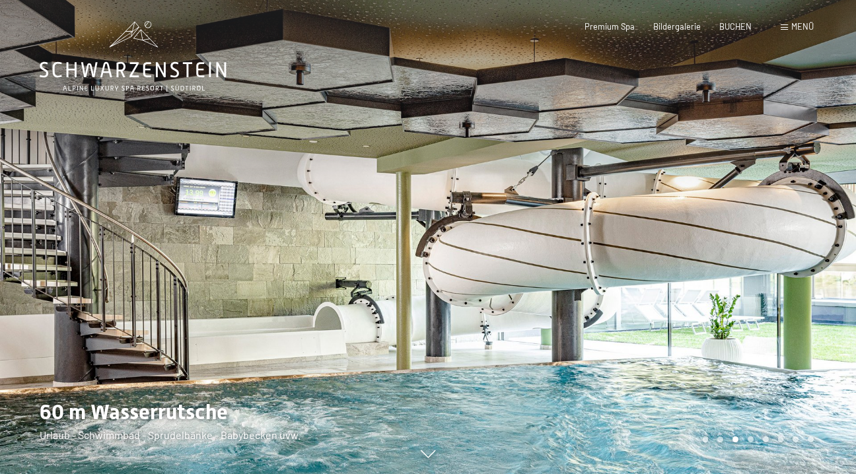
click at [688, 234] on div at bounding box center [642, 237] width 428 height 474
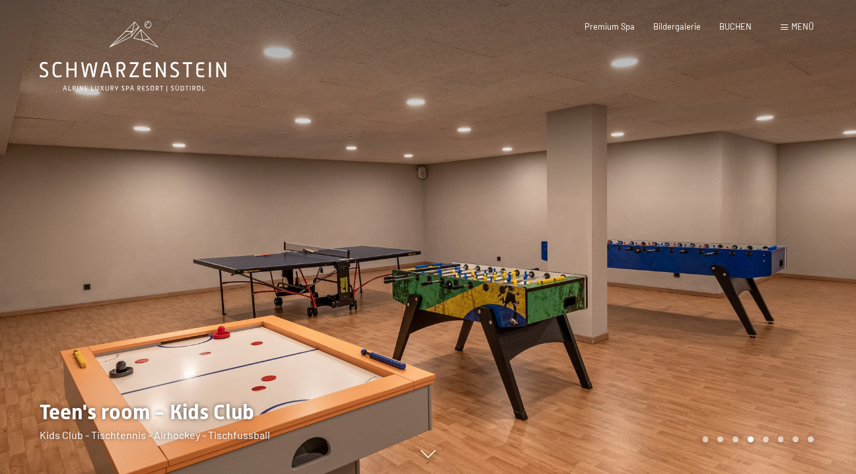
click at [688, 234] on div at bounding box center [642, 237] width 428 height 474
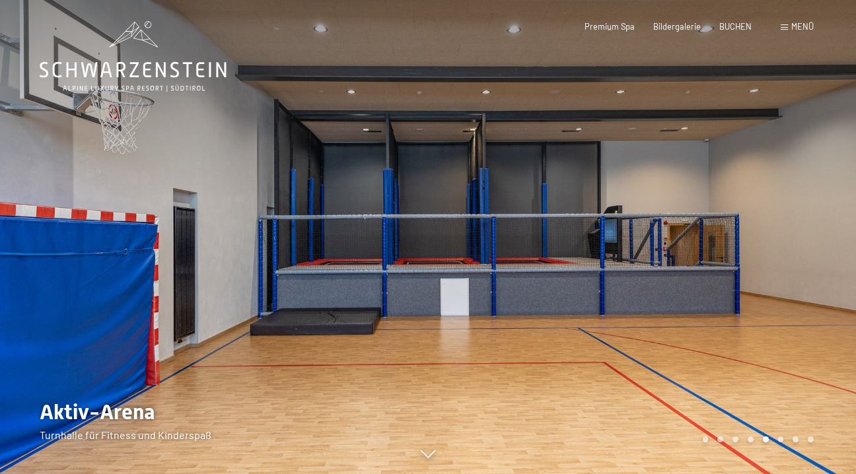
click at [688, 234] on div at bounding box center [642, 237] width 428 height 474
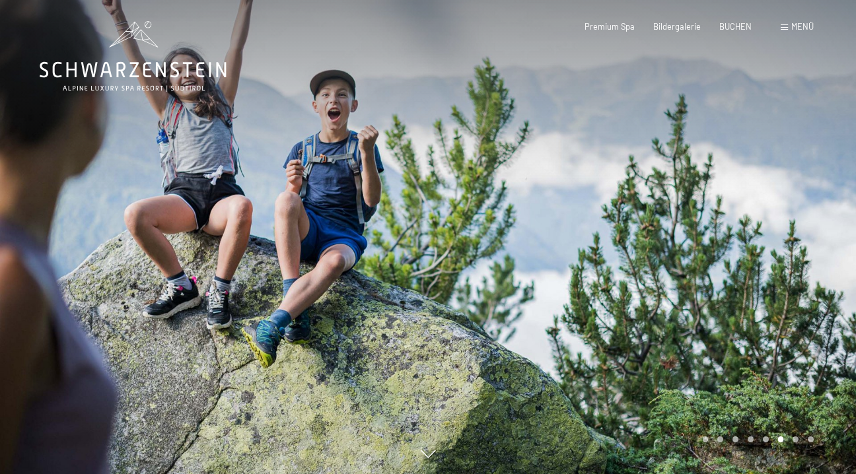
click at [687, 234] on div at bounding box center [642, 237] width 428 height 474
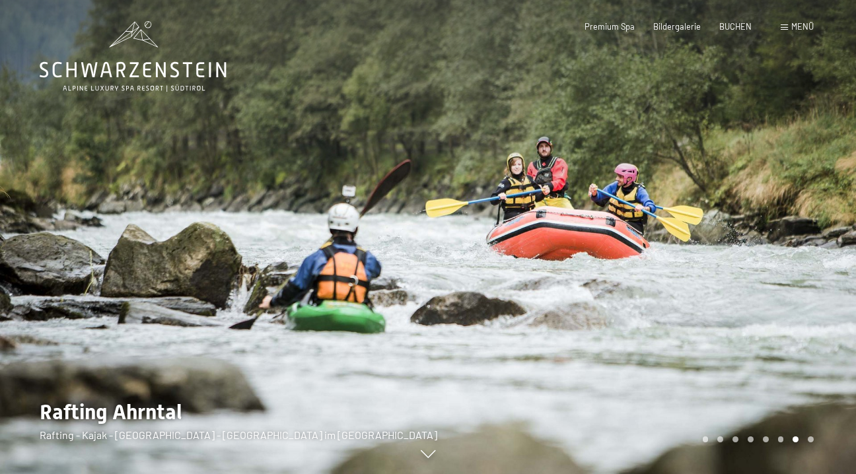
click at [690, 234] on div at bounding box center [642, 237] width 428 height 474
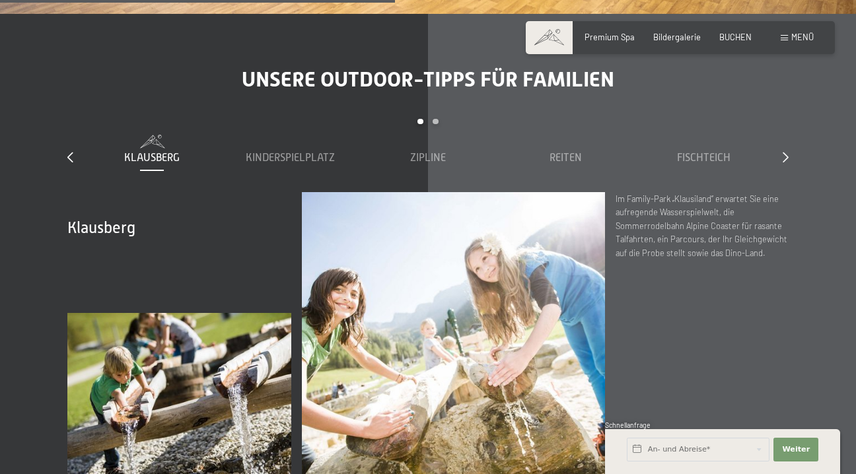
scroll to position [3593, 0]
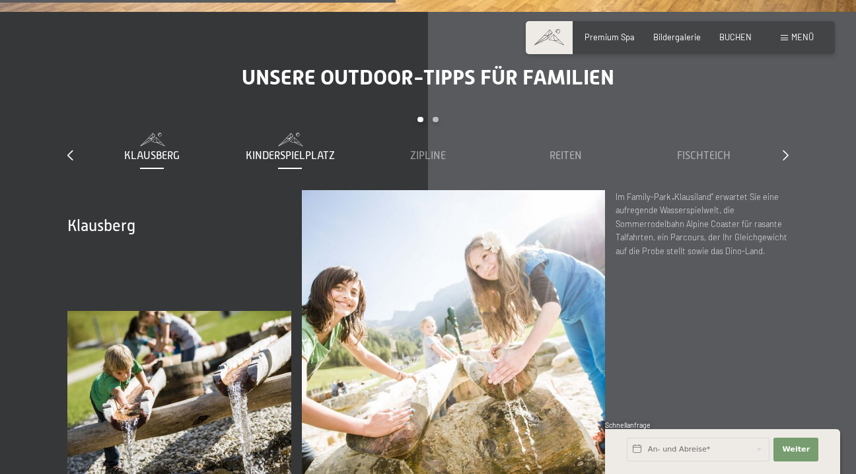
click at [312, 133] on span at bounding box center [290, 139] width 127 height 13
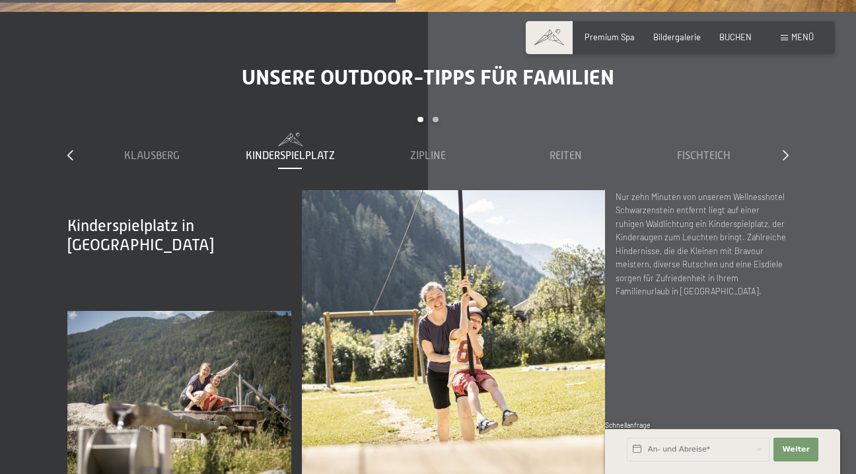
click at [173, 138] on div "Klausberg Kinderspielplatz Zipline Reiten Fischteich Family-Funpark Rodelbahn" at bounding box center [427, 161] width 689 height 57
click at [168, 150] on span "Klausberg" at bounding box center [151, 156] width 55 height 12
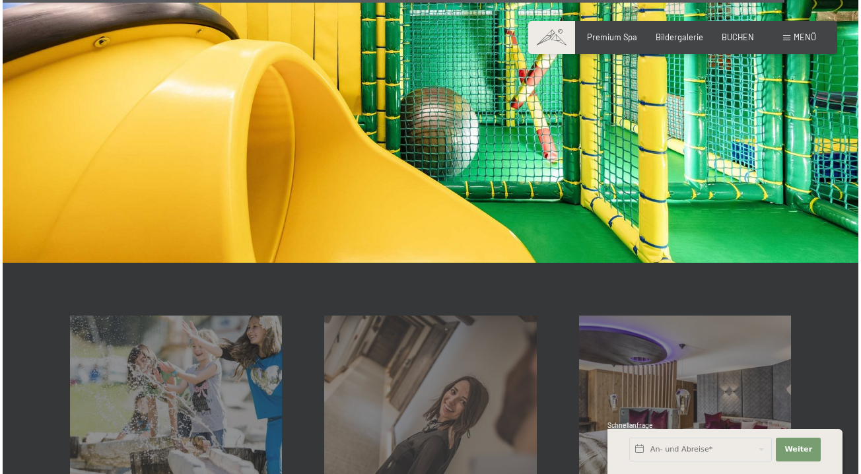
scroll to position [7351, 0]
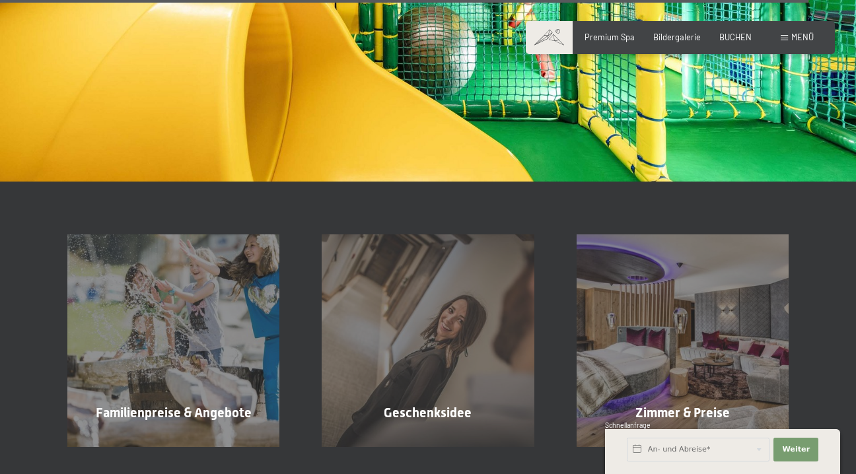
click at [802, 35] on span "Menü" at bounding box center [802, 37] width 22 height 11
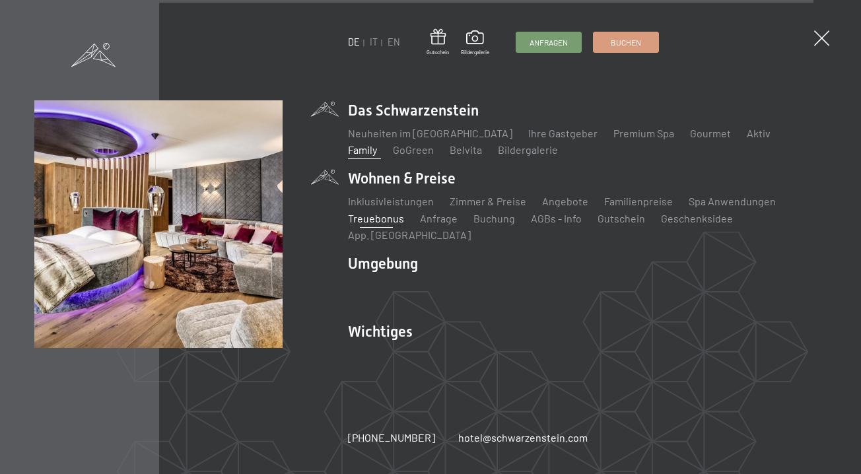
click at [379, 225] on link "Treuebonus" at bounding box center [376, 218] width 56 height 13
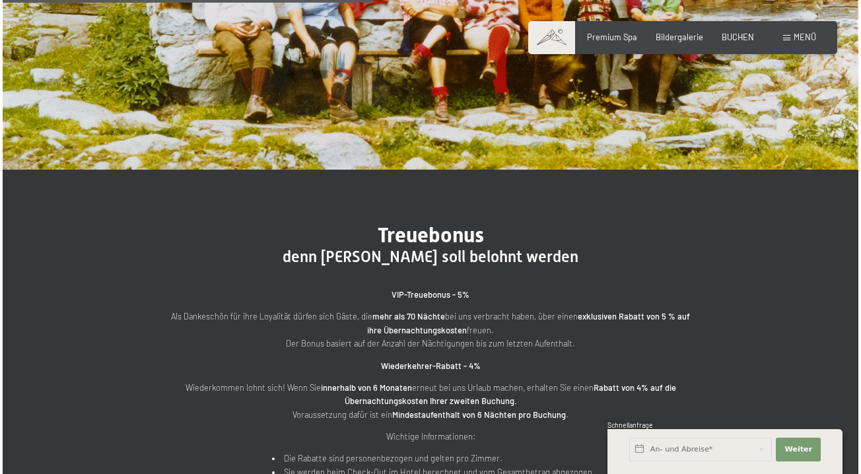
scroll to position [217, 0]
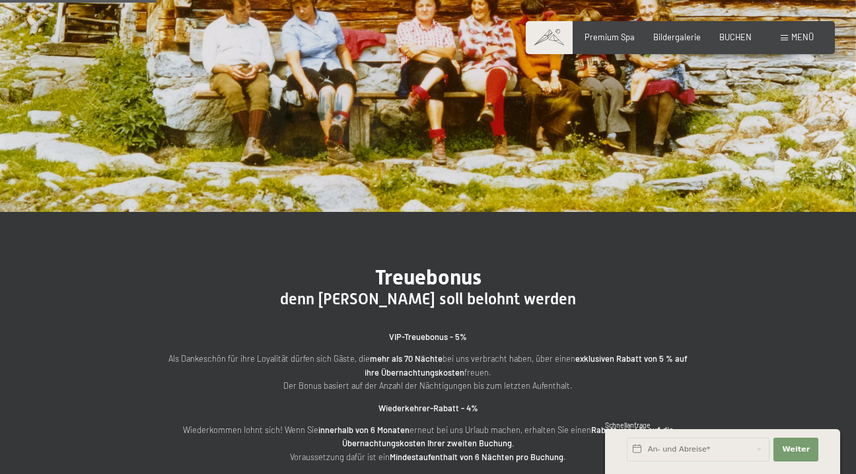
click at [808, 32] on div "Buchen Anfragen Premium Spa Bildergalerie BUCHEN Menü DE IT EN Gutschein Bilder…" at bounding box center [680, 38] width 267 height 12
click at [808, 38] on span "Menü" at bounding box center [802, 37] width 22 height 11
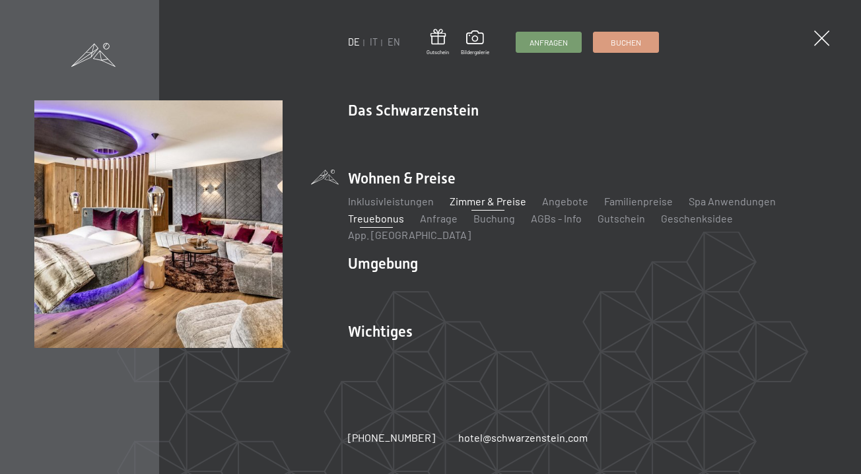
click at [478, 207] on link "Zimmer & Preise" at bounding box center [488, 201] width 77 height 13
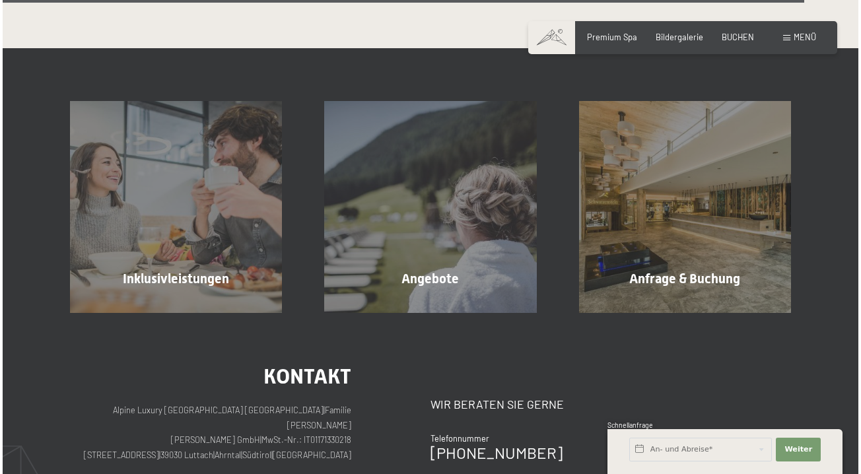
scroll to position [3147, 0]
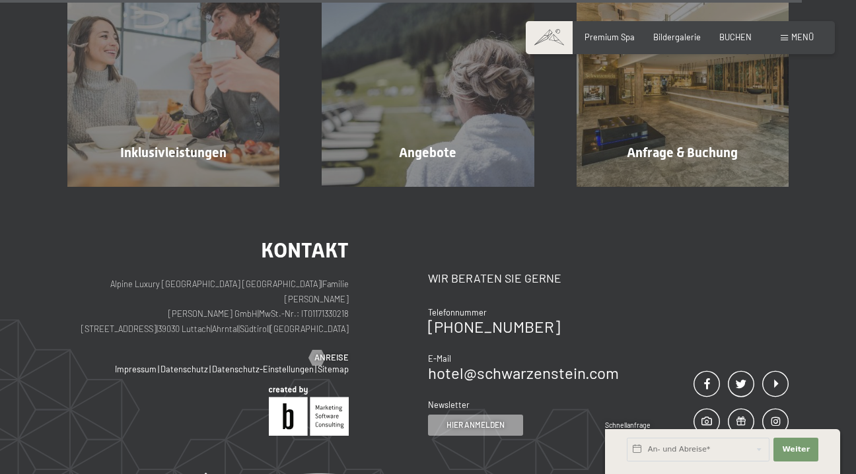
click at [814, 34] on div "Buchen Anfragen Premium Spa Bildergalerie BUCHEN Menü DE IT EN Gutschein Bilder…" at bounding box center [680, 38] width 267 height 12
click at [804, 40] on span "Menü" at bounding box center [802, 37] width 22 height 11
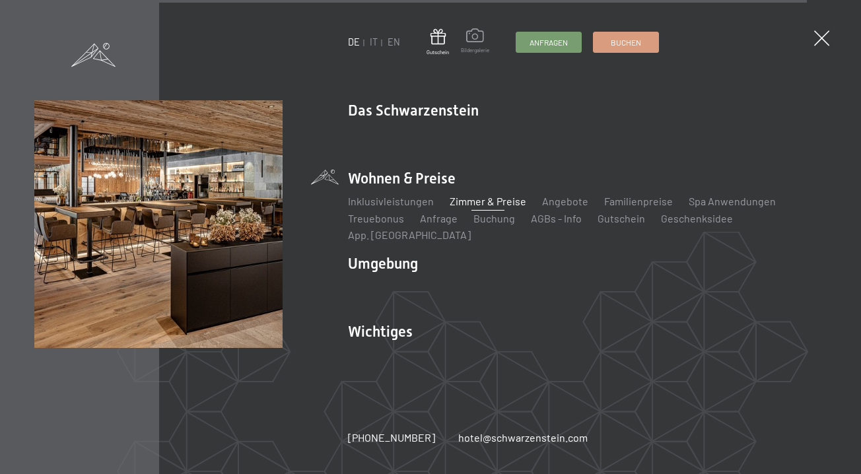
click at [476, 44] on span at bounding box center [475, 37] width 28 height 18
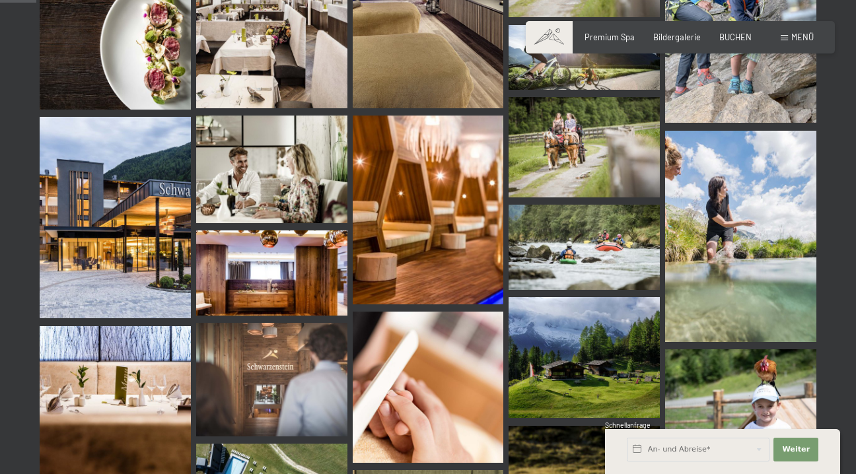
scroll to position [510, 0]
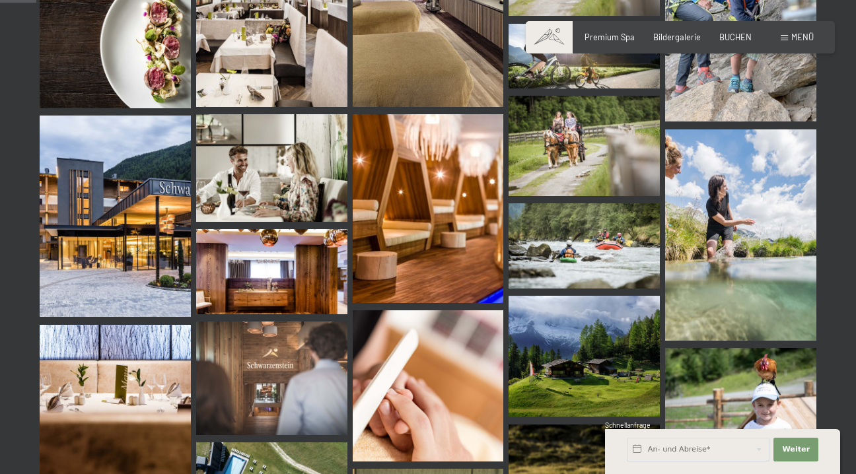
click at [161, 198] on img at bounding box center [115, 216] width 151 height 201
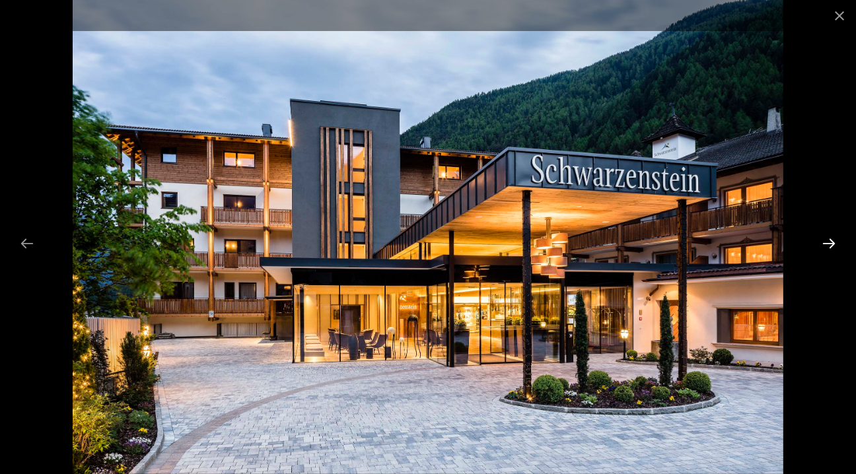
click at [833, 244] on button "Next slide" at bounding box center [829, 243] width 28 height 26
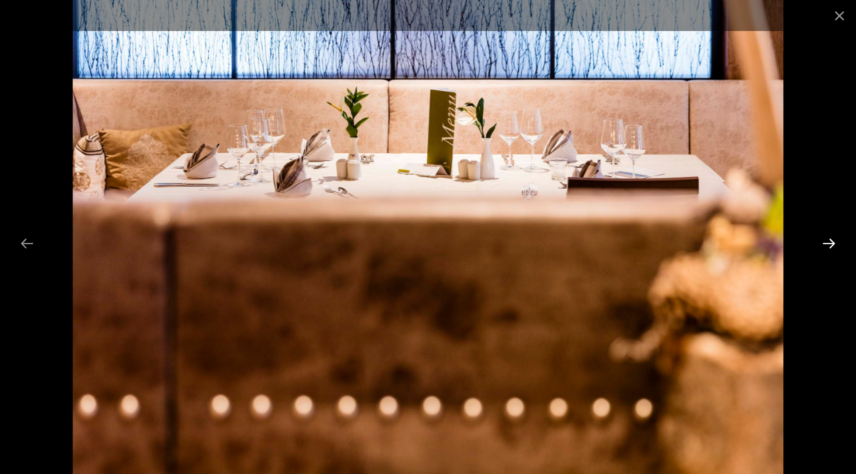
click at [833, 244] on button "Next slide" at bounding box center [829, 243] width 28 height 26
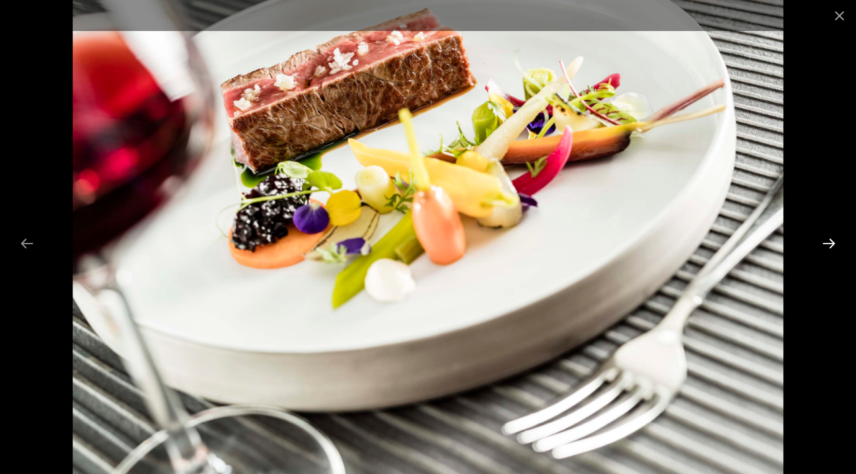
click at [833, 244] on button "Next slide" at bounding box center [829, 243] width 28 height 26
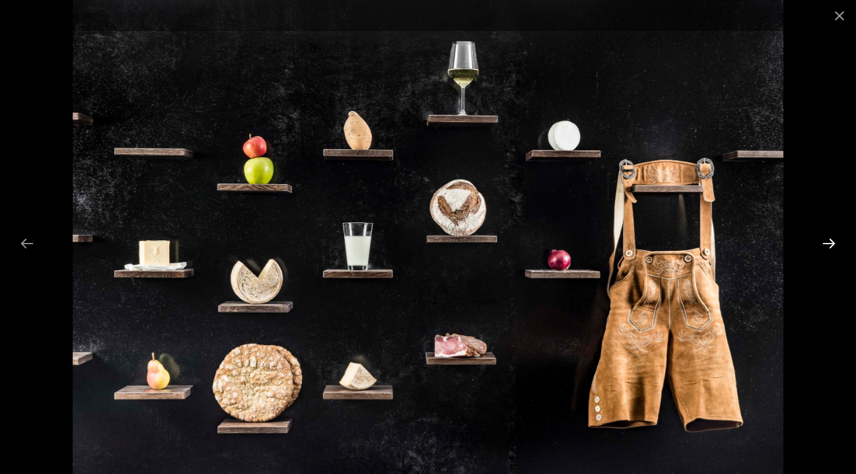
click at [833, 244] on button "Next slide" at bounding box center [829, 243] width 28 height 26
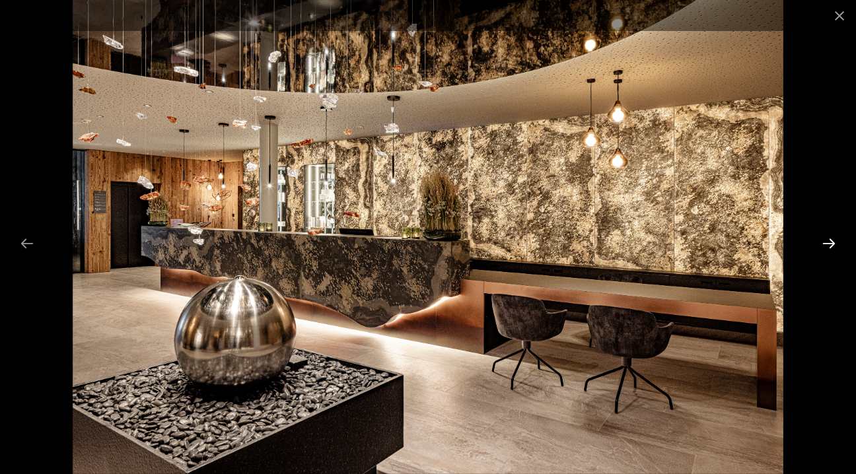
click at [833, 231] on button "Next slide" at bounding box center [829, 243] width 28 height 26
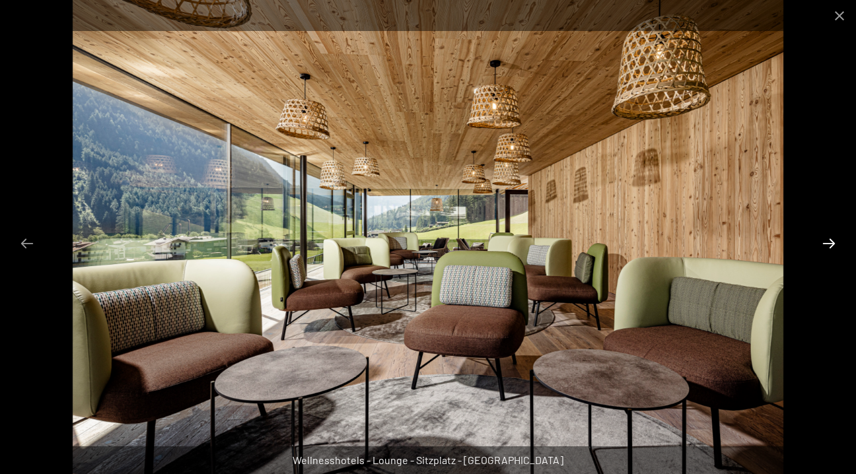
click at [831, 239] on button "Next slide" at bounding box center [829, 243] width 28 height 26
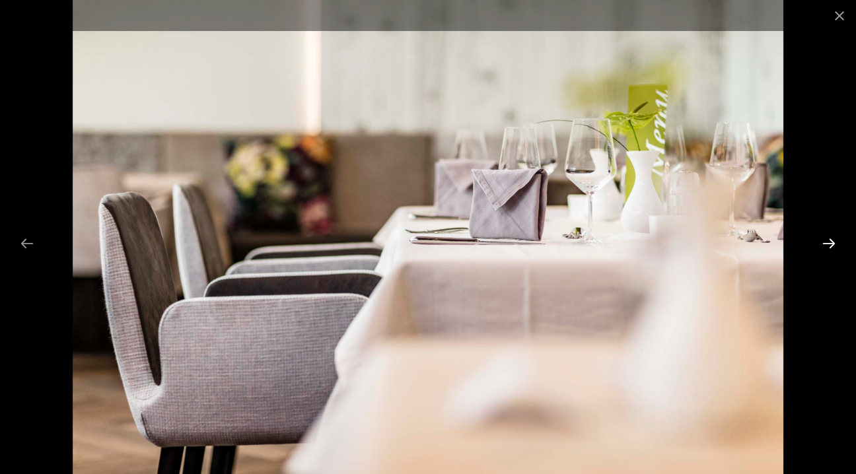
click at [831, 239] on button "Next slide" at bounding box center [829, 243] width 28 height 26
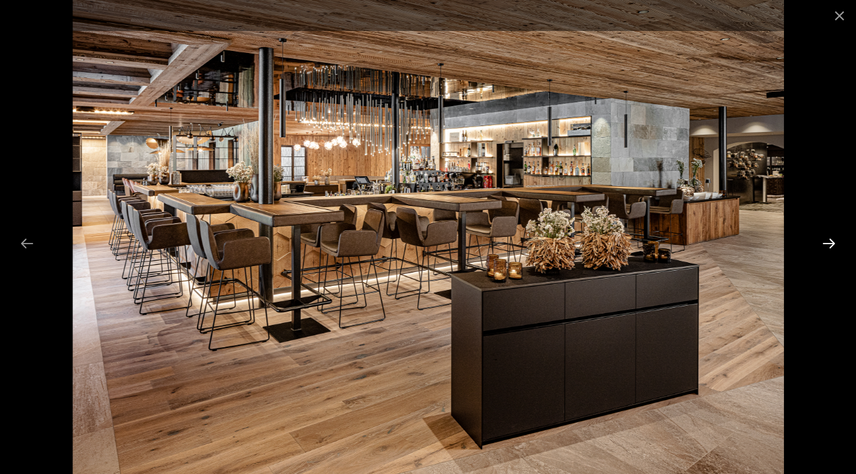
click at [831, 239] on button "Next slide" at bounding box center [829, 243] width 28 height 26
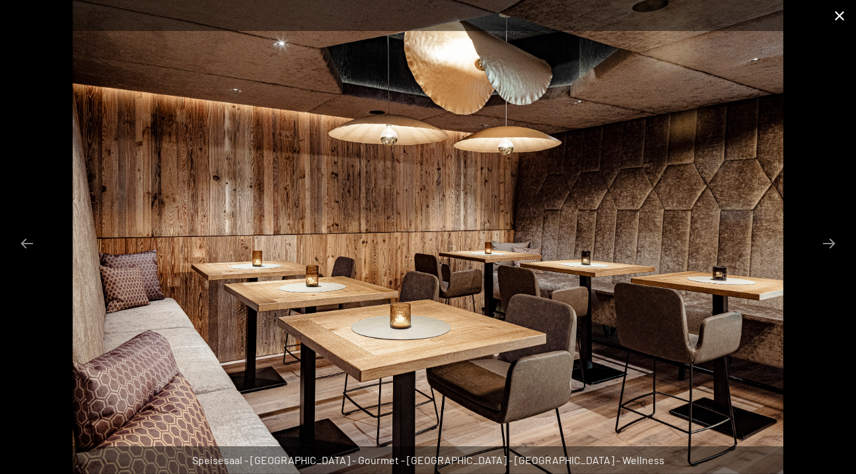
click at [840, 12] on button "Close gallery" at bounding box center [839, 15] width 33 height 31
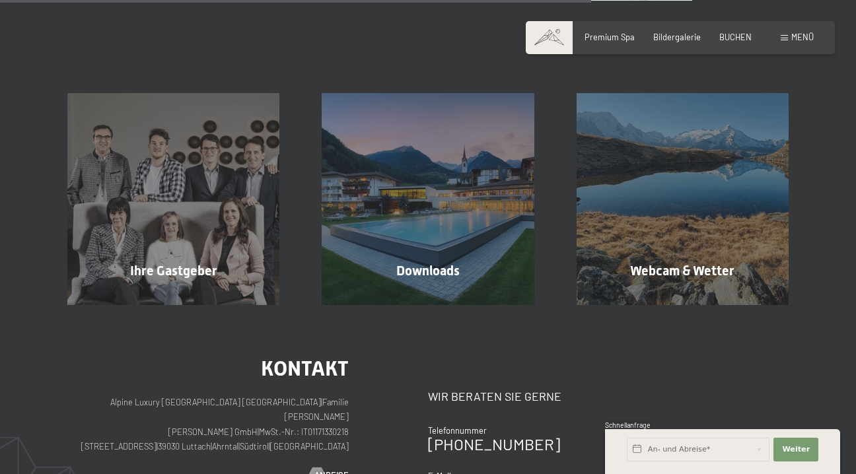
scroll to position [964, 0]
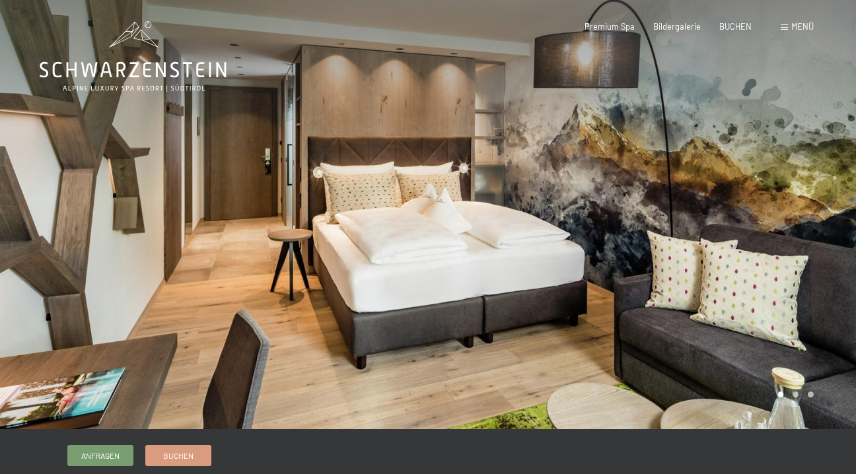
click at [665, 234] on div at bounding box center [642, 214] width 428 height 429
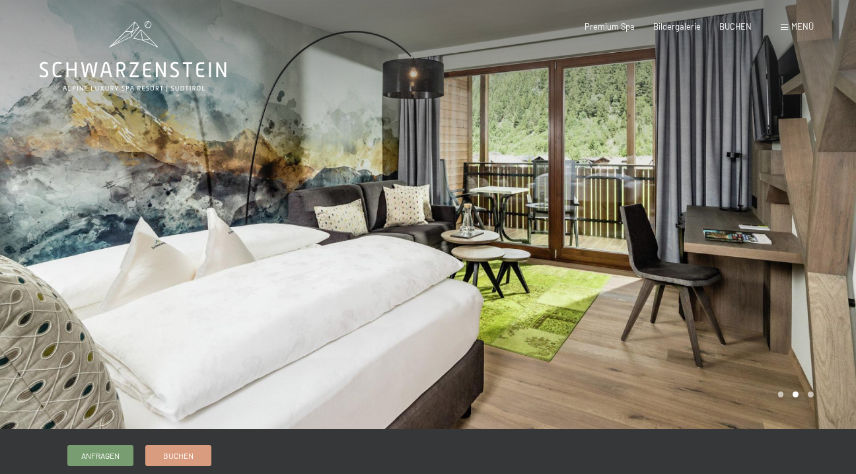
click at [660, 219] on div at bounding box center [642, 214] width 428 height 429
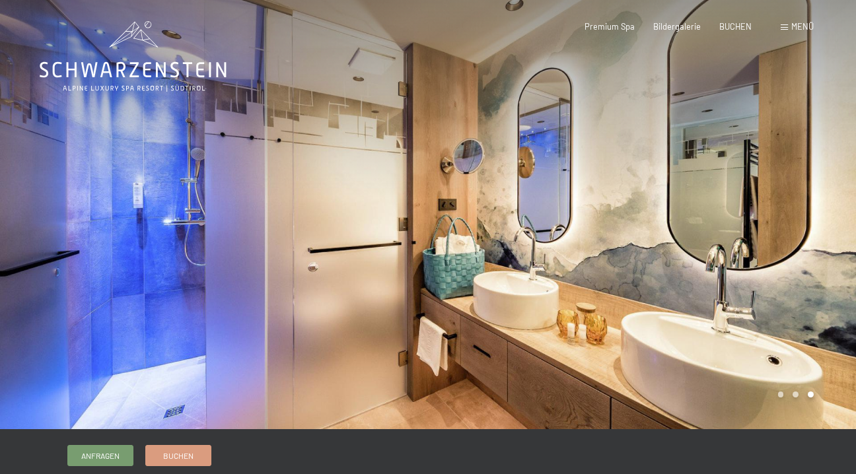
click at [702, 201] on div at bounding box center [642, 214] width 428 height 429
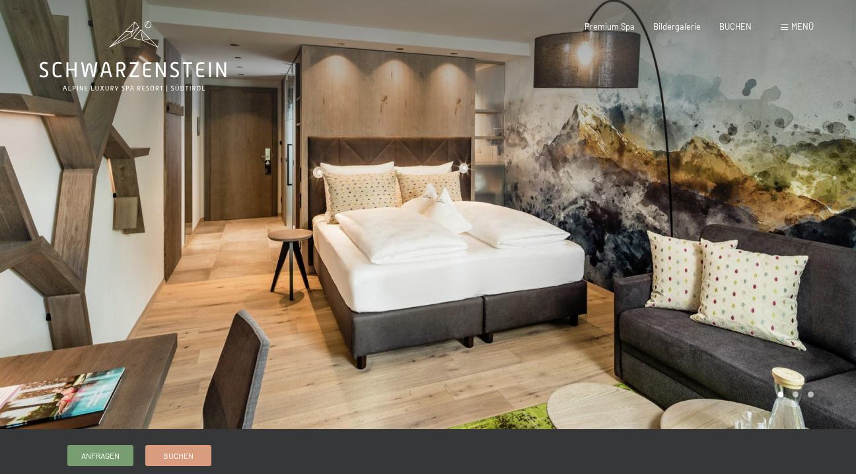
click at [702, 201] on div at bounding box center [642, 214] width 428 height 429
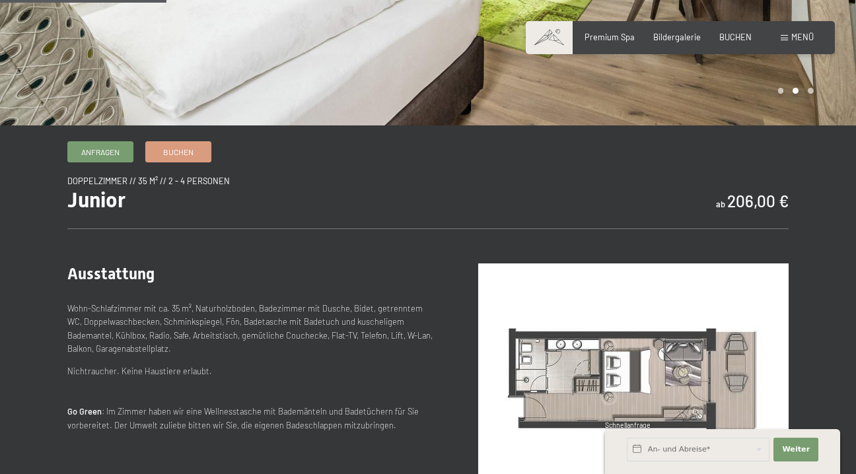
scroll to position [308, 0]
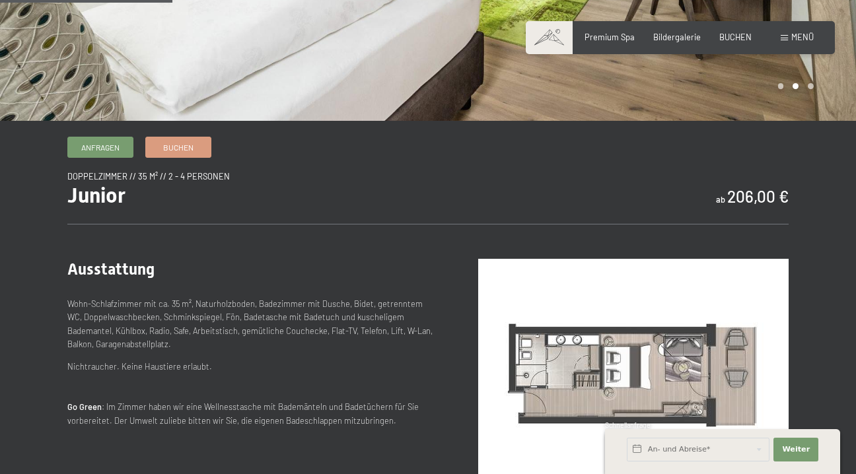
click at [609, 318] on img at bounding box center [633, 375] width 310 height 232
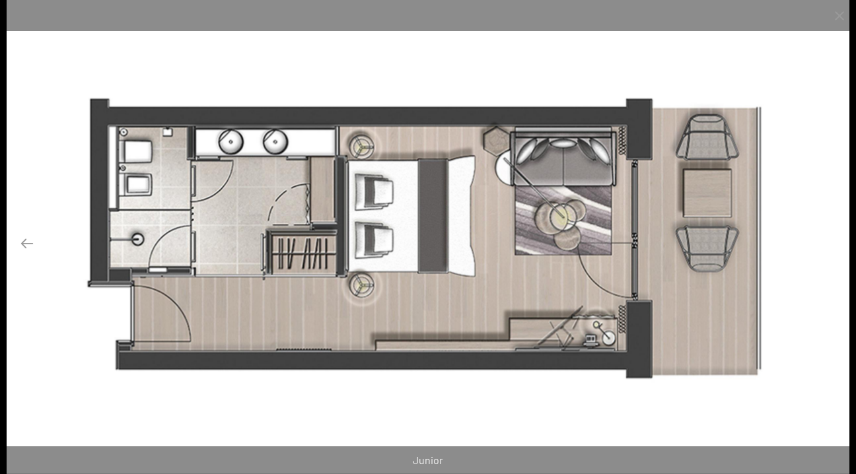
click at [824, 238] on button "Next slide" at bounding box center [829, 243] width 28 height 26
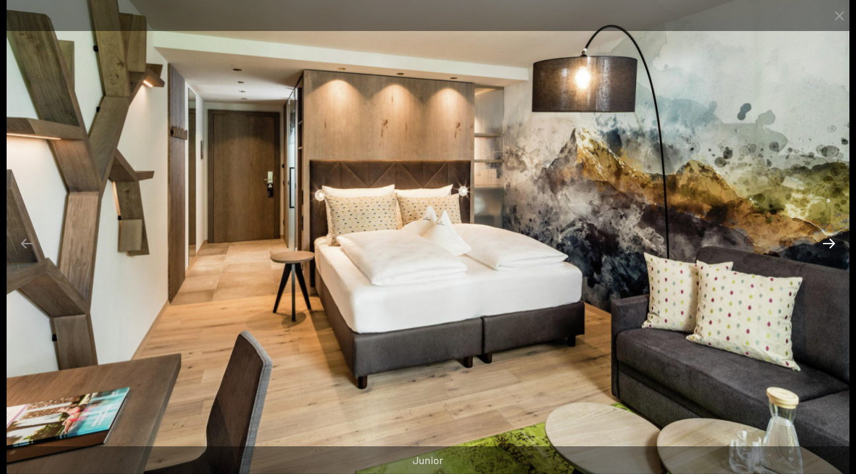
click at [824, 238] on button "Next slide" at bounding box center [829, 243] width 28 height 26
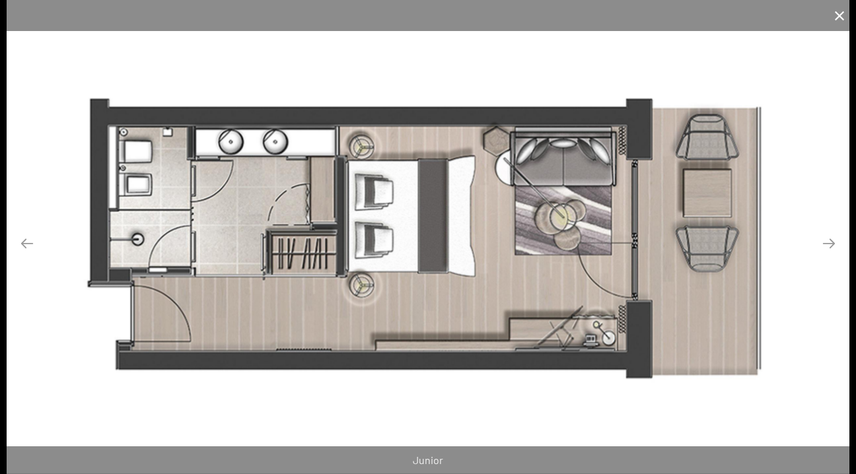
click at [836, 15] on button "Close gallery" at bounding box center [839, 15] width 33 height 31
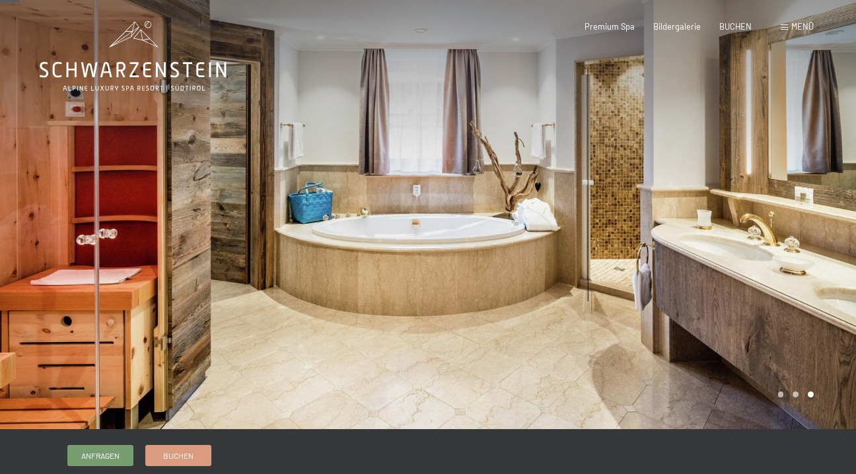
scroll to position [-1, 0]
click at [728, 237] on div at bounding box center [642, 214] width 428 height 429
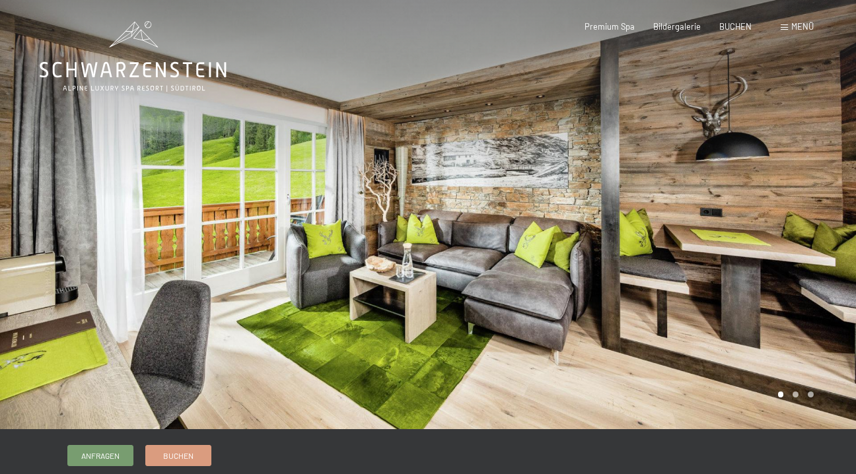
click at [735, 205] on div at bounding box center [642, 214] width 428 height 429
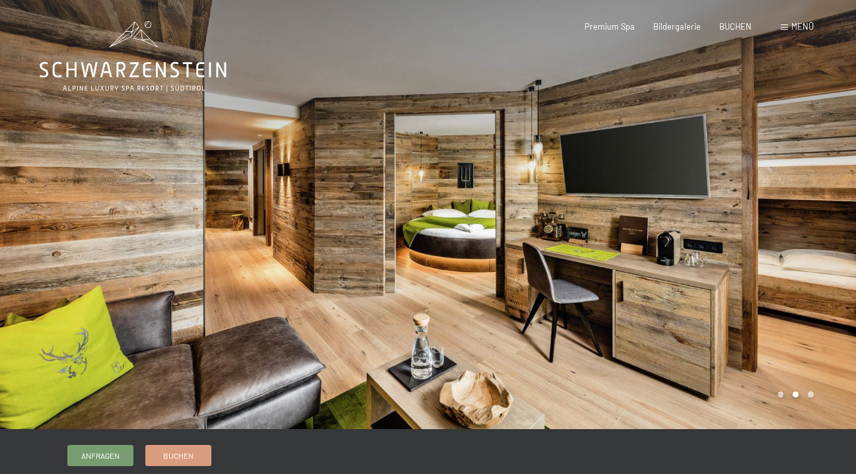
click at [735, 205] on div at bounding box center [642, 214] width 428 height 429
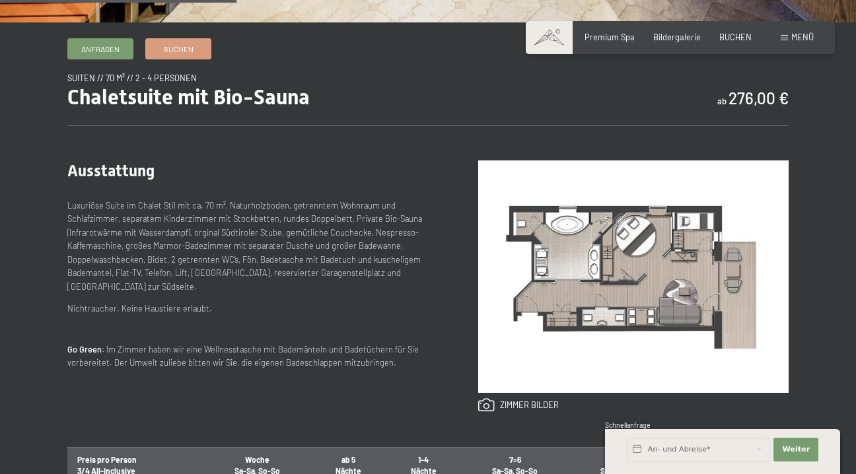
scroll to position [410, 0]
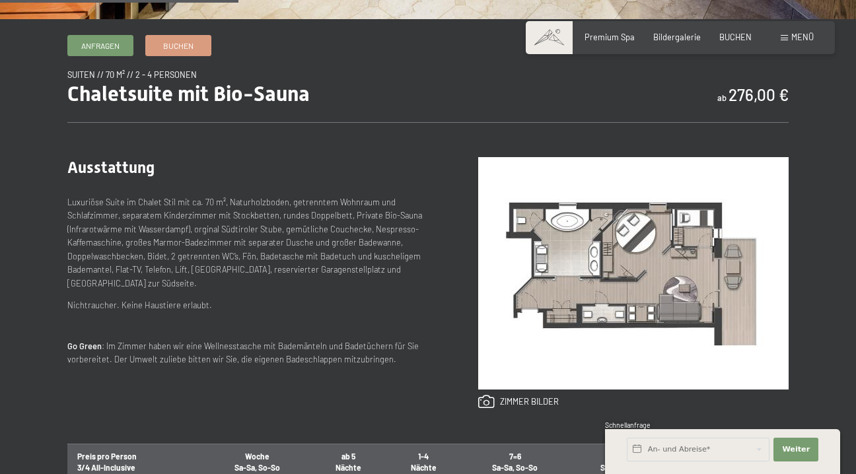
click at [586, 256] on img at bounding box center [633, 273] width 310 height 232
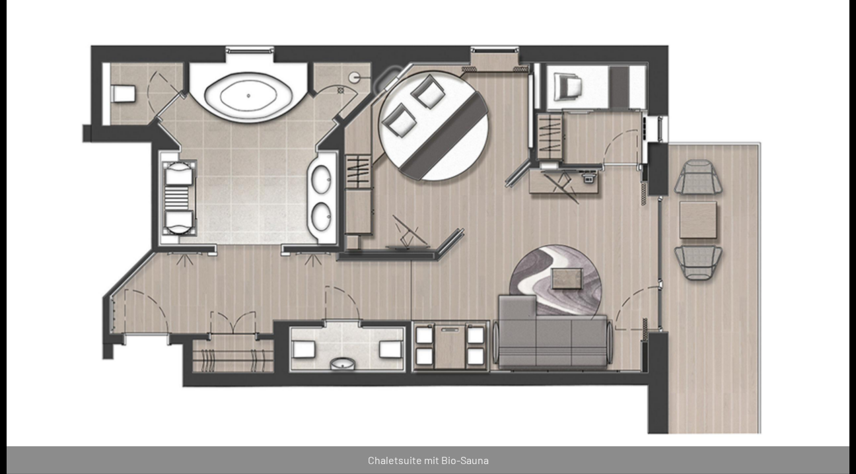
click at [827, 246] on button "Next slide" at bounding box center [836, 243] width 28 height 26
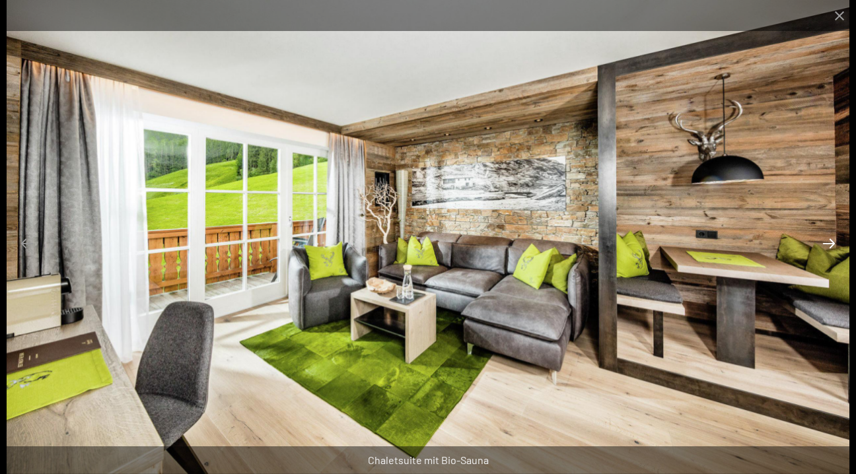
click at [827, 246] on button "Next slide" at bounding box center [829, 243] width 28 height 26
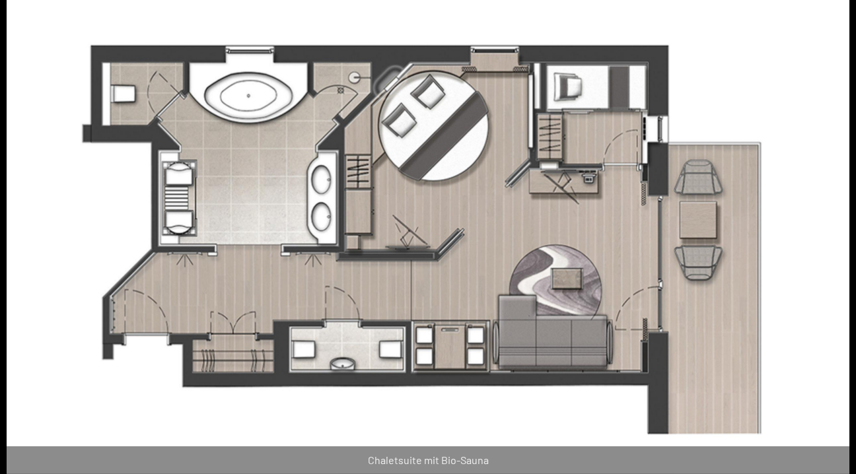
click at [827, 246] on button "Next slide" at bounding box center [836, 243] width 28 height 26
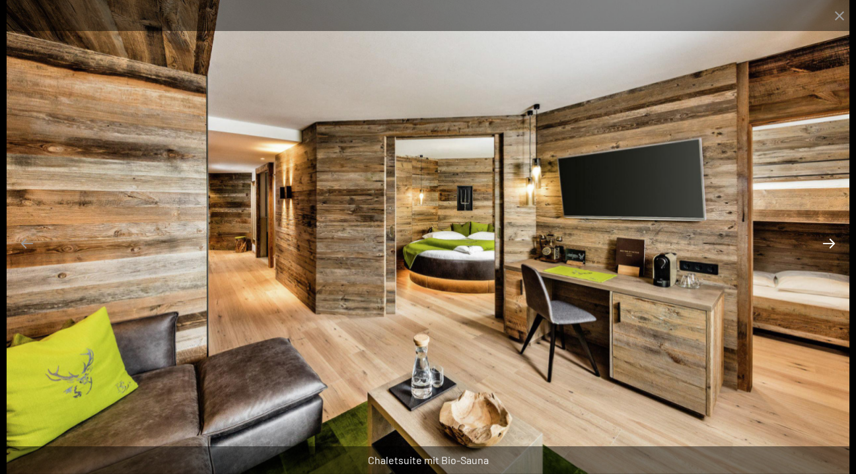
click at [827, 246] on button "Next slide" at bounding box center [829, 243] width 28 height 26
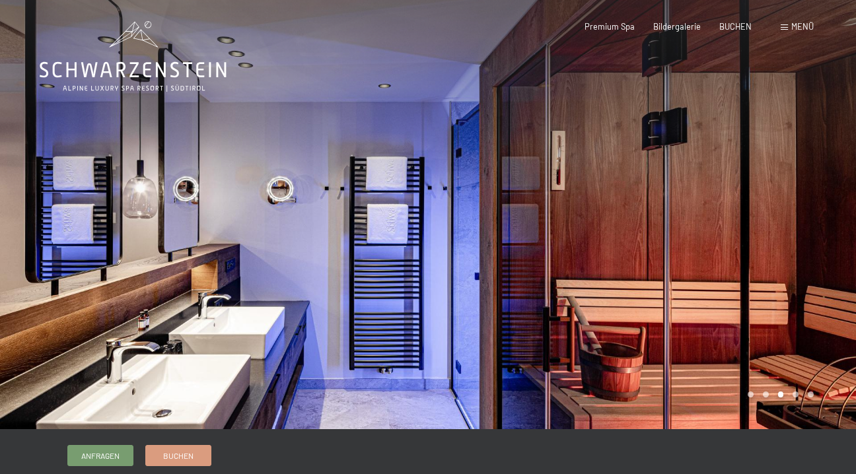
click at [582, 188] on div at bounding box center [642, 214] width 428 height 429
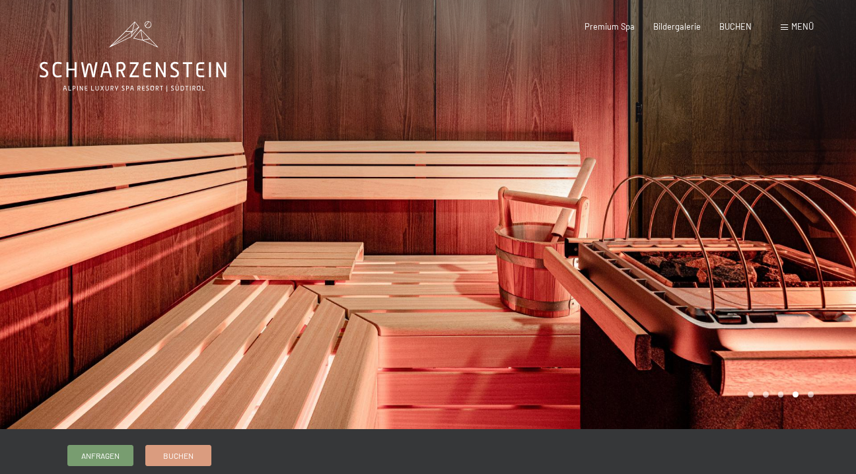
click at [607, 169] on div at bounding box center [642, 214] width 428 height 429
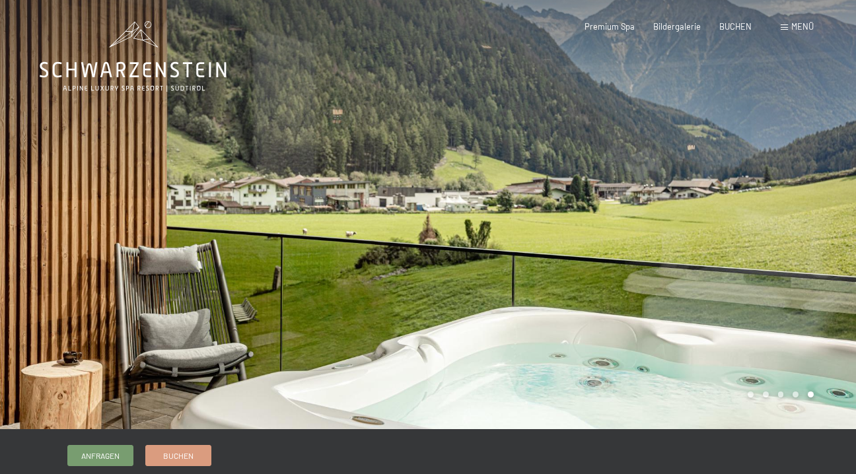
click at [613, 170] on div at bounding box center [642, 214] width 428 height 429
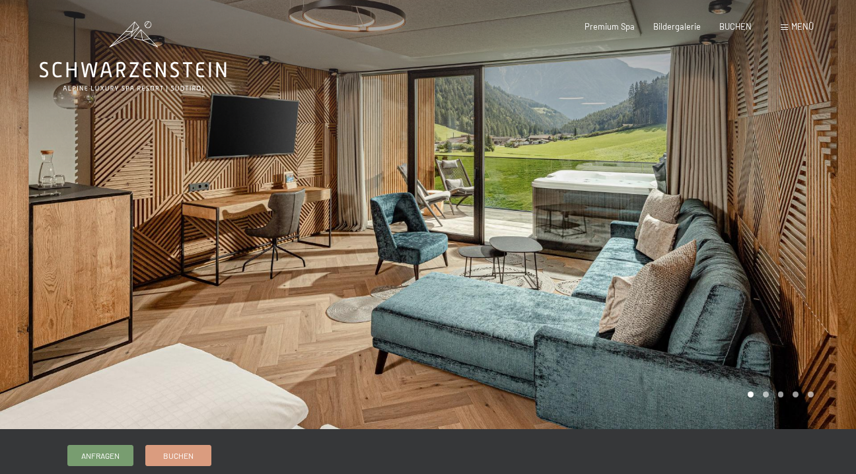
click at [636, 170] on div at bounding box center [642, 214] width 428 height 429
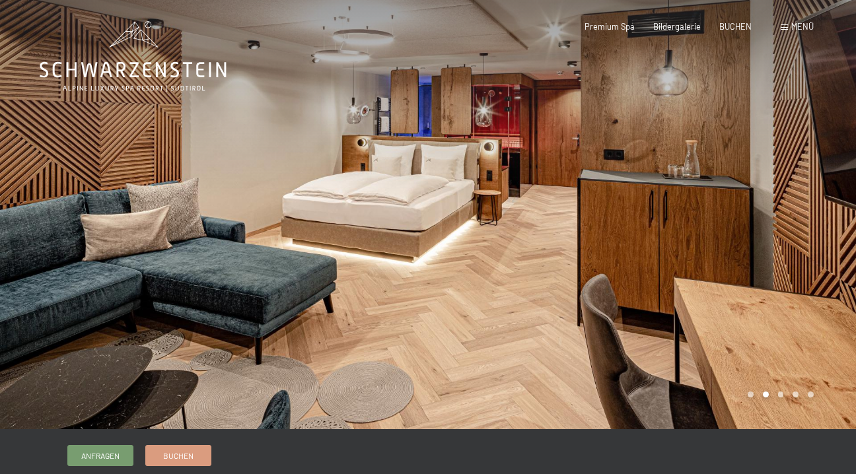
click at [636, 170] on div at bounding box center [642, 214] width 428 height 429
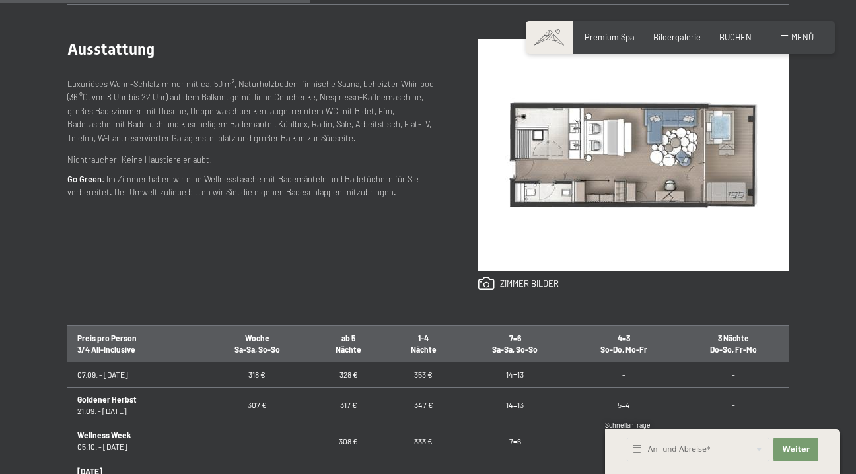
scroll to position [534, 0]
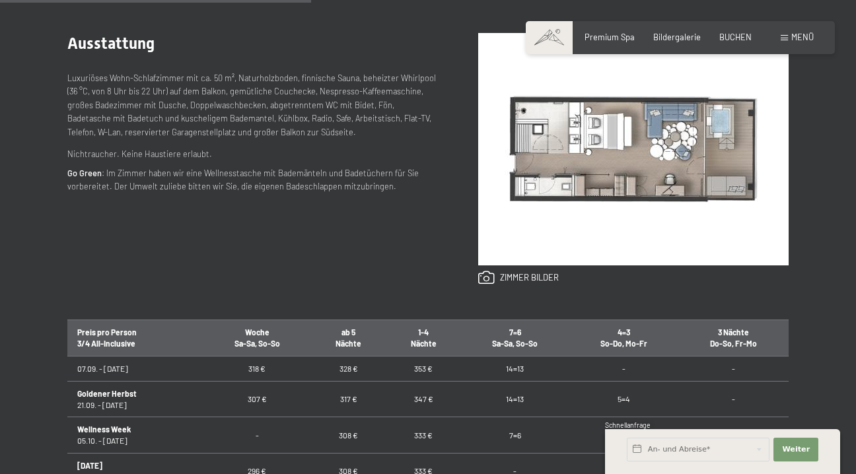
click at [565, 177] on img at bounding box center [633, 149] width 310 height 232
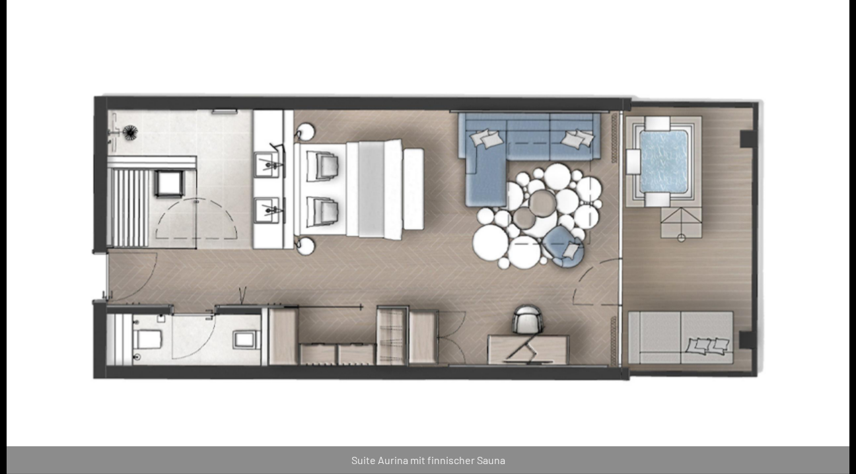
click at [831, 248] on button "Next slide" at bounding box center [836, 243] width 28 height 26
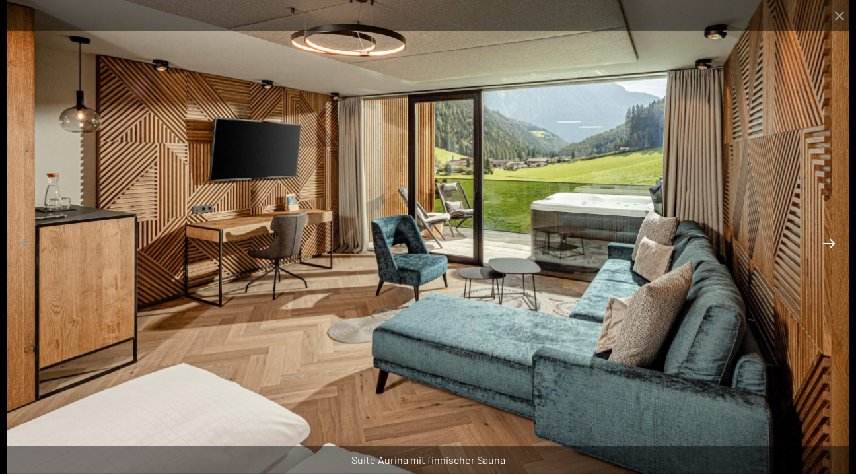
click at [831, 248] on button "Next slide" at bounding box center [829, 243] width 28 height 26
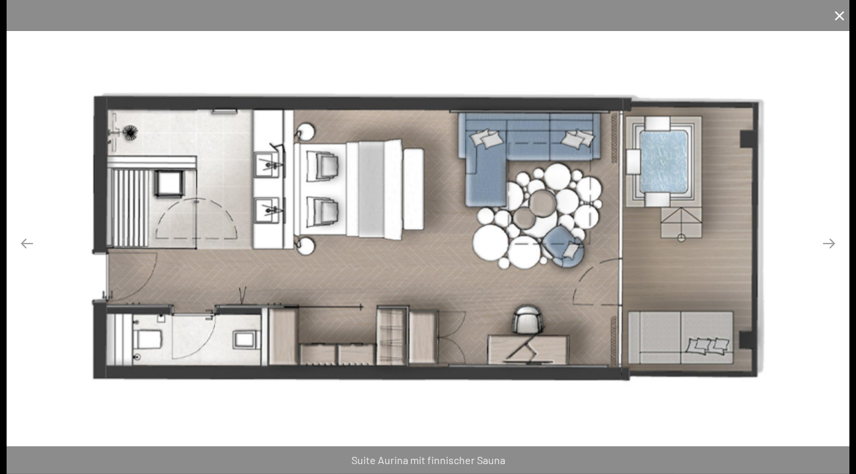
click at [835, 25] on button "Close gallery" at bounding box center [839, 15] width 33 height 31
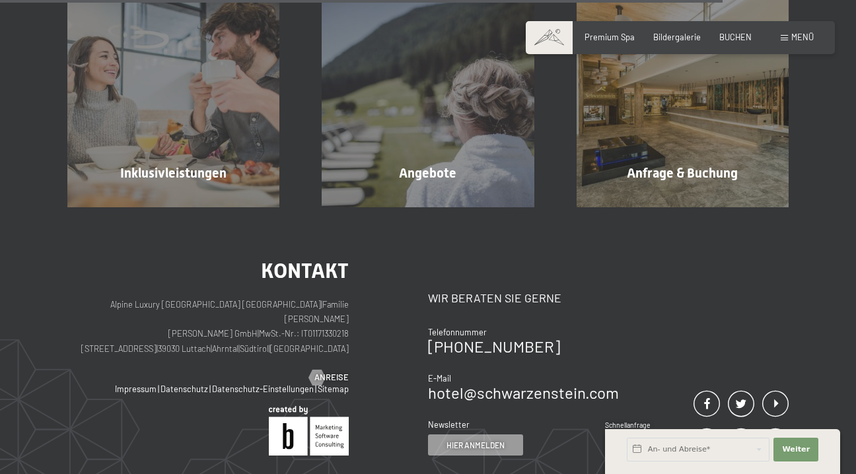
scroll to position [1292, 0]
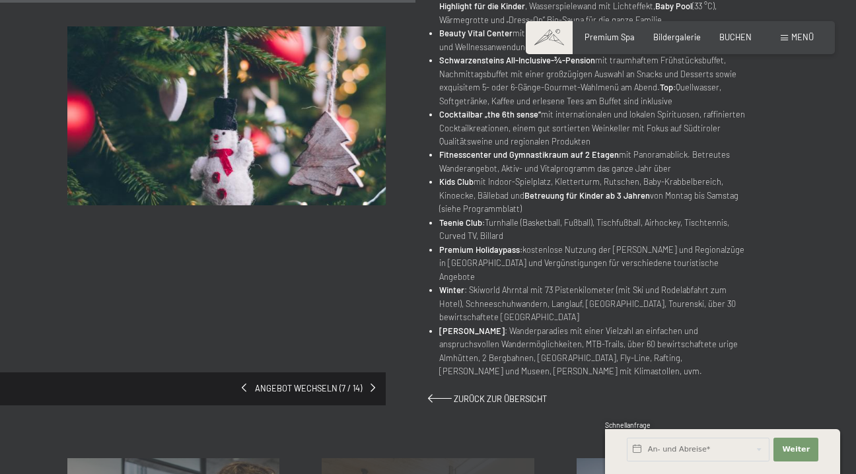
scroll to position [645, 0]
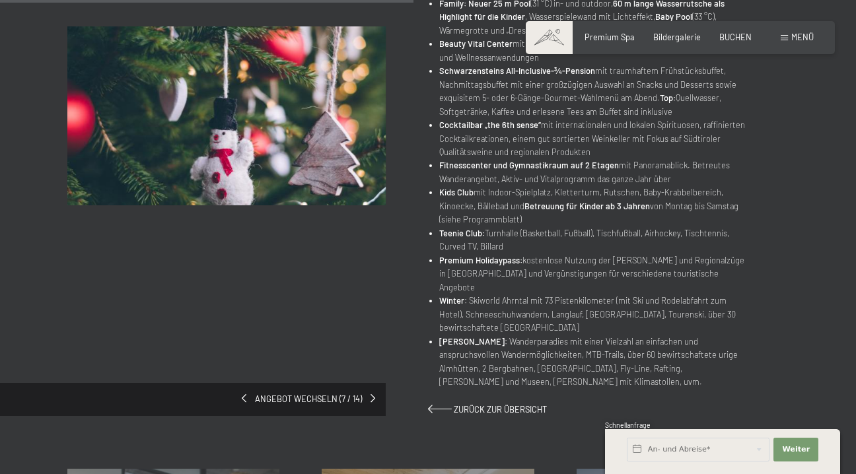
click at [377, 383] on div "Angebot wechseln (7 / 14)" at bounding box center [193, 399] width 386 height 33
click at [371, 394] on span at bounding box center [372, 398] width 5 height 9
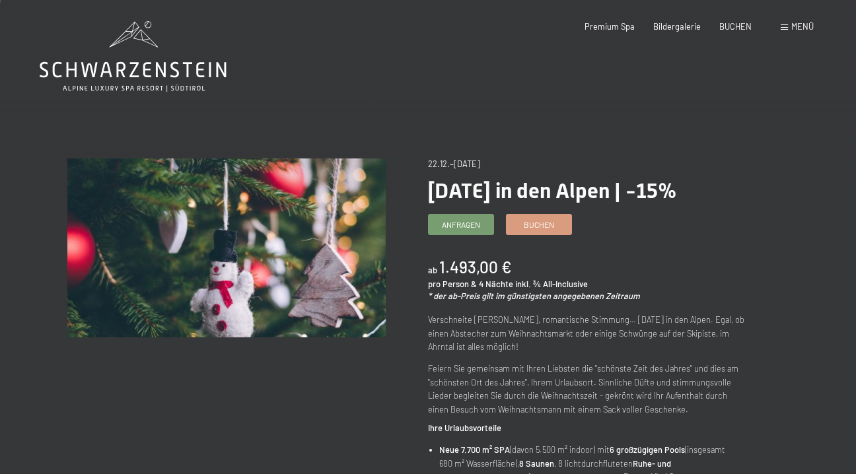
scroll to position [0, 0]
click at [527, 228] on link "Buchen" at bounding box center [539, 223] width 65 height 20
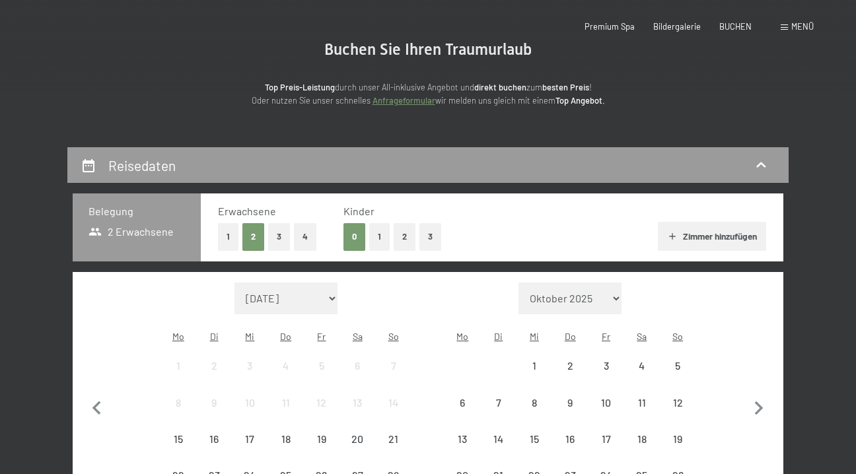
select select "[DATE]"
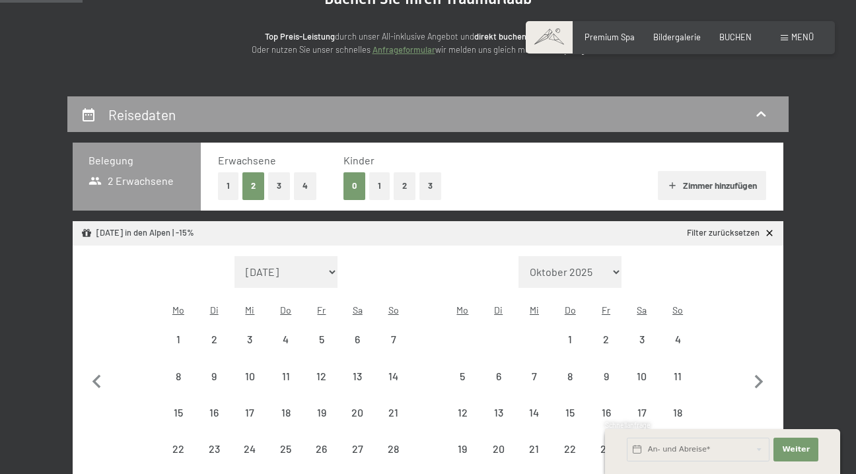
scroll to position [167, 0]
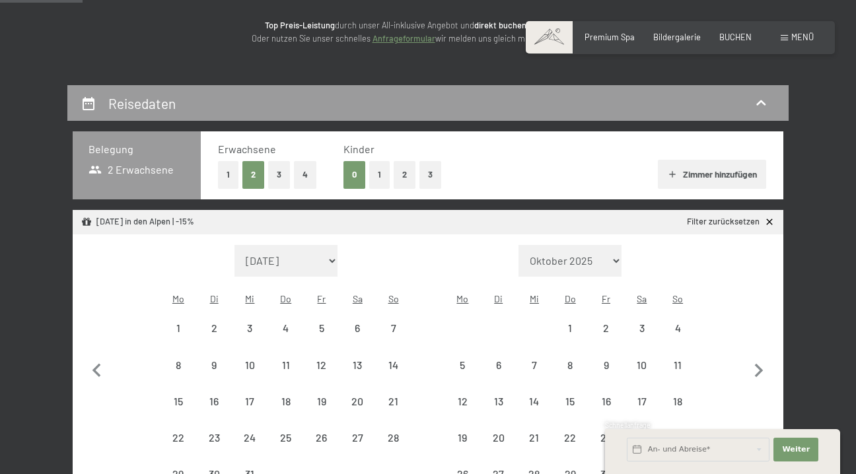
select select "[DATE]"
click at [381, 167] on button "1" at bounding box center [379, 174] width 20 height 27
select select "[DATE]"
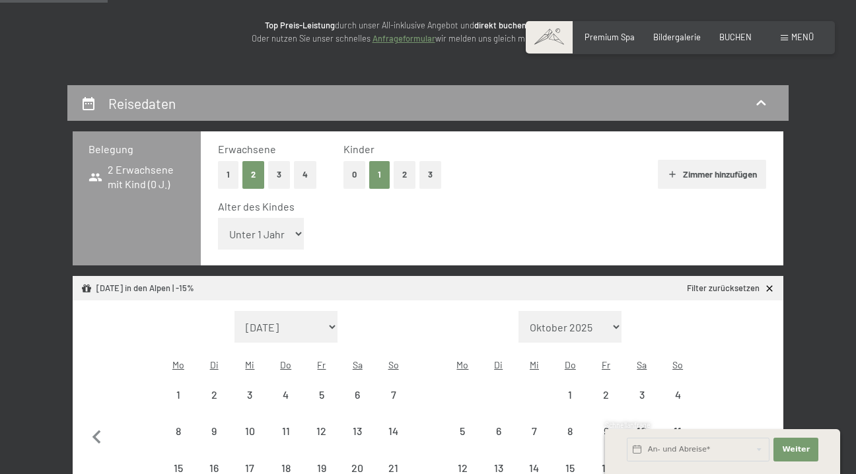
select select "[DATE]"
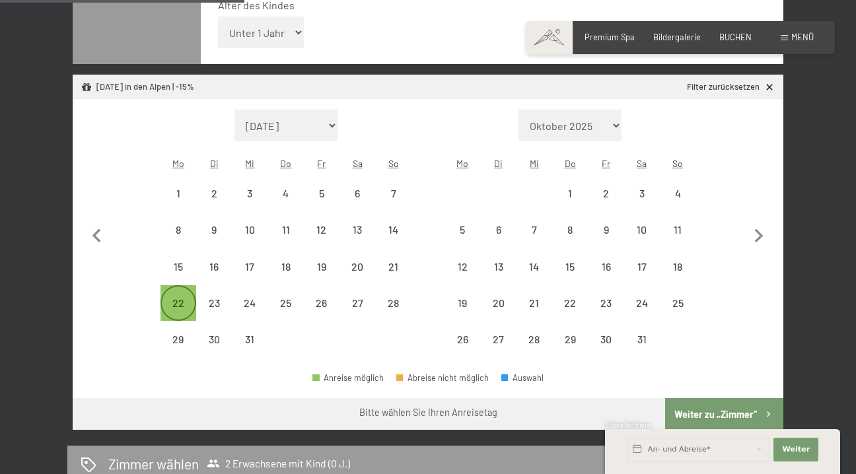
scroll to position [370, 0]
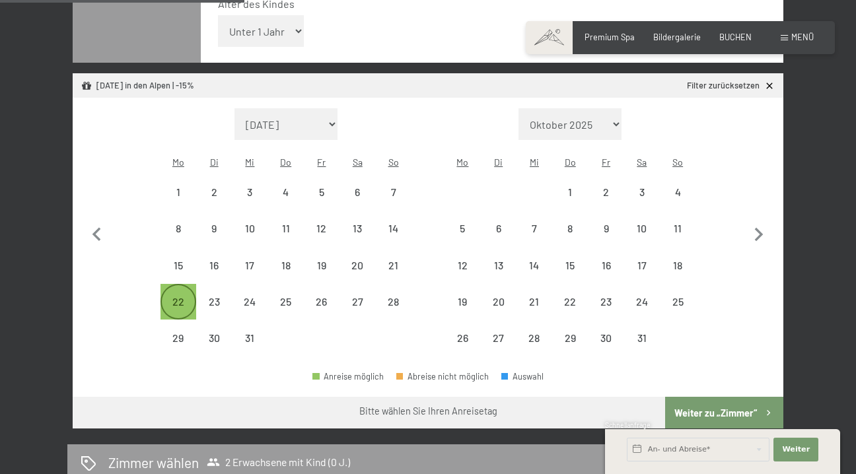
click at [180, 297] on div "22" at bounding box center [178, 313] width 33 height 33
select select "[DATE]"
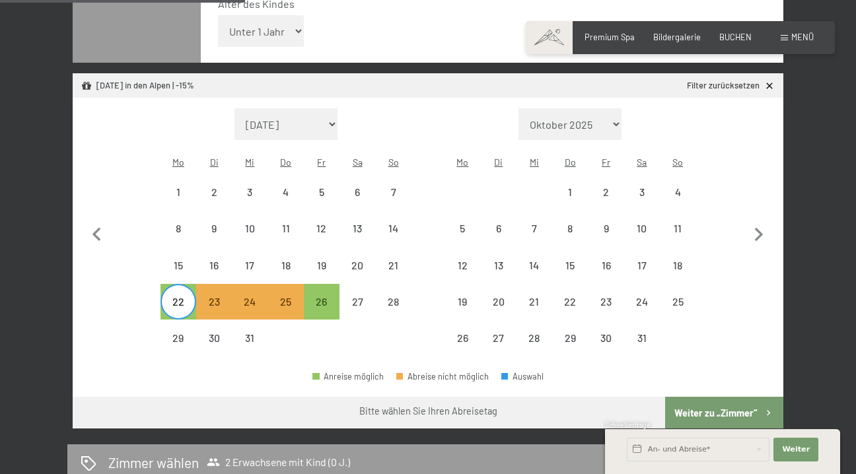
click at [703, 397] on button "Weiter zu „Zimmer“" at bounding box center [724, 413] width 118 height 32
select select "2025-12-01"
select select "2026-01-01"
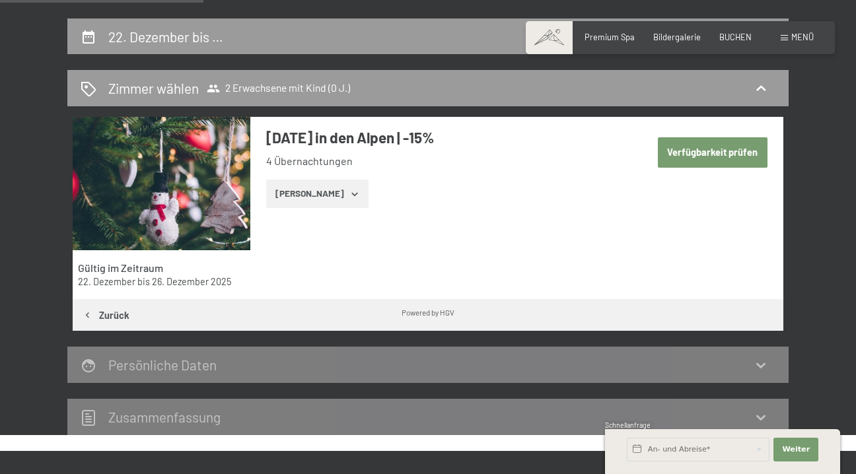
scroll to position [230, 0]
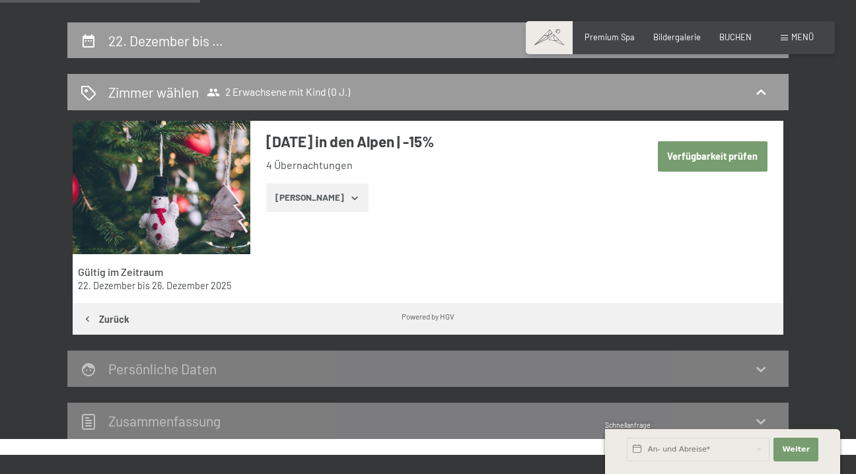
click at [325, 199] on button "Zeige Zimmer" at bounding box center [317, 198] width 102 height 29
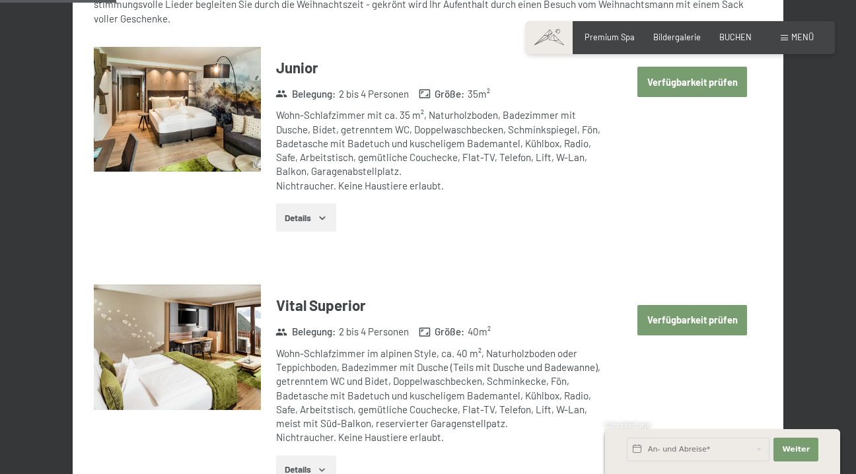
click at [694, 84] on button "Verfügbarkeit prüfen" at bounding box center [692, 82] width 110 height 30
select select "2025-12-01"
select select "2026-01-01"
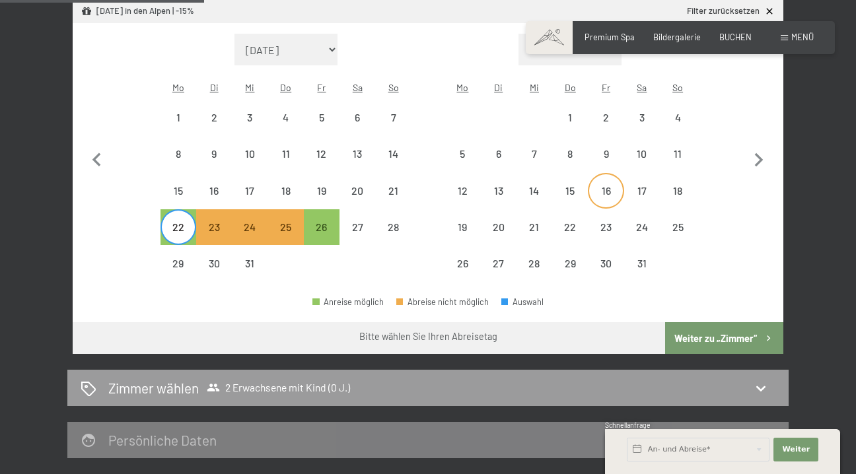
scroll to position [475, 0]
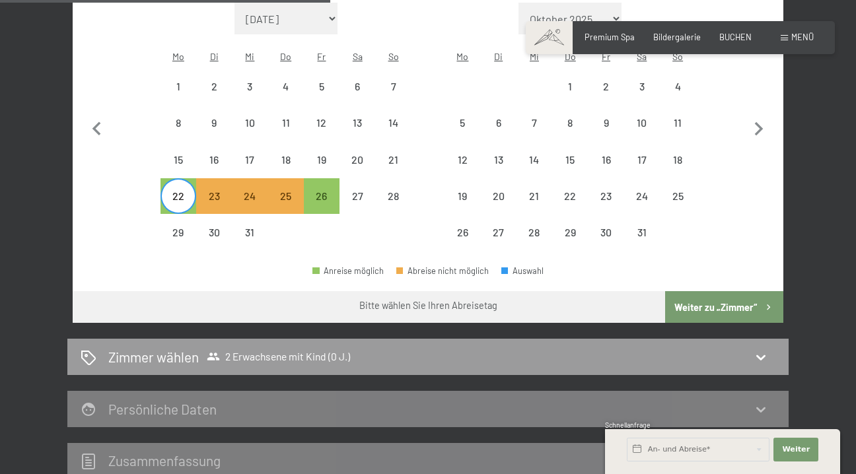
click at [723, 291] on button "Weiter zu „Zimmer“" at bounding box center [724, 307] width 118 height 32
select select "2025-12-01"
select select "2026-01-01"
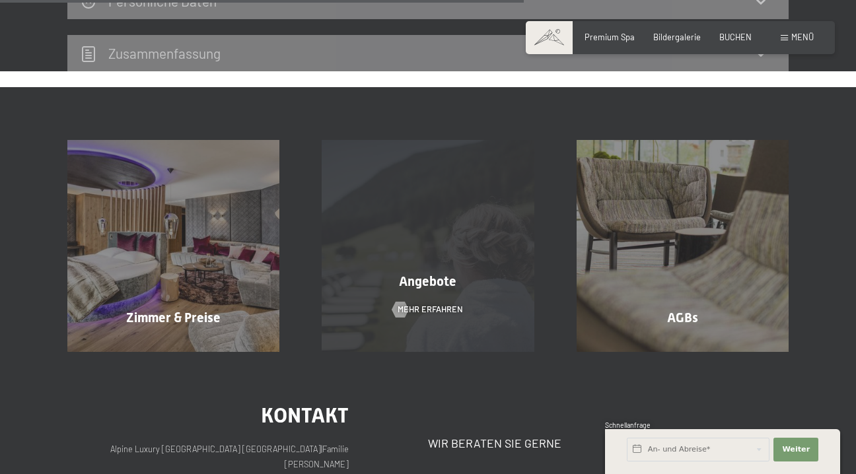
scroll to position [603, 0]
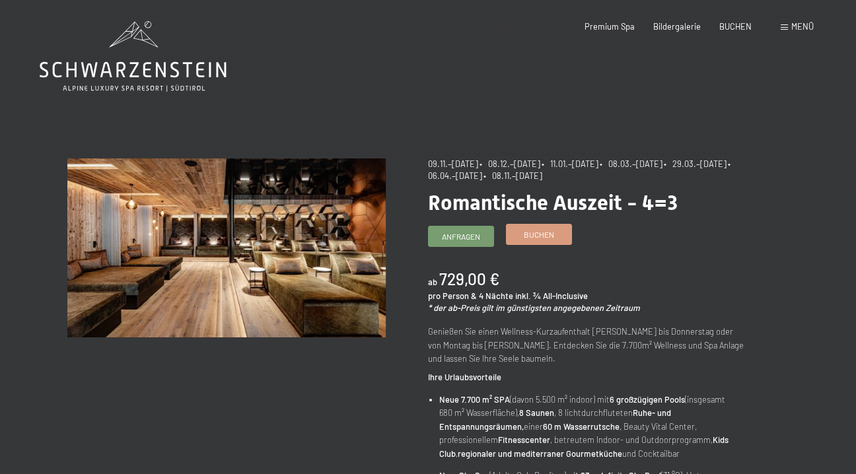
click at [538, 242] on link "Buchen" at bounding box center [539, 235] width 65 height 20
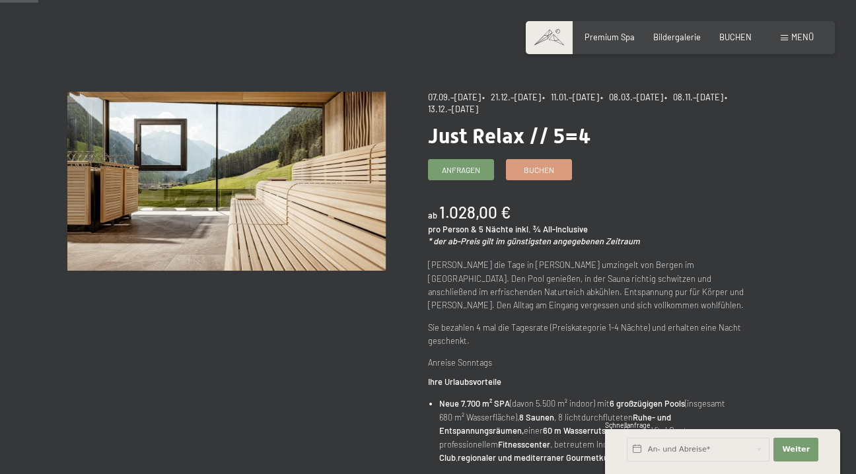
scroll to position [68, 0]
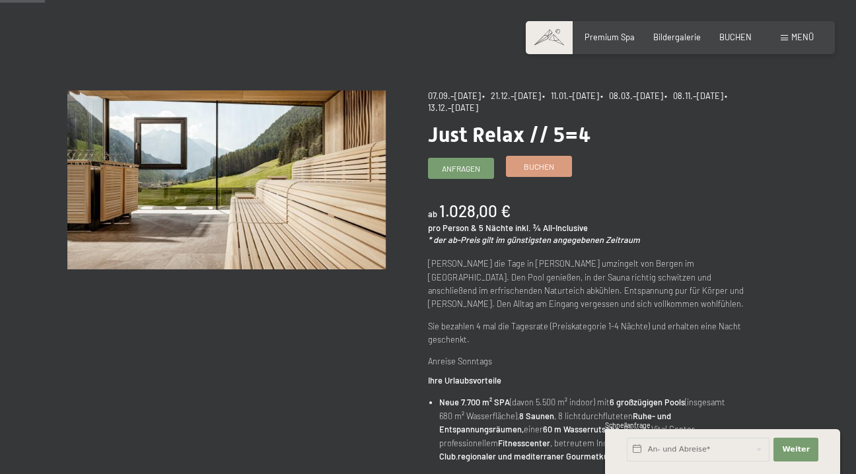
click at [544, 166] on span "Buchen" at bounding box center [539, 166] width 30 height 11
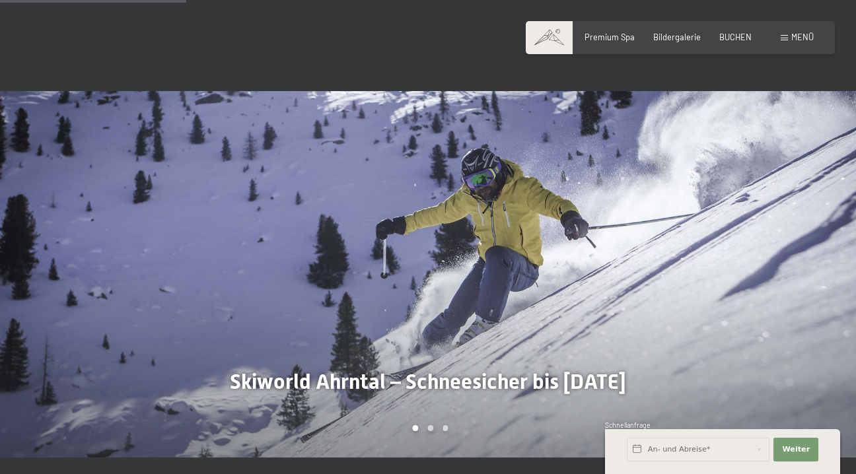
scroll to position [911, 0]
click at [683, 224] on div at bounding box center [642, 273] width 428 height 367
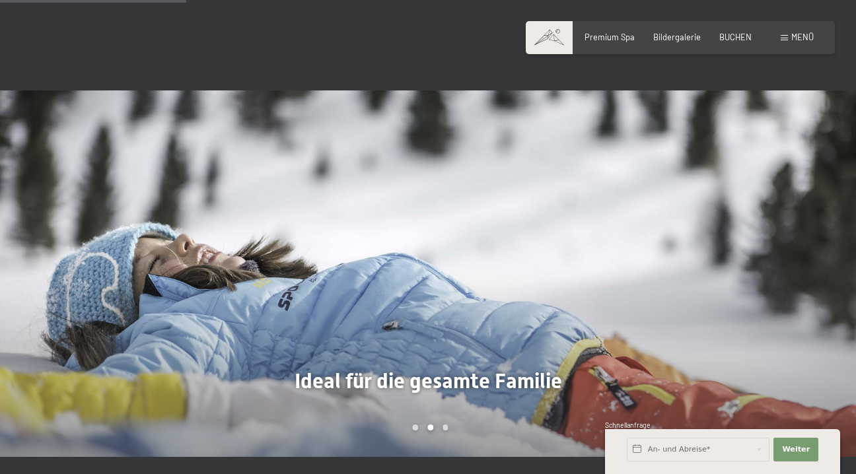
click at [687, 210] on div at bounding box center [642, 273] width 428 height 367
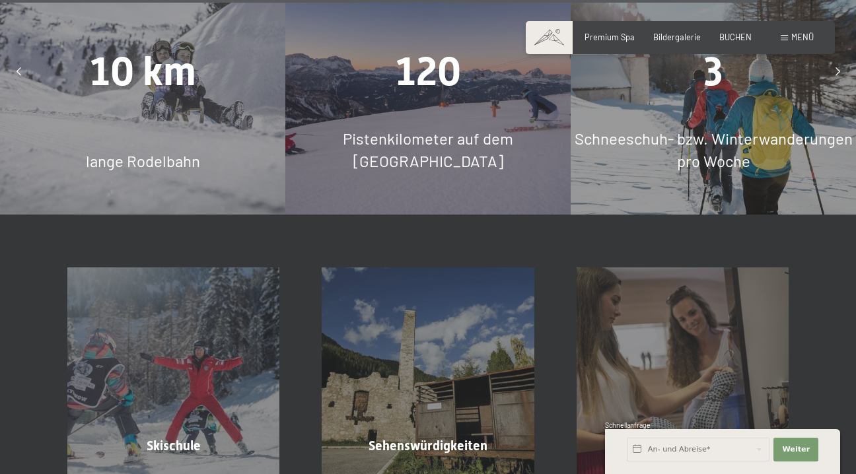
scroll to position [3408, 0]
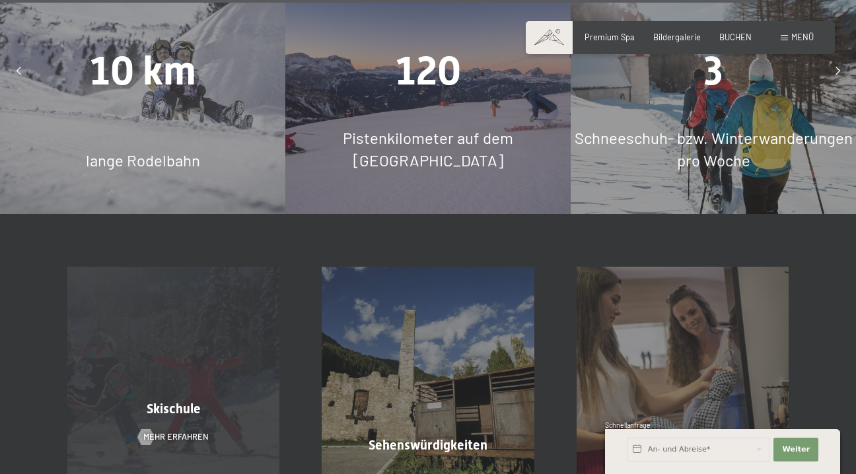
click at [186, 401] on span "Skischule" at bounding box center [174, 409] width 54 height 16
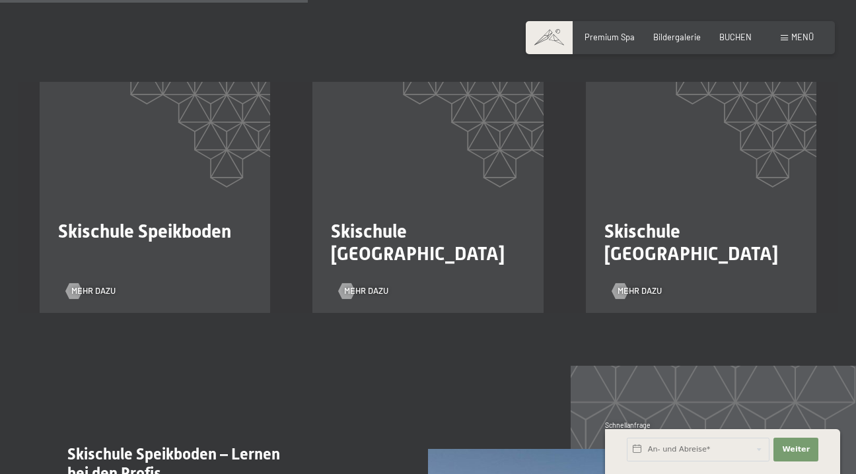
scroll to position [842, 0]
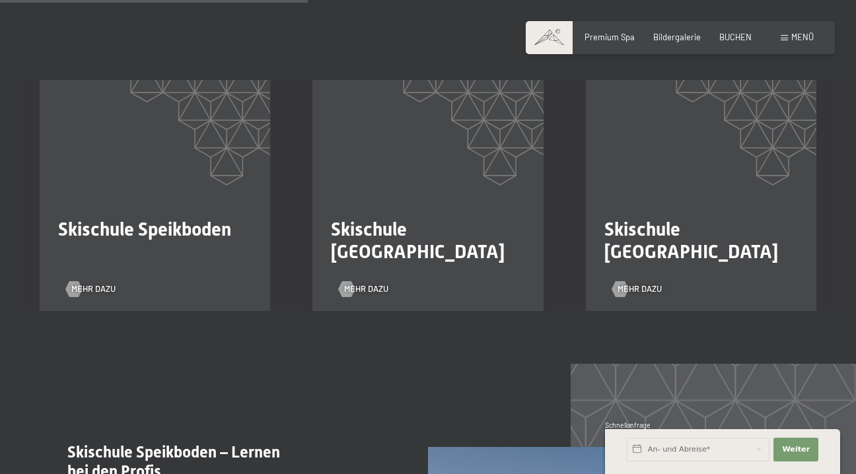
click at [118, 319] on section "Skischule Speikboden Mehr dazu Skischule [GEOGRAPHIC_DATA] dazu Skischule [GEOG…" at bounding box center [428, 195] width 856 height 336
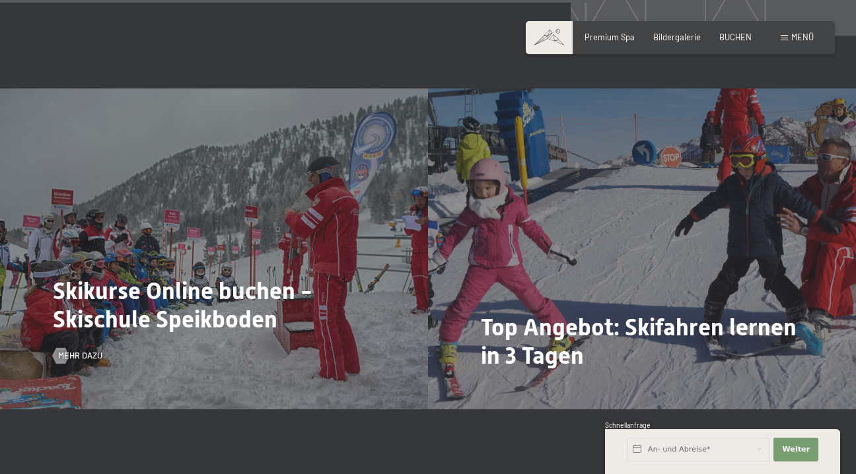
scroll to position [1675, 0]
click at [93, 349] on span "Mehr dazu" at bounding box center [93, 355] width 44 height 12
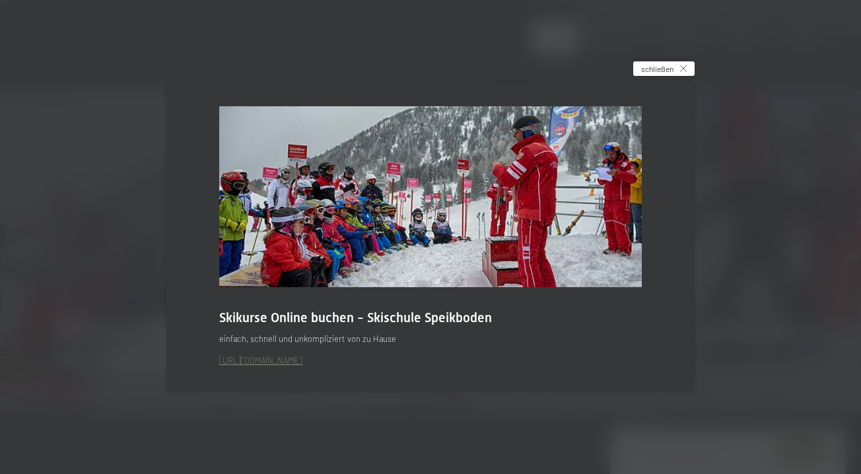
click at [654, 69] on span "schließen" at bounding box center [657, 68] width 32 height 11
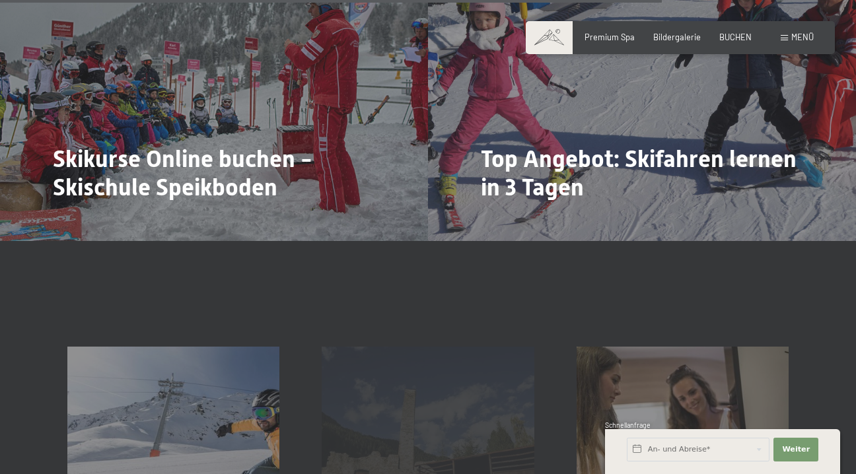
scroll to position [1818, 0]
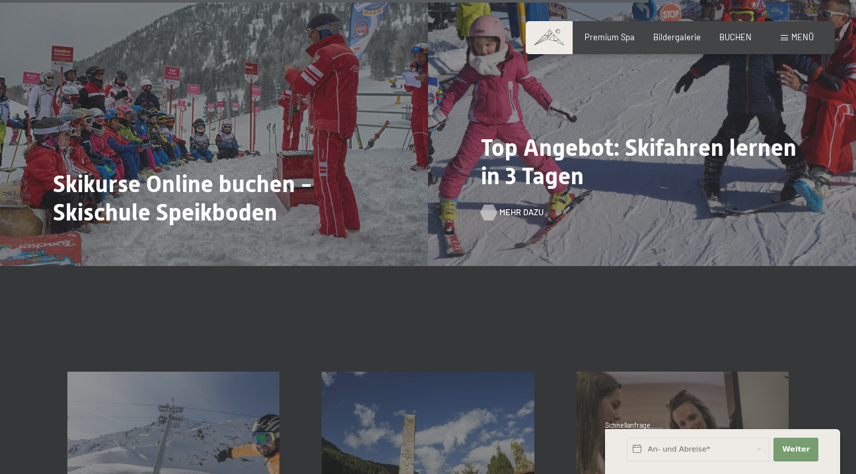
click at [512, 207] on span "Mehr dazu" at bounding box center [521, 213] width 44 height 12
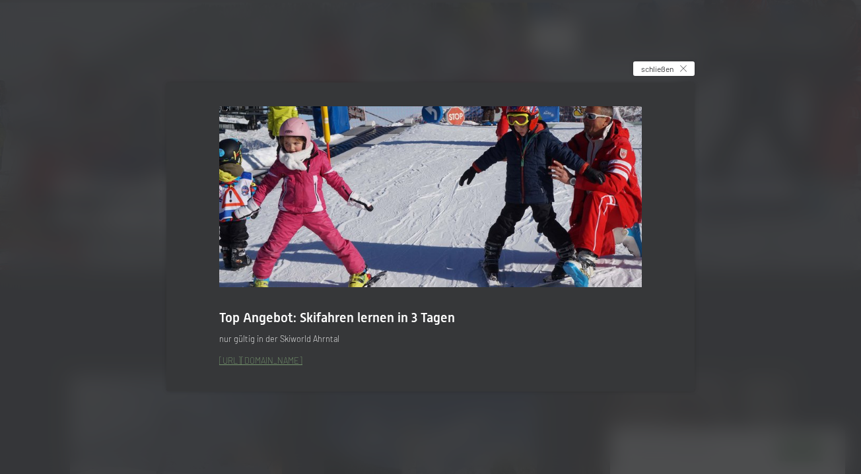
click at [678, 67] on div "schließen" at bounding box center [663, 68] width 61 height 15
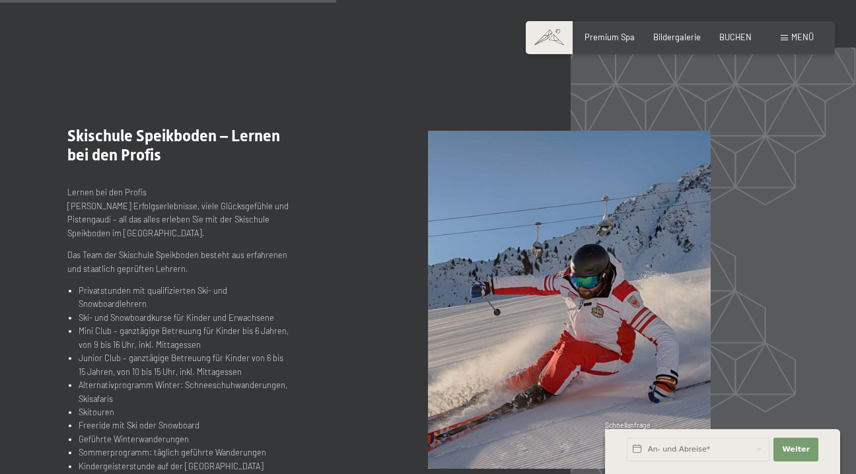
scroll to position [876, 0]
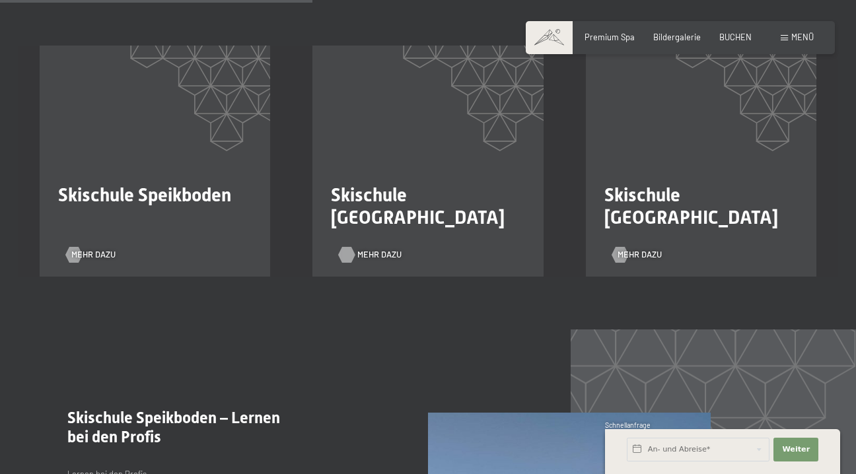
click at [351, 247] on div at bounding box center [346, 255] width 9 height 16
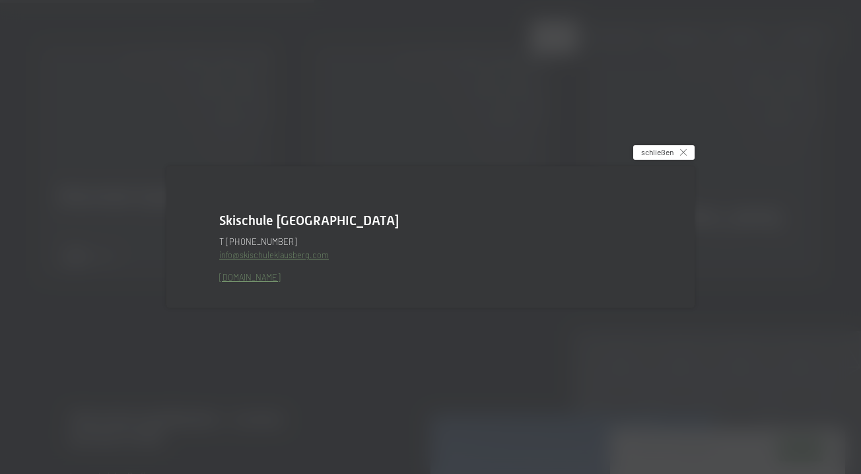
click at [678, 149] on div "schließen" at bounding box center [663, 152] width 61 height 15
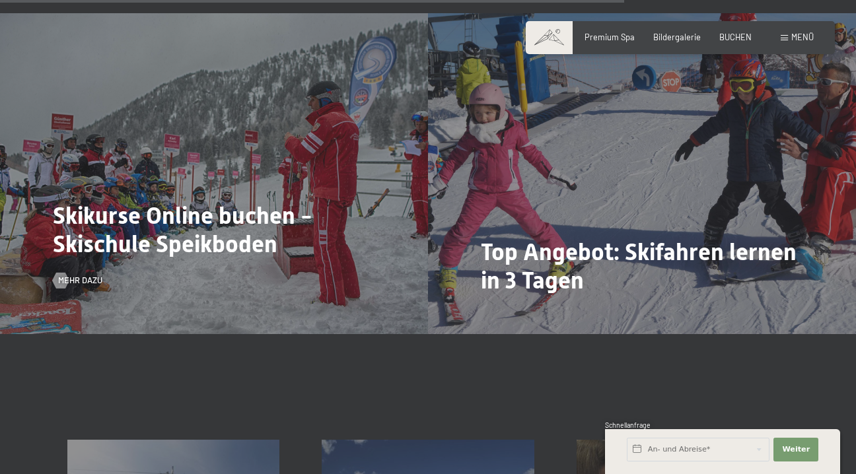
scroll to position [1868, 0]
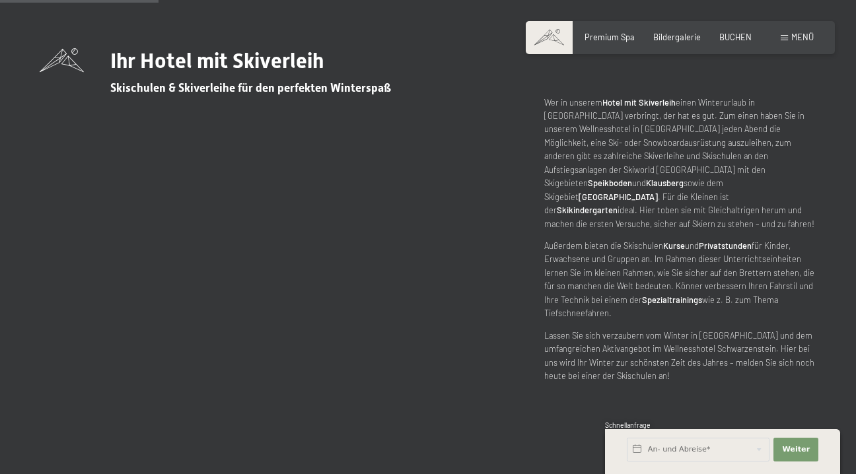
scroll to position [385, 0]
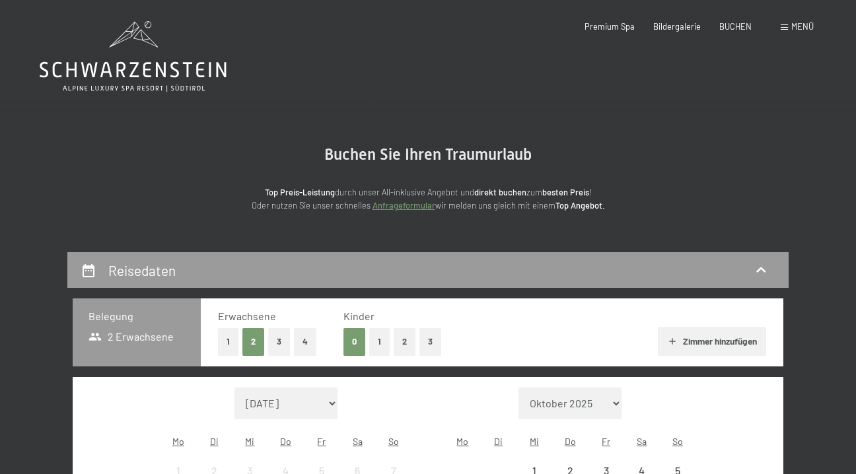
select select "[DATE]"
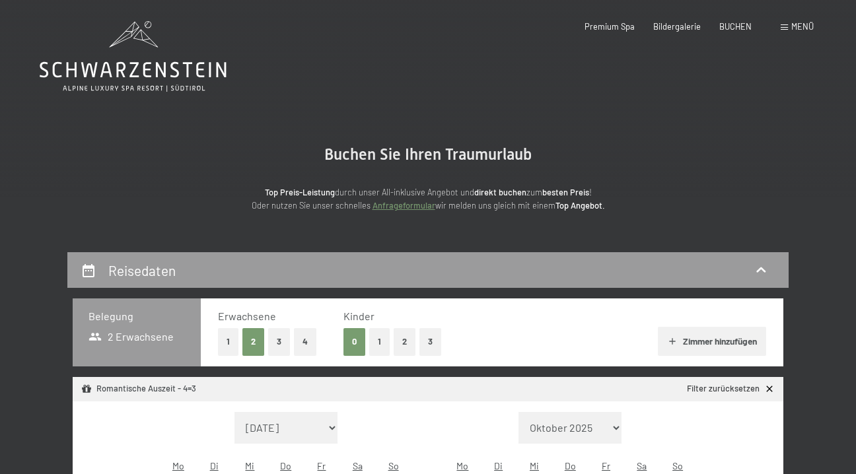
select select "[DATE]"
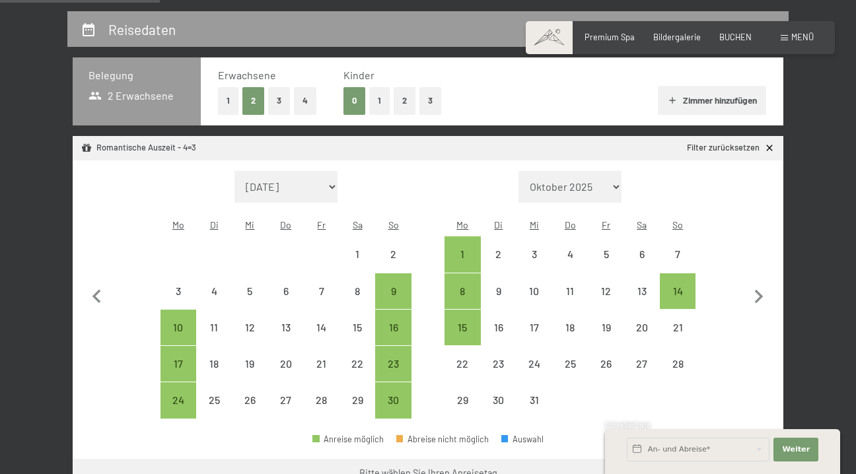
scroll to position [275, 0]
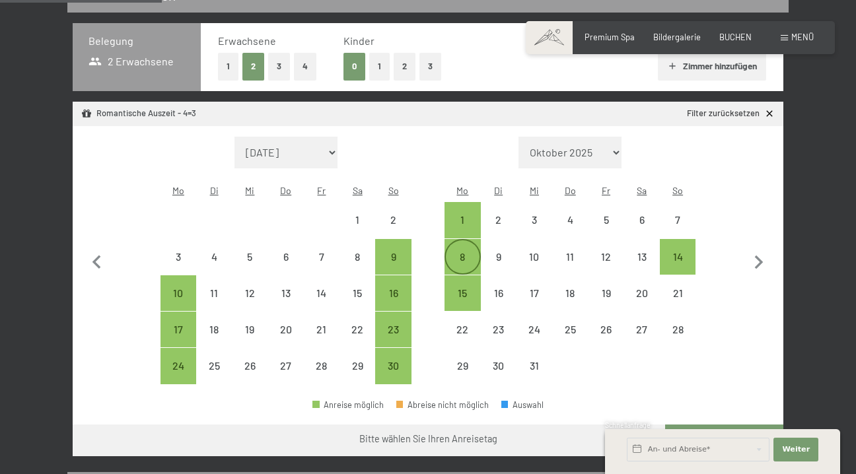
click at [466, 252] on div "8" at bounding box center [462, 268] width 33 height 33
select select "[DATE]"
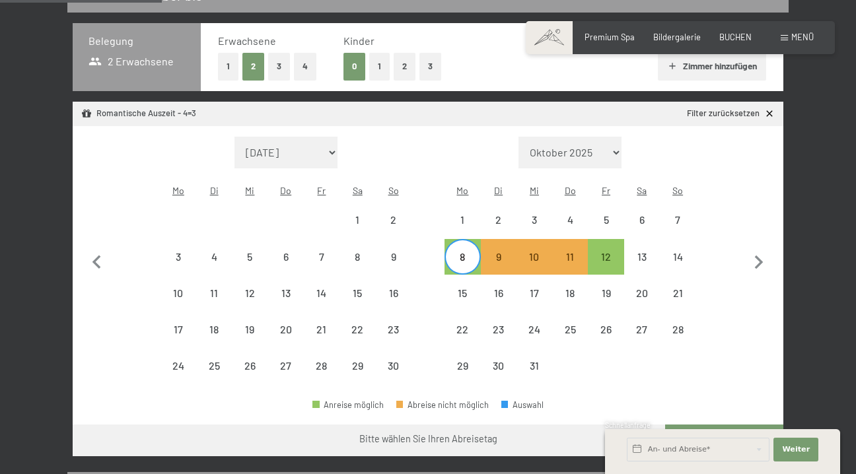
click at [728, 425] on button "Weiter zu „Zimmer“" at bounding box center [724, 441] width 118 height 32
select select "[DATE]"
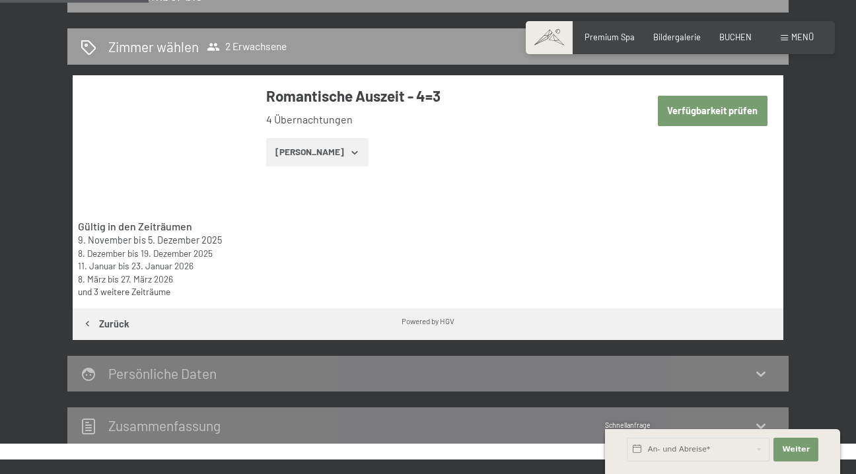
scroll to position [251, 0]
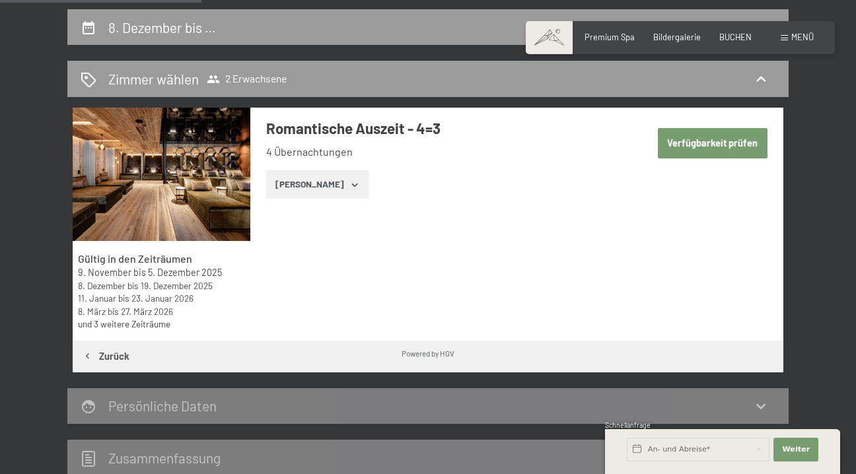
click at [703, 138] on button "Verfügbarkeit prüfen" at bounding box center [713, 143] width 110 height 30
select select "[DATE]"
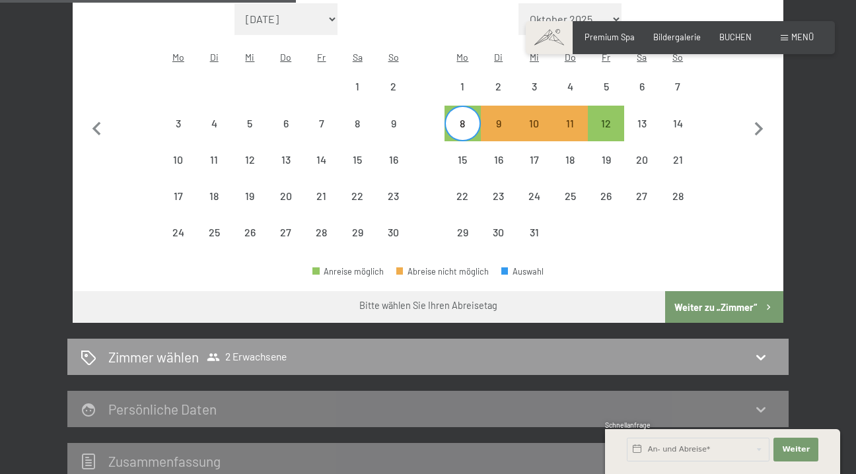
click at [691, 291] on button "Weiter zu „Zimmer“" at bounding box center [724, 307] width 118 height 32
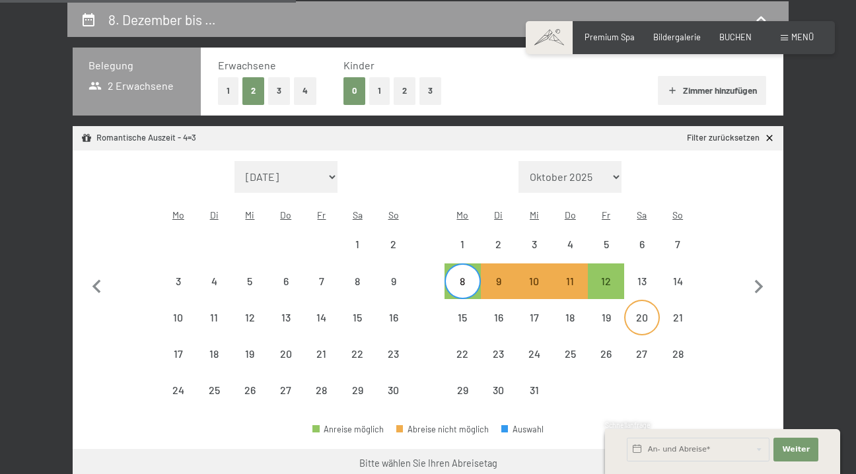
select select "[DATE]"
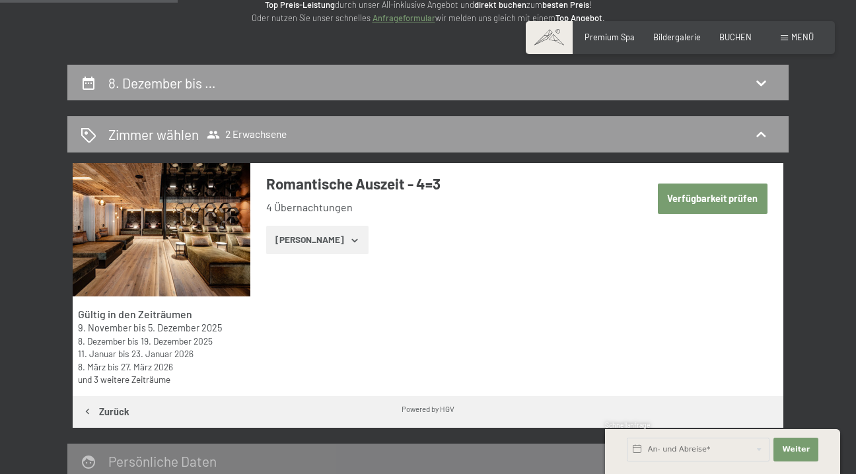
scroll to position [150, 0]
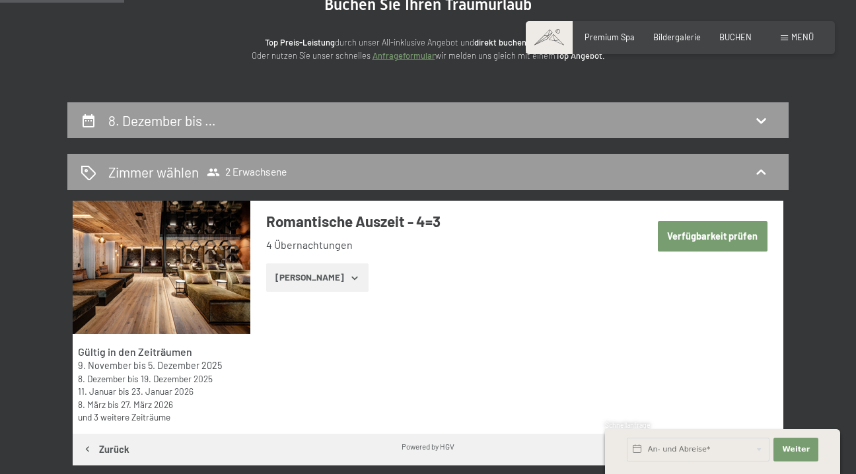
click at [174, 353] on strong "Gültig in den Zeiträumen" at bounding box center [135, 351] width 114 height 13
click at [192, 277] on img at bounding box center [162, 267] width 178 height 133
click at [0, 0] on button "button" at bounding box center [0, 0] width 0 height 0
click at [695, 233] on button "Verfügbarkeit prüfen" at bounding box center [713, 236] width 110 height 30
select select "[DATE]"
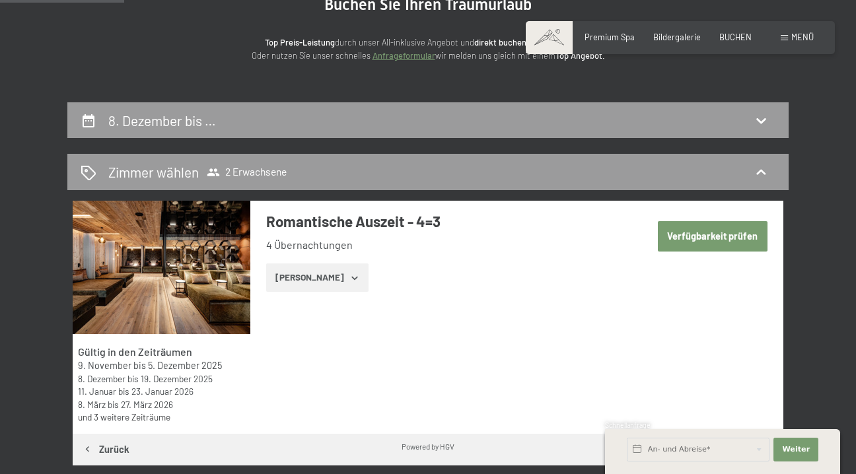
select select "[DATE]"
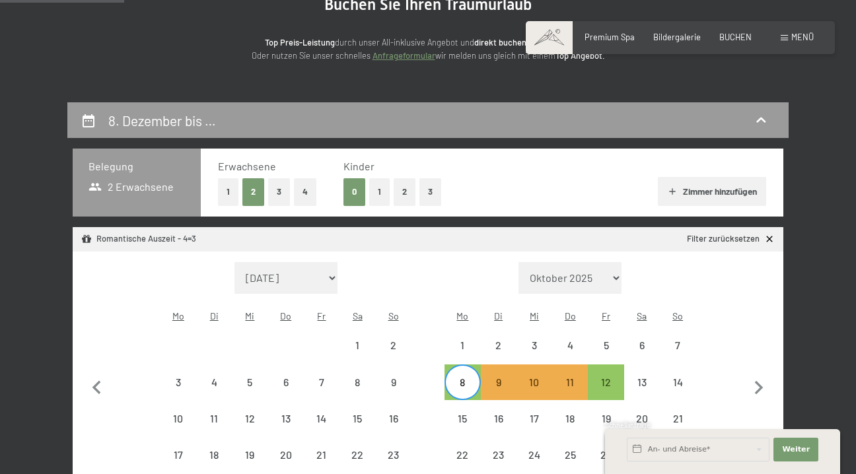
scroll to position [251, 0]
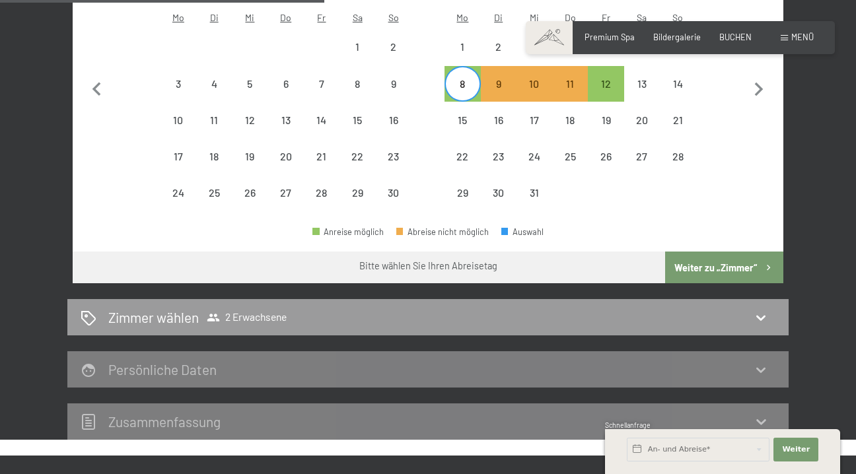
click at [731, 252] on button "Weiter zu „Zimmer“" at bounding box center [724, 268] width 118 height 32
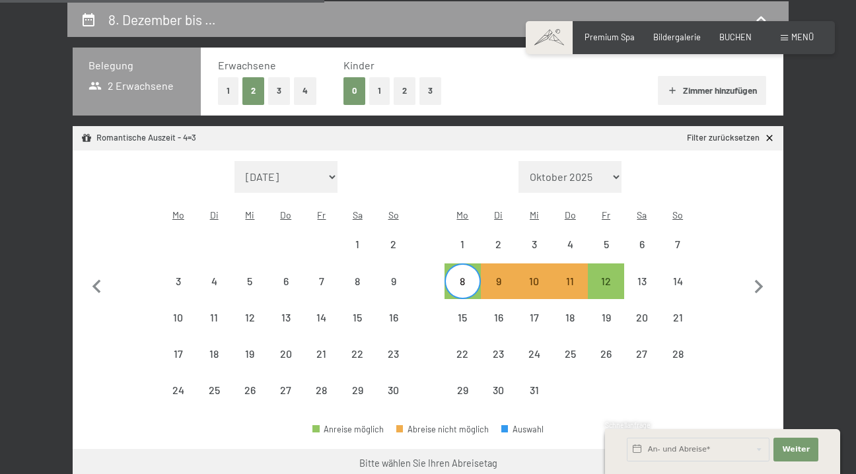
select select "[DATE]"
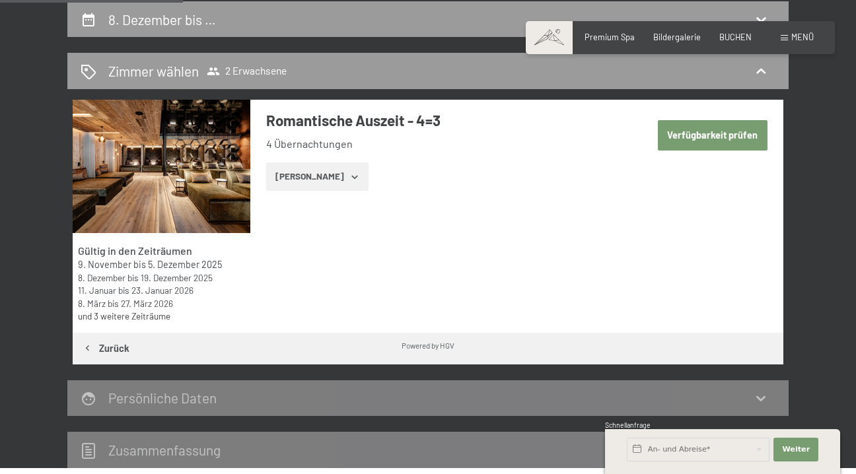
click at [331, 176] on button "[PERSON_NAME]" at bounding box center [317, 176] width 102 height 29
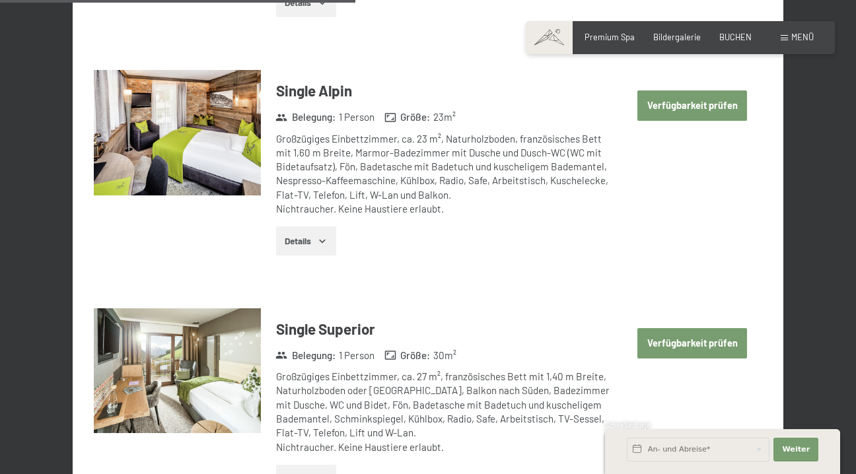
scroll to position [1850, 0]
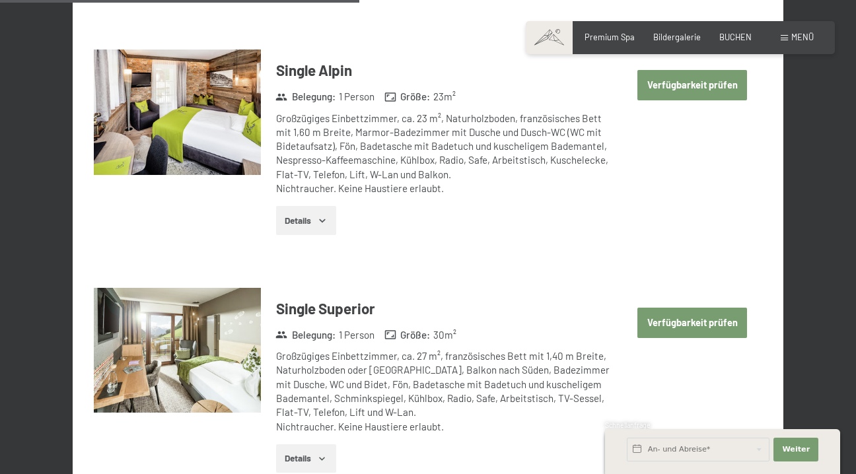
click at [706, 308] on button "Verfügbarkeit prüfen" at bounding box center [692, 323] width 110 height 30
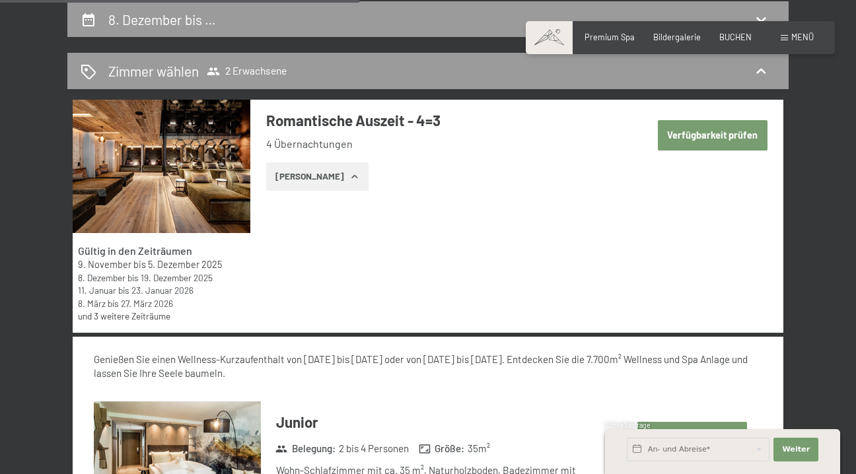
select select "[DATE]"
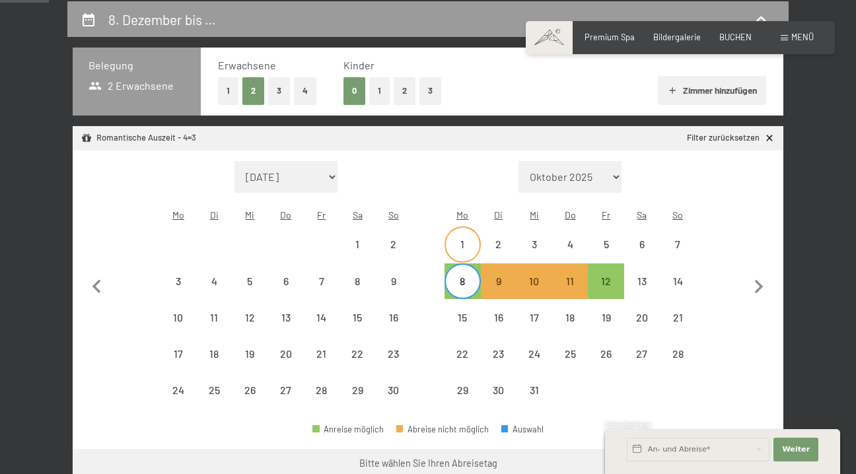
click at [458, 239] on div "1" at bounding box center [462, 255] width 33 height 33
select select "[DATE]"
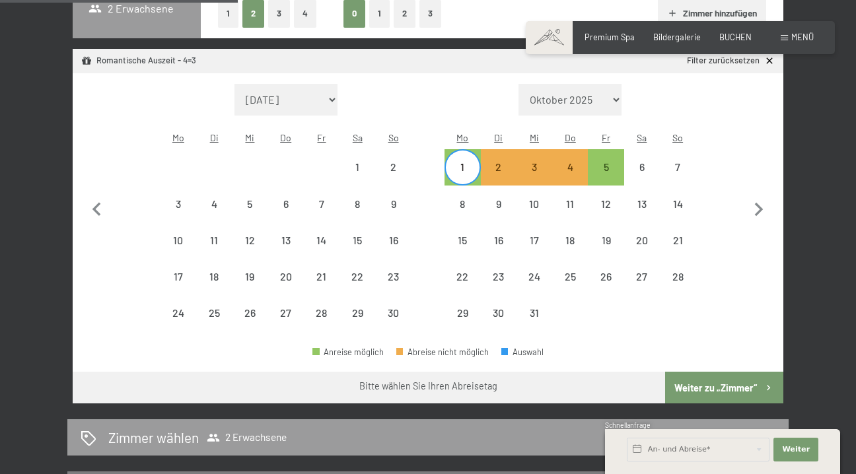
click at [748, 372] on button "Weiter zu „Zimmer“" at bounding box center [724, 388] width 118 height 32
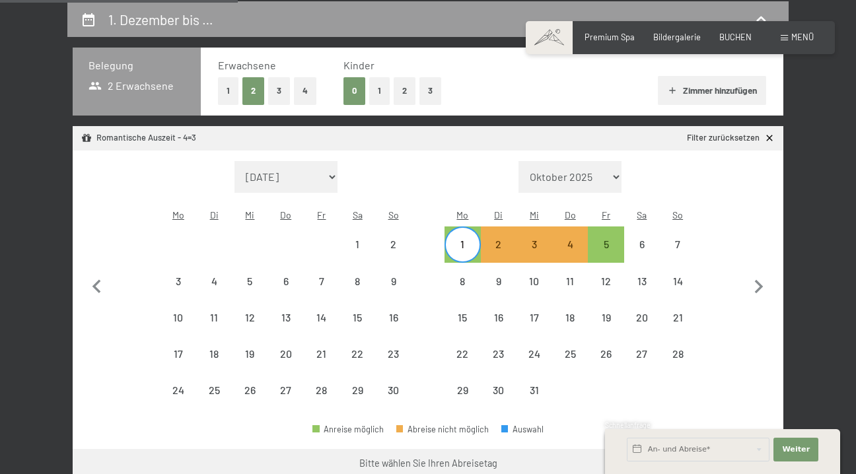
select select "[DATE]"
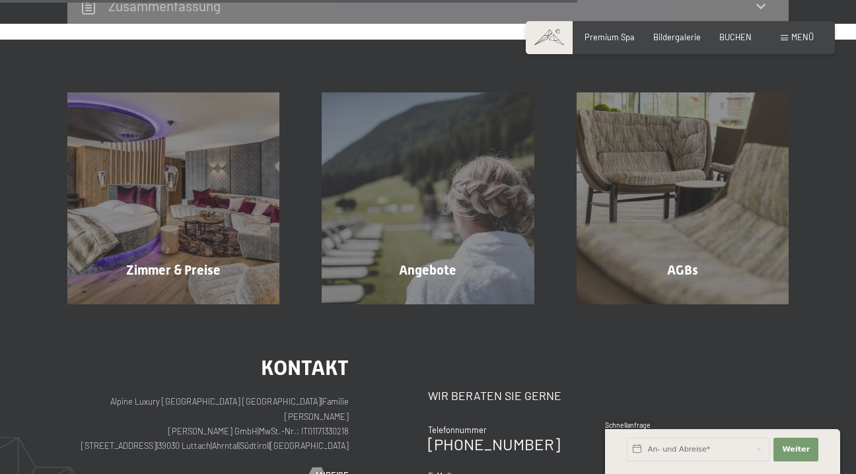
scroll to position [697, 0]
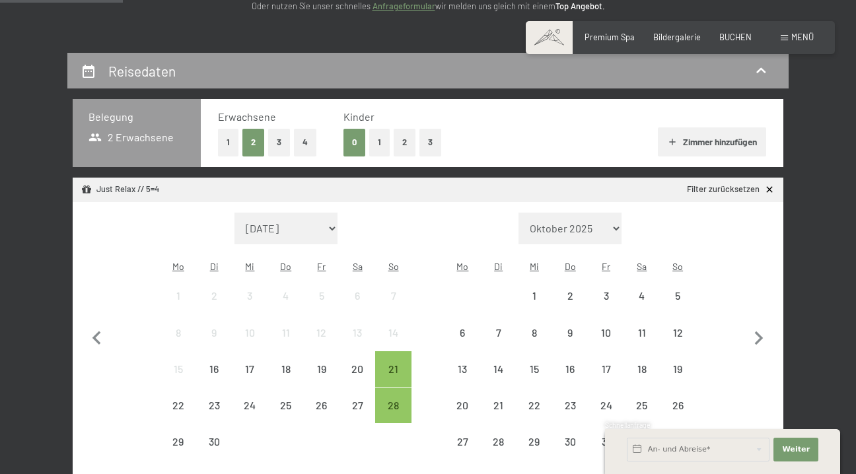
scroll to position [210, 0]
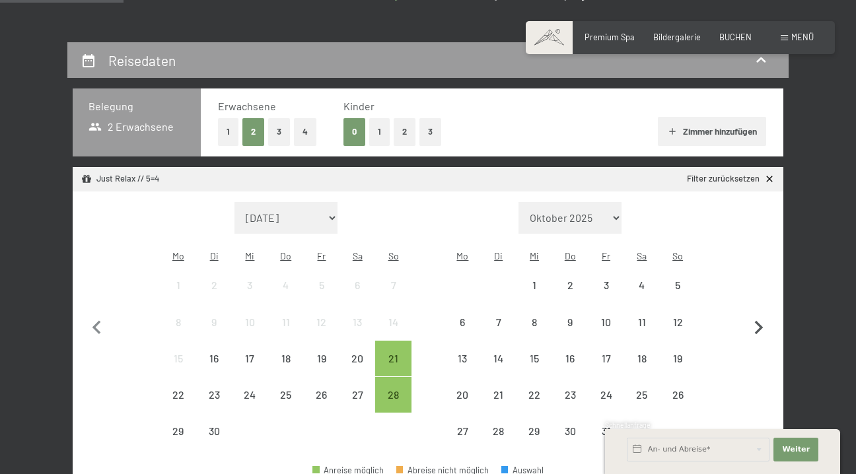
click at [762, 314] on icon "button" at bounding box center [759, 328] width 28 height 28
select select "[DATE]"
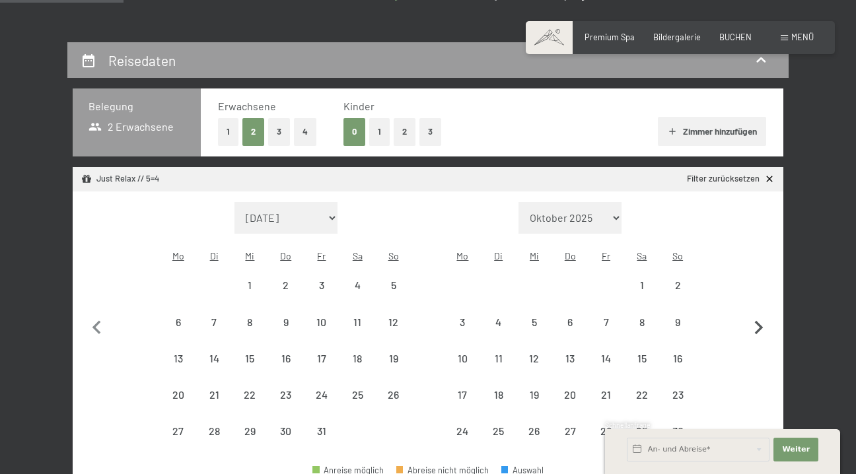
select select "[DATE]"
click at [762, 314] on icon "button" at bounding box center [759, 328] width 28 height 28
select select "[DATE]"
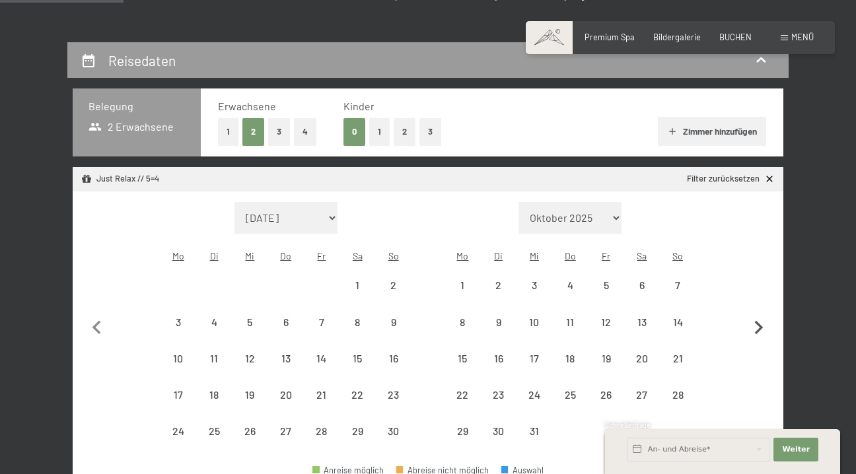
select select "[DATE]"
click at [762, 314] on icon "button" at bounding box center [759, 328] width 28 height 28
select select "[DATE]"
select select "2026-01-01"
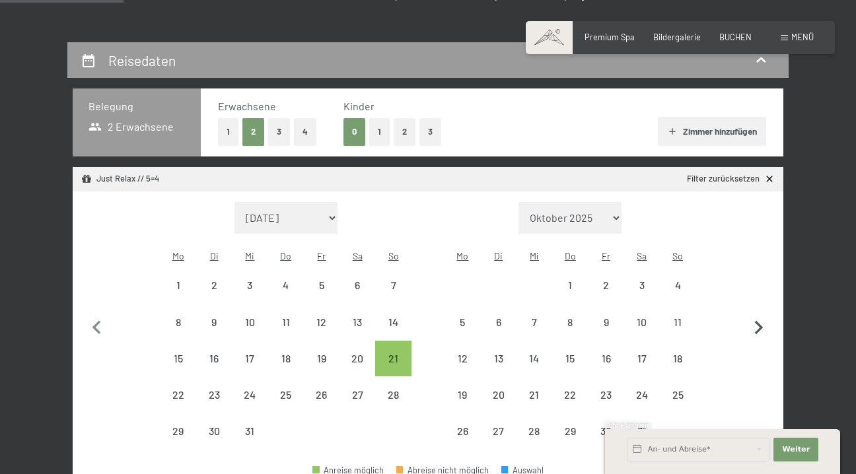
select select "[DATE]"
select select "2026-01-01"
click at [398, 353] on div "21" at bounding box center [392, 369] width 33 height 33
select select "[DATE]"
select select "2026-01-01"
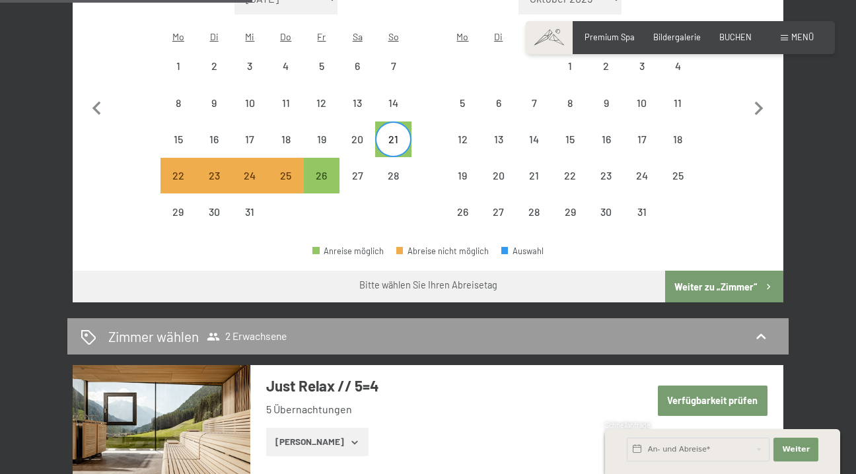
click at [728, 271] on button "Weiter zu „Zimmer“" at bounding box center [724, 287] width 118 height 32
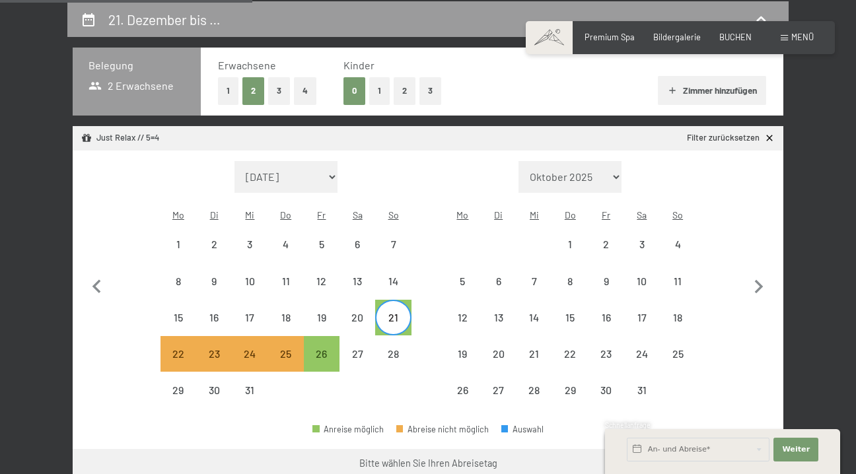
select select "[DATE]"
select select "2026-01-01"
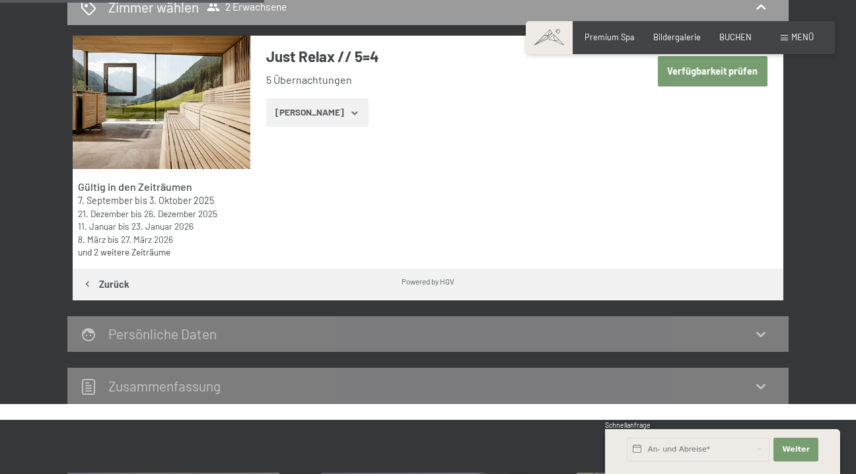
scroll to position [319, 0]
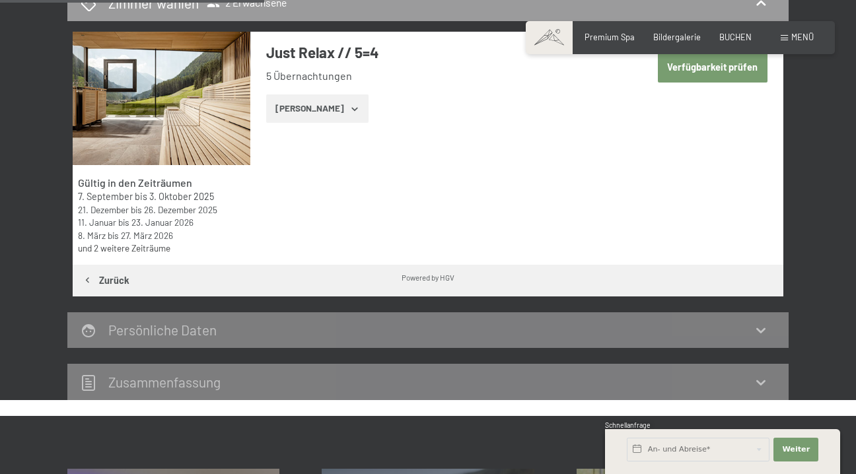
click at [306, 87] on div "Just Relax // 5=4 5 Übernachtungen Zeige Zimmer" at bounding box center [436, 83] width 373 height 102
click at [306, 109] on button "Zeige Zimmer" at bounding box center [317, 108] width 102 height 29
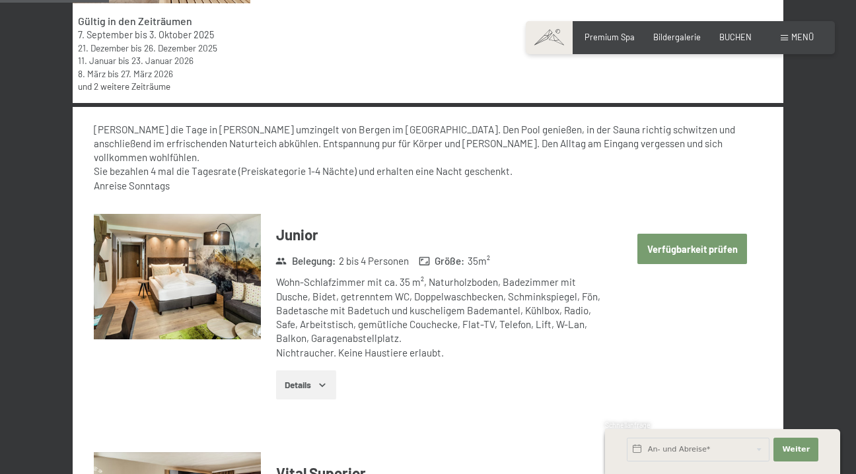
scroll to position [637, 0]
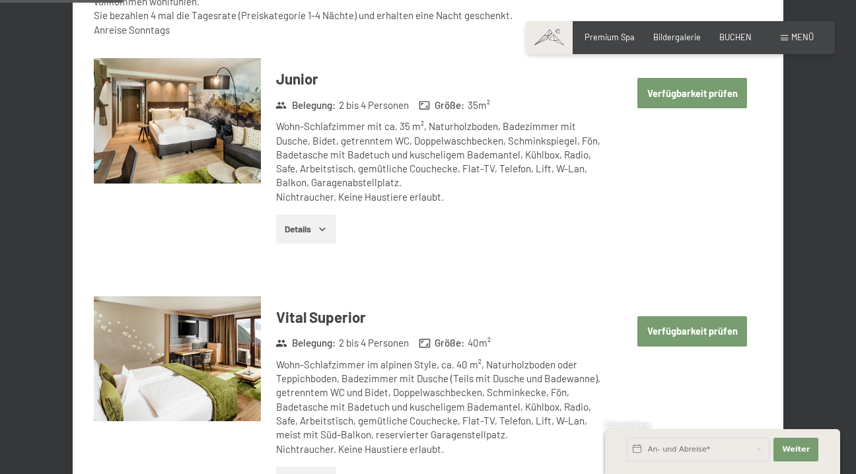
click at [717, 79] on button "Verfügbarkeit prüfen" at bounding box center [692, 93] width 110 height 30
select select "[DATE]"
select select "2026-01-01"
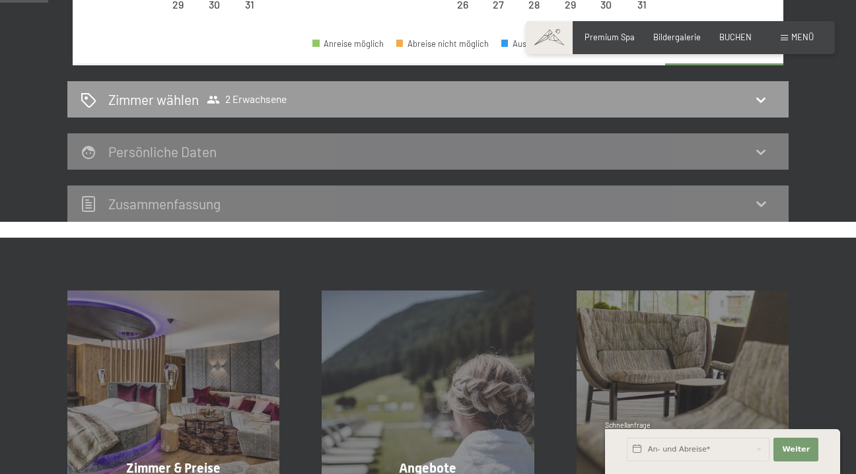
scroll to position [251, 0]
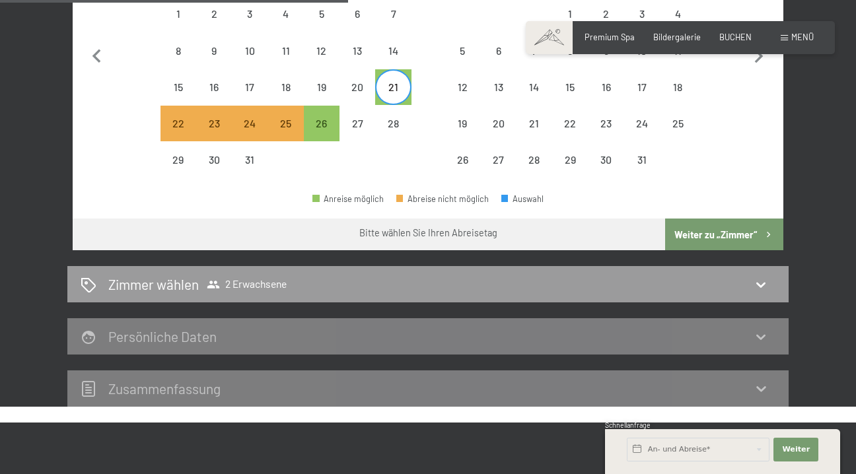
click at [686, 219] on button "Weiter zu „Zimmer“" at bounding box center [724, 235] width 118 height 32
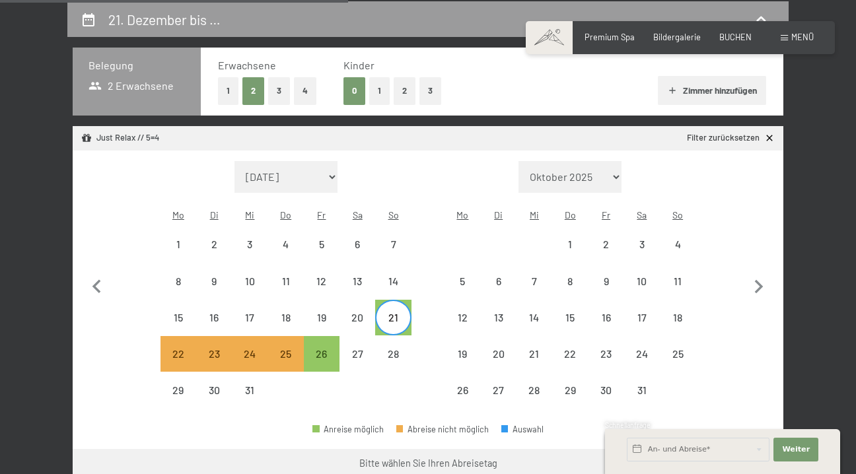
select select "[DATE]"
select select "2026-01-01"
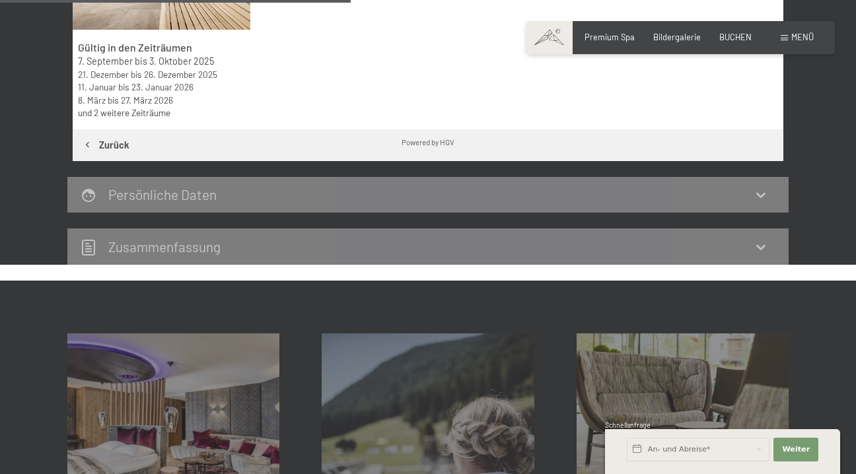
scroll to position [462, 0]
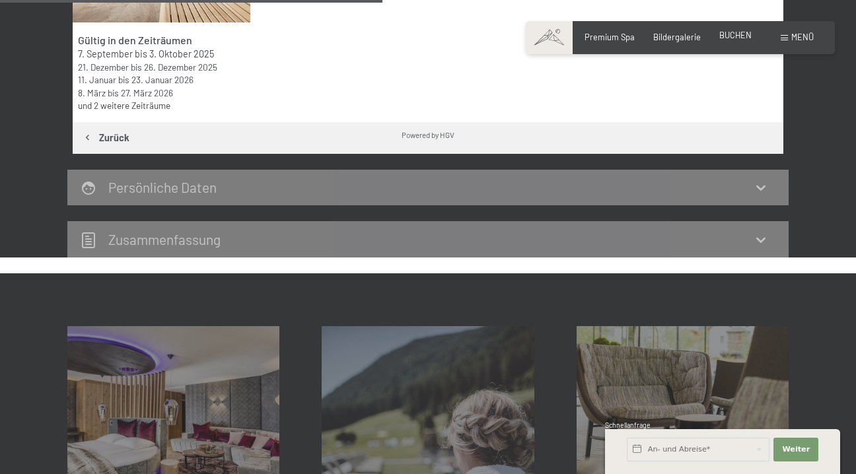
click at [730, 33] on span "BUCHEN" at bounding box center [735, 35] width 32 height 11
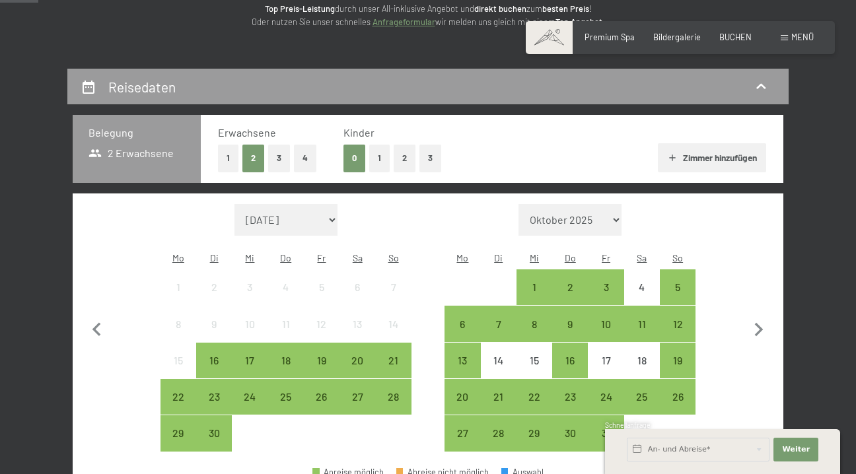
scroll to position [216, 0]
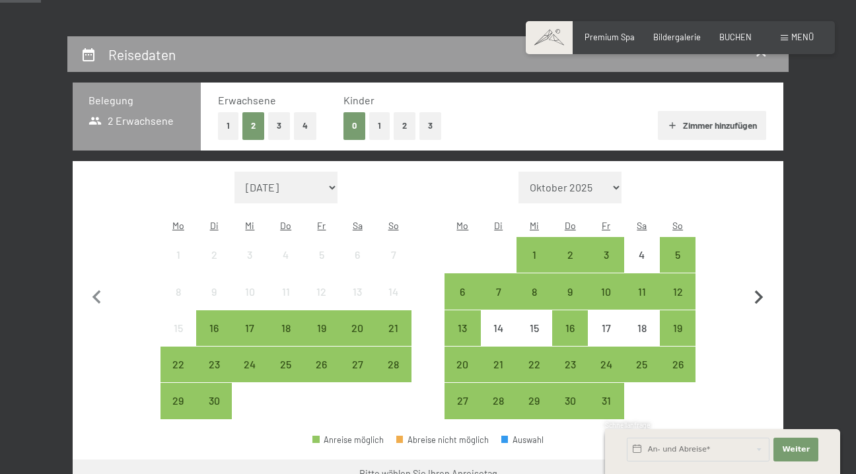
click at [758, 291] on icon "button" at bounding box center [759, 298] width 9 height 14
select select "[DATE]"
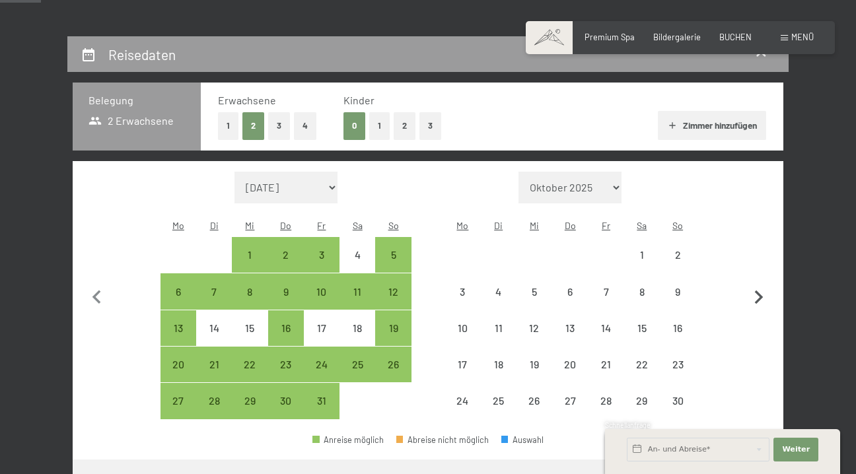
click at [758, 291] on icon "button" at bounding box center [759, 298] width 9 height 14
select select "[DATE]"
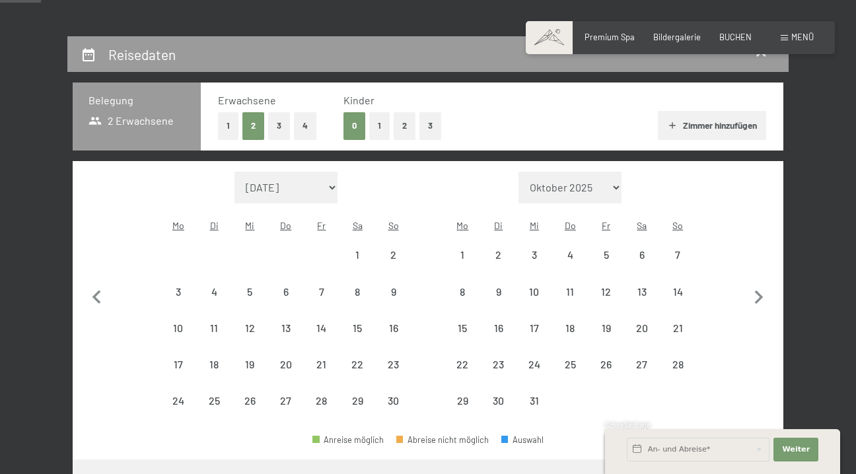
select select "[DATE]"
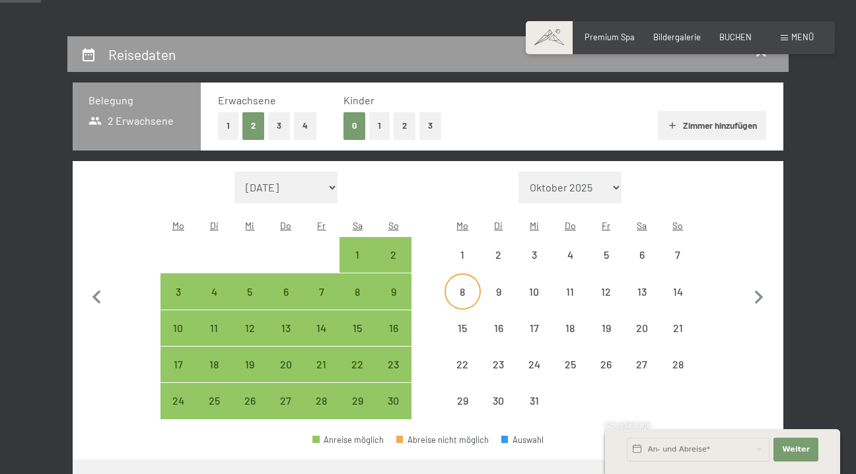
select select "[DATE]"
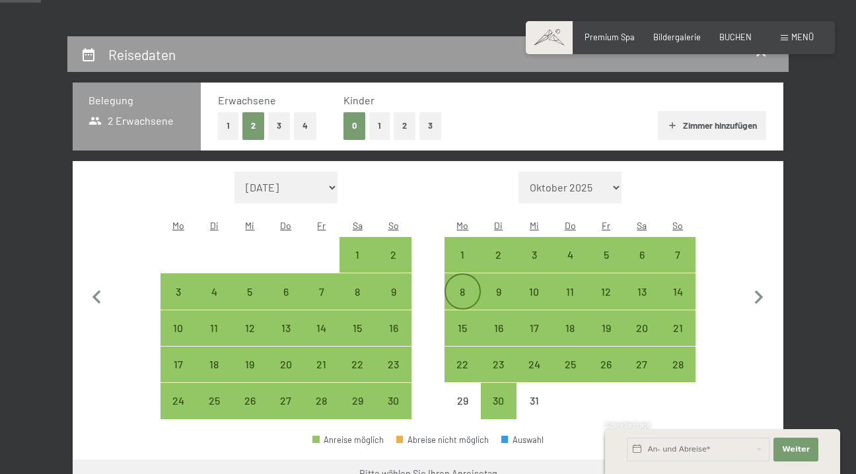
click at [464, 287] on div "8" at bounding box center [462, 303] width 33 height 33
select select "[DATE]"
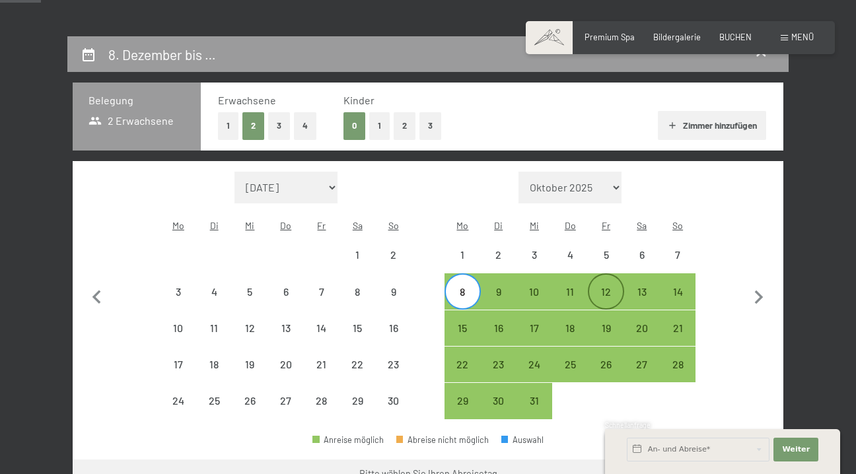
click at [602, 287] on div "12" at bounding box center [605, 303] width 33 height 33
select select "[DATE]"
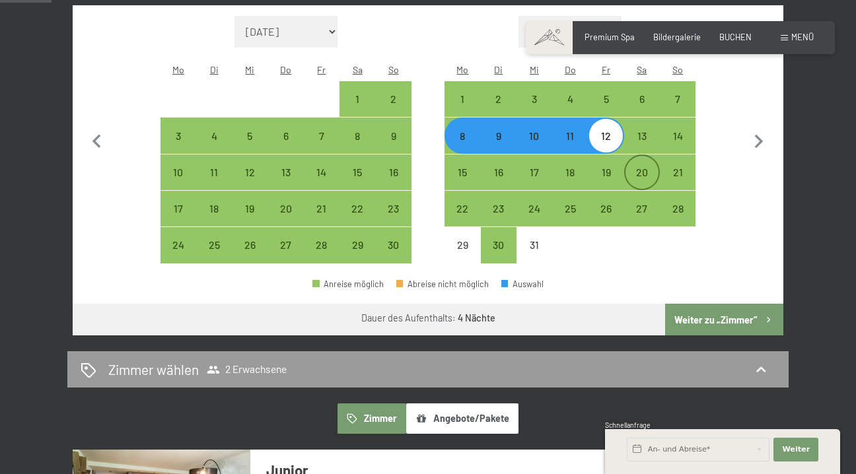
scroll to position [373, 0]
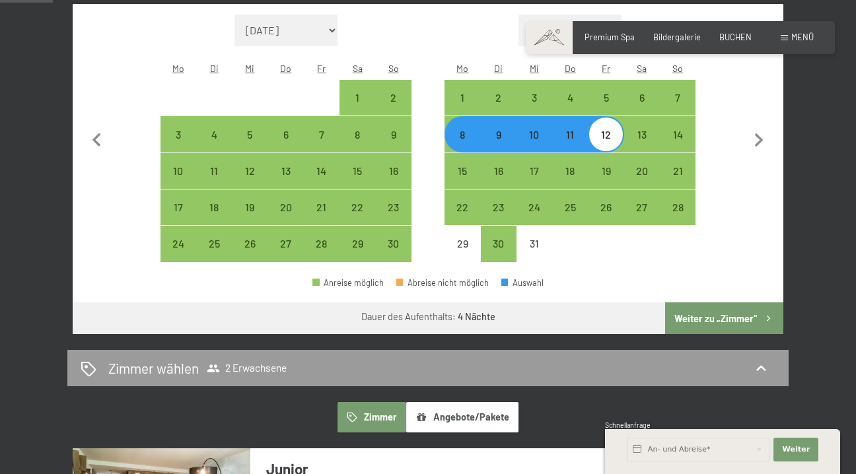
click at [762, 307] on button "Weiter zu „Zimmer“" at bounding box center [724, 318] width 118 height 32
select select "[DATE]"
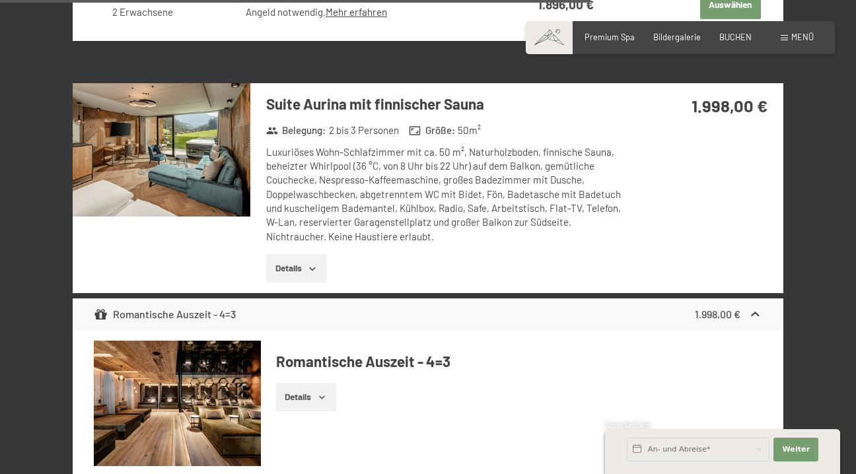
scroll to position [3910, 0]
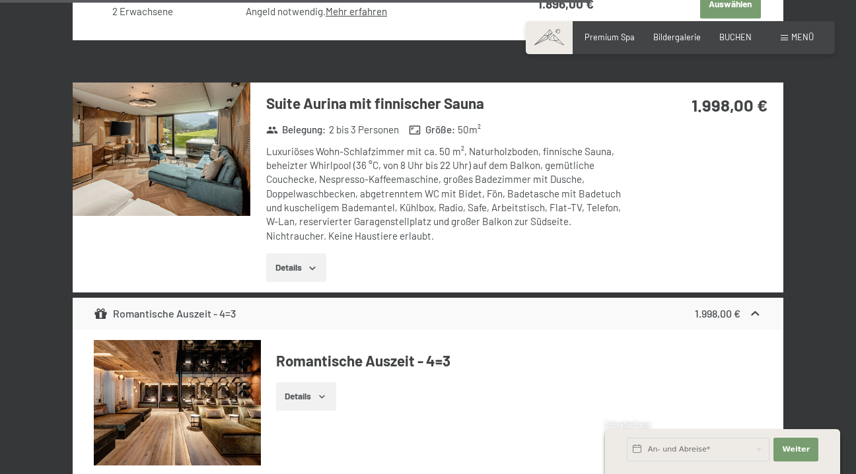
click at [308, 263] on icon "button" at bounding box center [312, 268] width 11 height 11
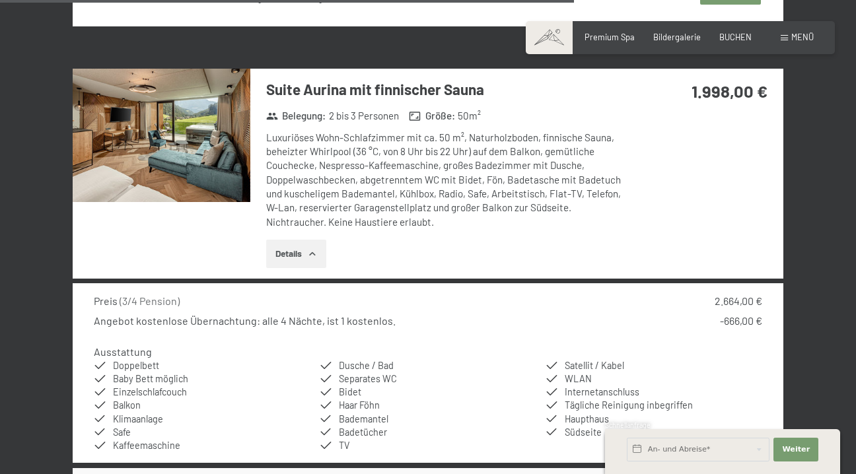
scroll to position [3923, 0]
click at [165, 160] on img at bounding box center [162, 135] width 178 height 133
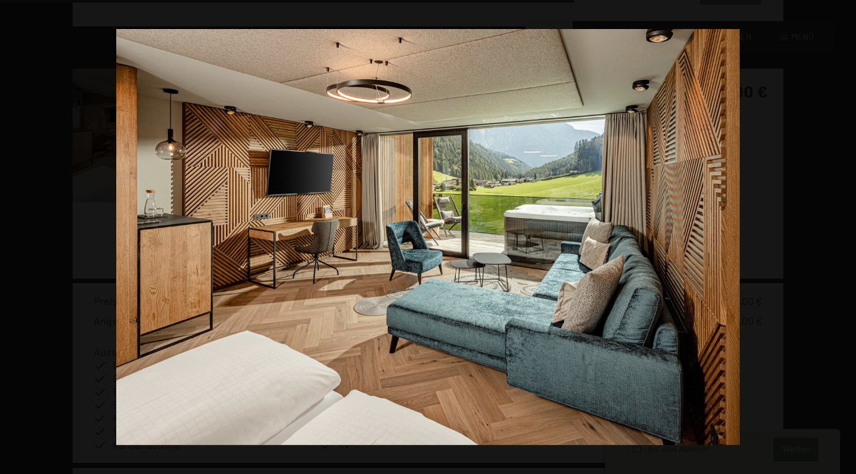
click at [839, 237] on button "button" at bounding box center [833, 237] width 46 height 66
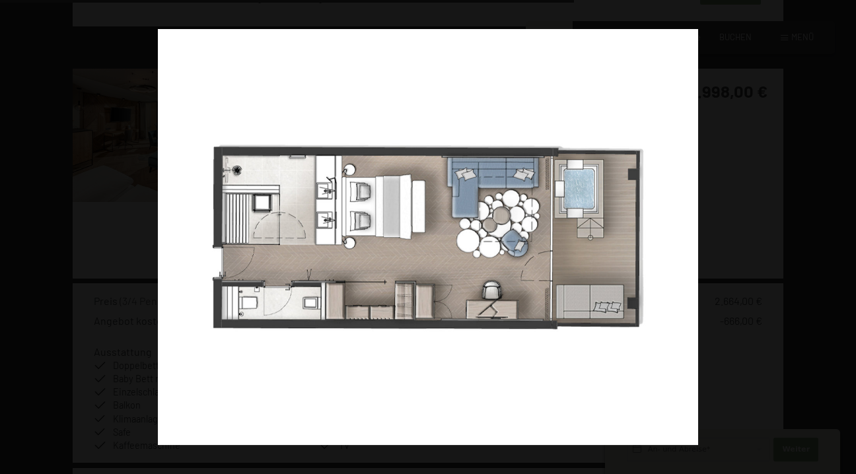
click at [839, 237] on button "button" at bounding box center [833, 237] width 46 height 66
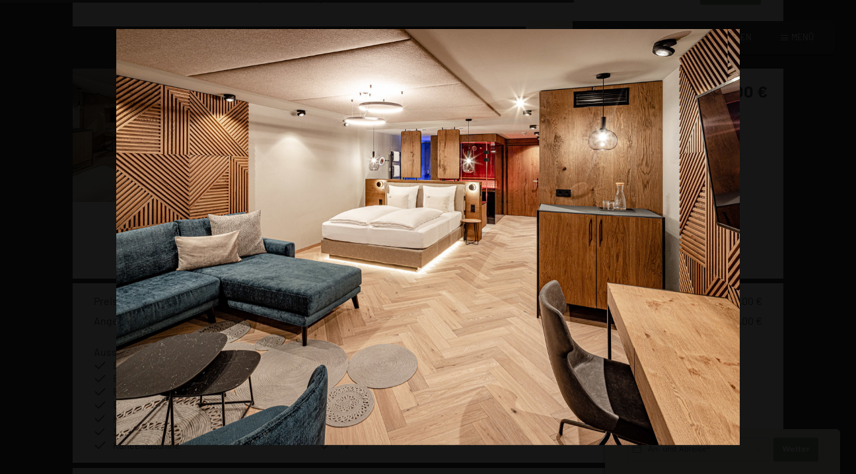
click at [839, 237] on button "button" at bounding box center [833, 237] width 46 height 66
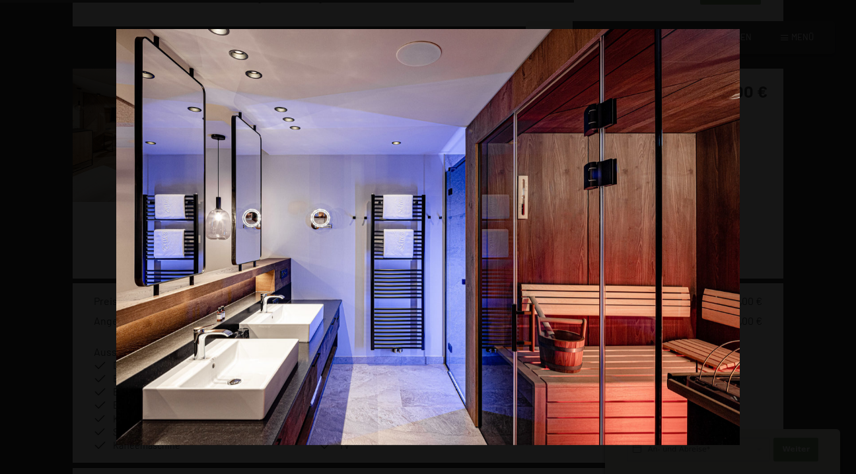
click at [839, 237] on button "button" at bounding box center [833, 237] width 46 height 66
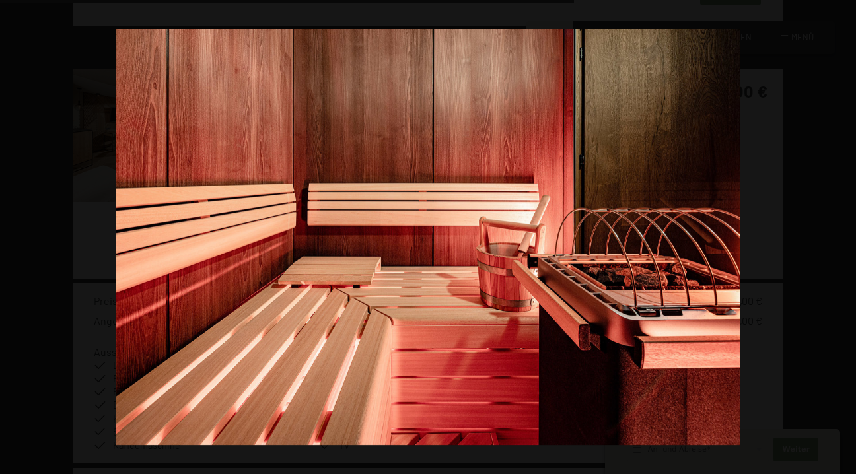
click at [839, 237] on button "button" at bounding box center [833, 237] width 46 height 66
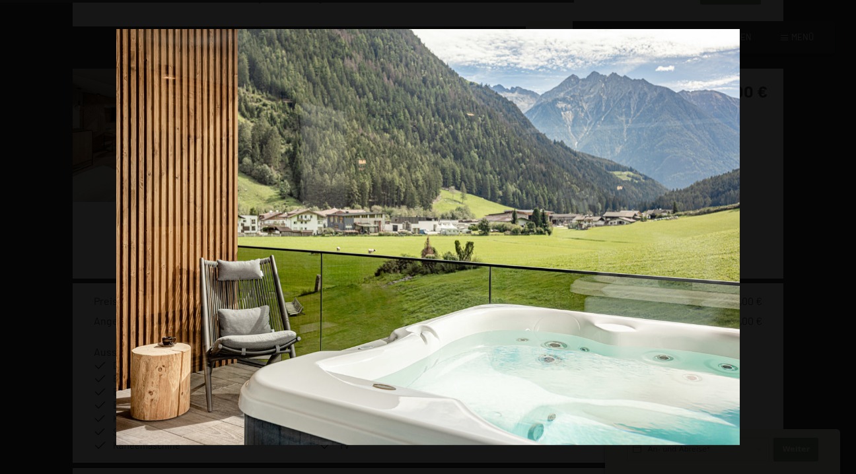
click at [839, 237] on button "button" at bounding box center [833, 237] width 46 height 66
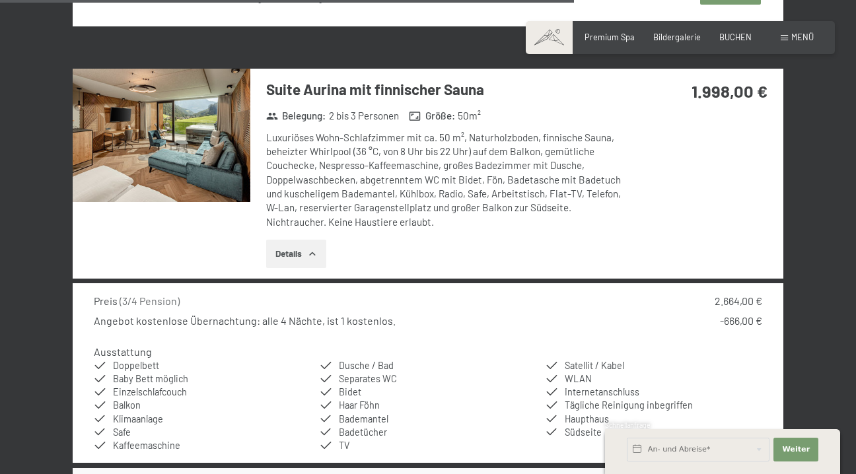
click at [0, 0] on button "button" at bounding box center [0, 0] width 0 height 0
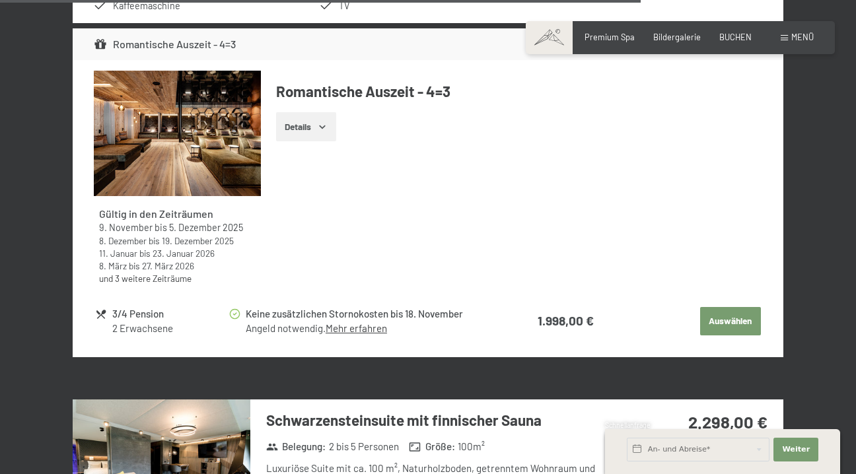
scroll to position [4375, 0]
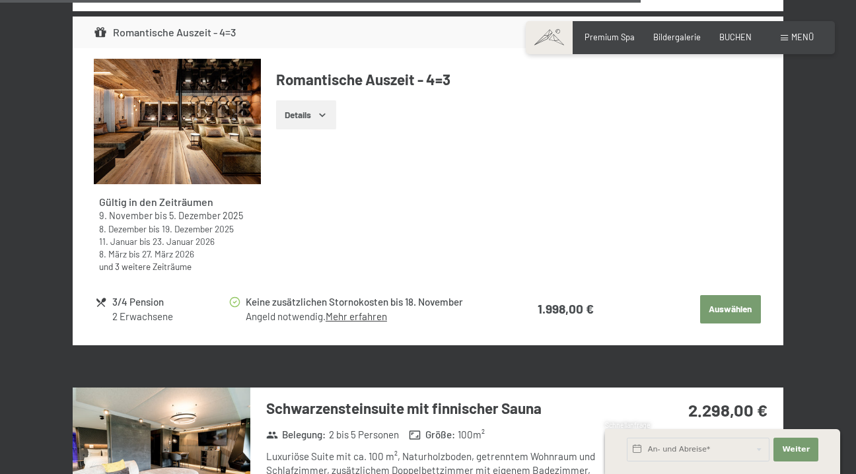
click at [721, 301] on button "Auswählen" at bounding box center [730, 309] width 61 height 29
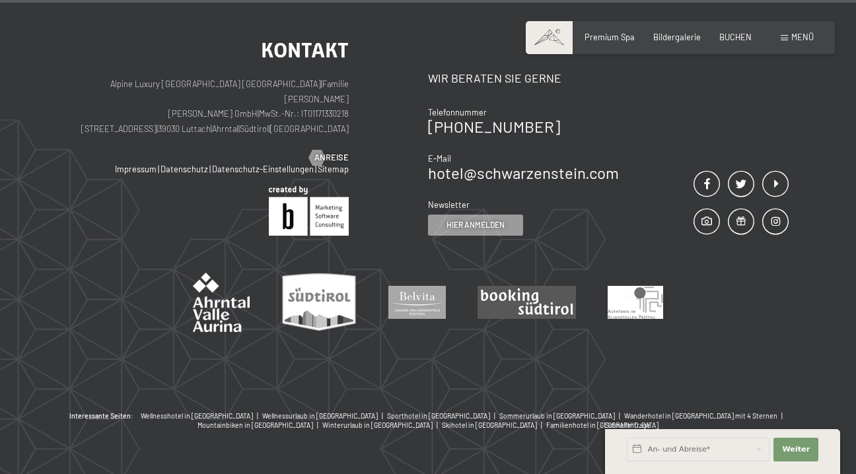
scroll to position [1428, 0]
